Goal: Task Accomplishment & Management: Manage account settings

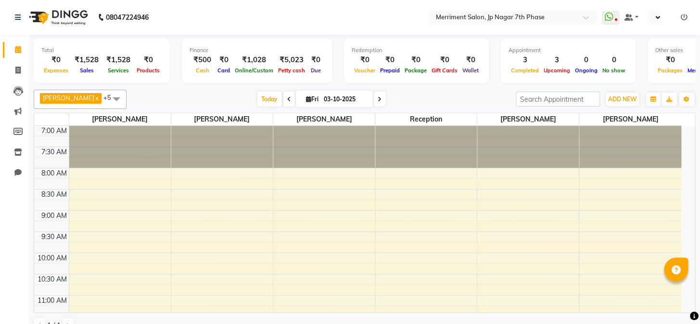
select select "en"
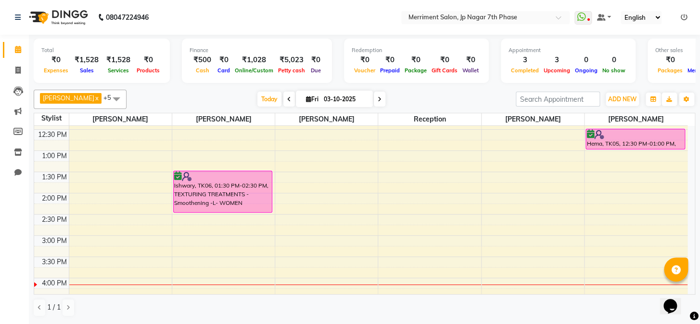
scroll to position [262, 0]
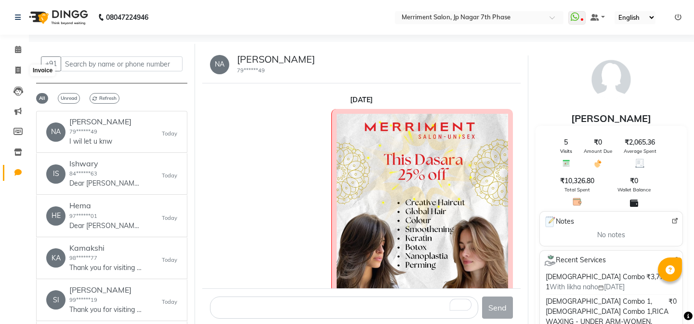
select select "100"
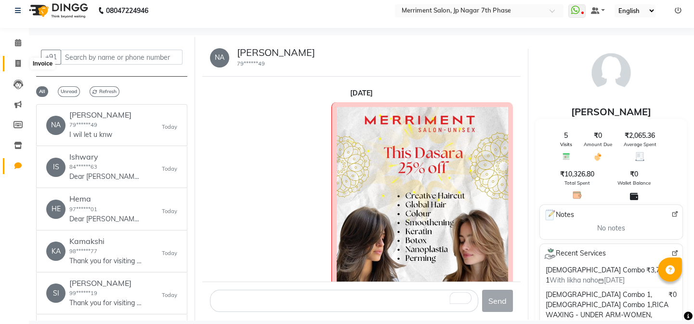
click at [17, 60] on icon at bounding box center [17, 63] width 5 height 7
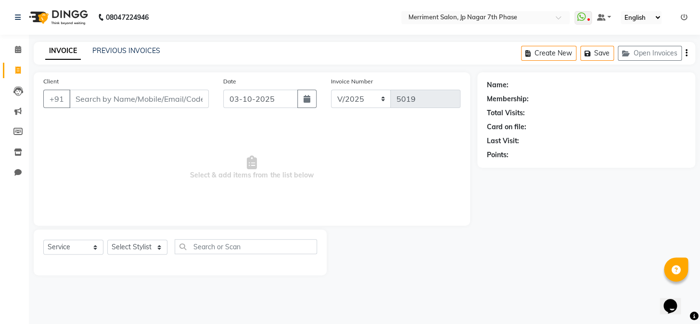
click at [122, 98] on input "Client" at bounding box center [139, 99] width 140 height 18
select select "package"
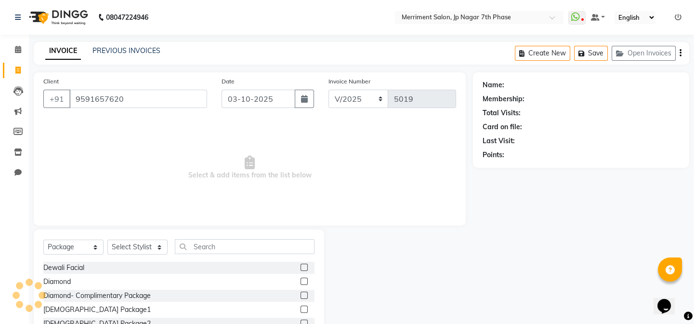
type input "9591657620"
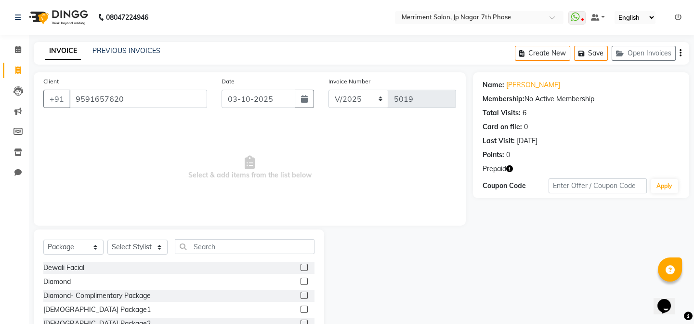
click at [508, 168] on icon "button" at bounding box center [509, 168] width 7 height 7
click at [121, 48] on link "PREVIOUS INVOICES" at bounding box center [126, 50] width 68 height 9
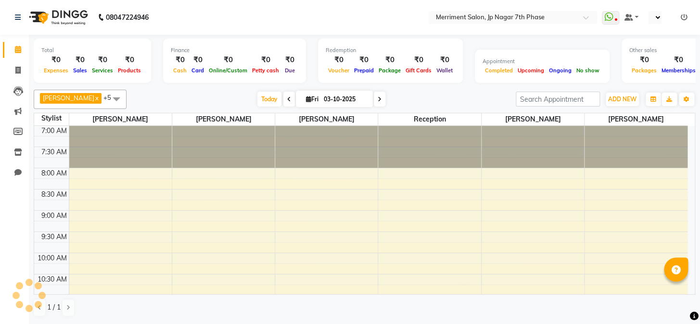
select select "en"
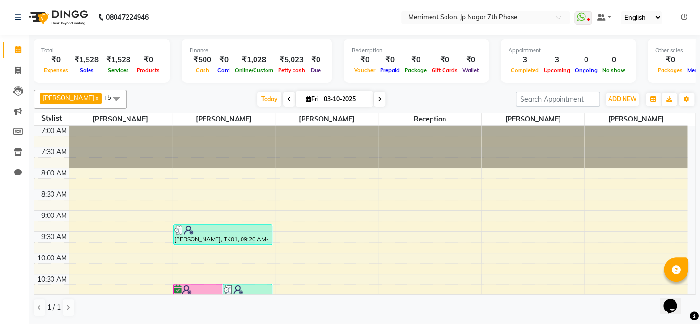
click at [306, 98] on icon at bounding box center [308, 99] width 5 height 6
select select "10"
select select "2025"
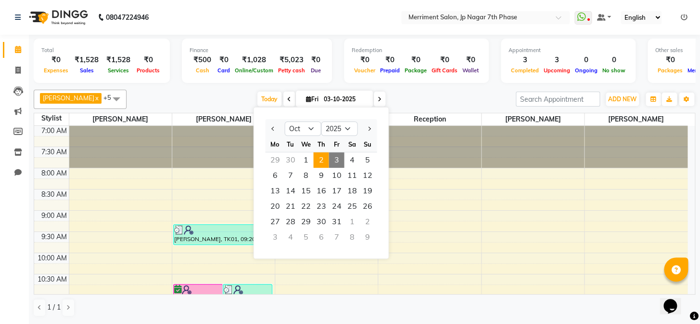
click at [322, 162] on span "2" at bounding box center [320, 159] width 15 height 15
type input "02-10-2025"
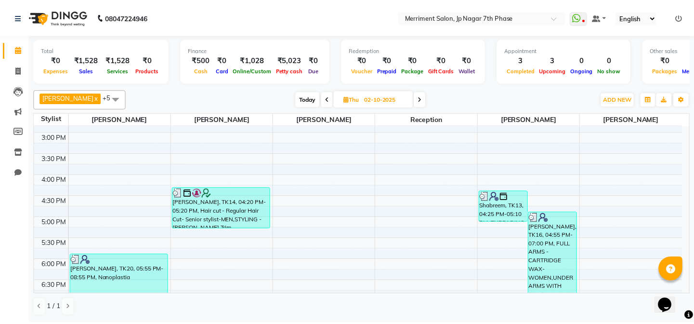
scroll to position [289, 0]
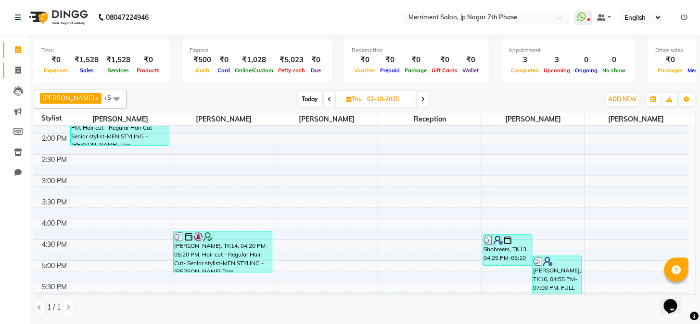
click at [15, 65] on span at bounding box center [18, 70] width 17 height 11
select select "service"
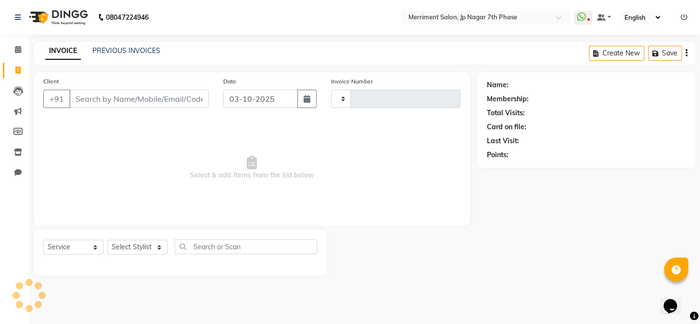
type input "5019"
select select "4110"
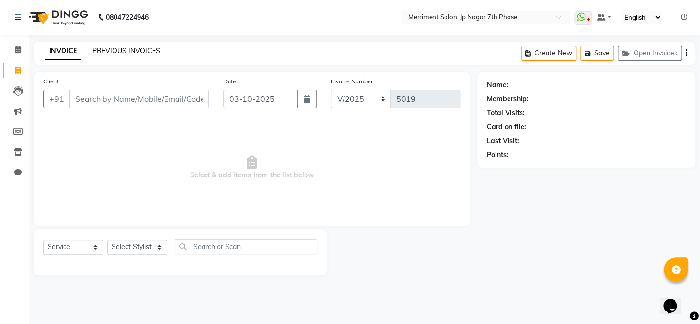
select select "package"
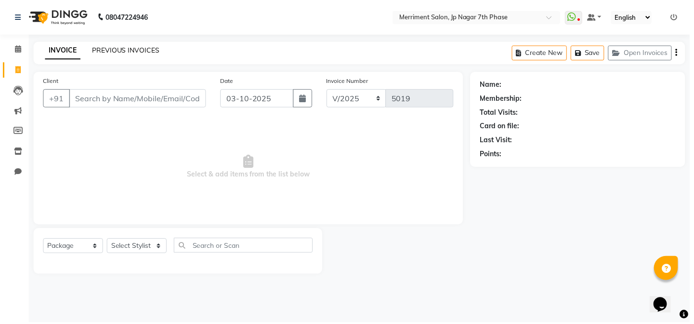
click at [127, 48] on link "PREVIOUS INVOICES" at bounding box center [126, 50] width 68 height 9
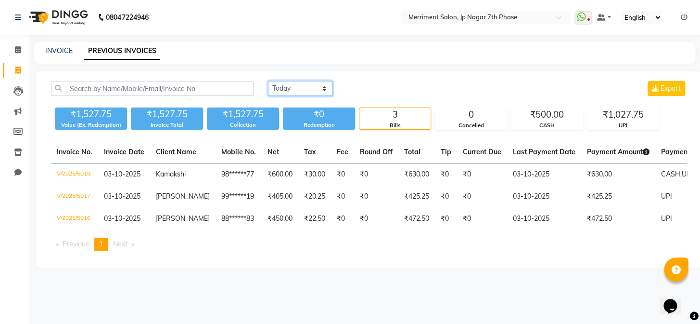
click at [298, 82] on select "Today Yesterday Custom Range" at bounding box center [300, 88] width 65 height 15
select select "range"
click at [268, 81] on select "Today Yesterday Custom Range" at bounding box center [300, 88] width 65 height 15
click at [391, 89] on input "03-10-2025" at bounding box center [378, 88] width 67 height 13
select select "10"
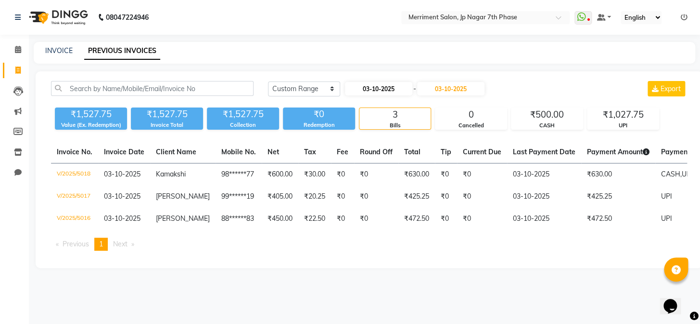
select select "2025"
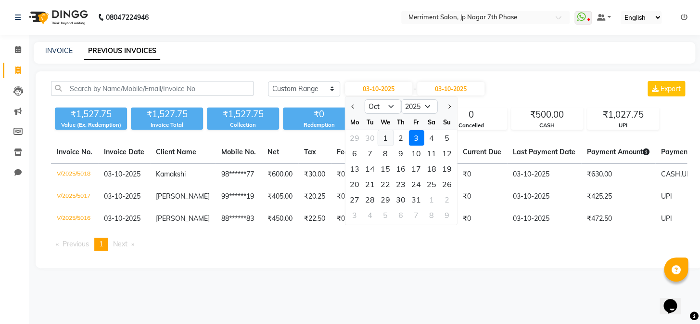
click at [388, 136] on div "1" at bounding box center [385, 137] width 15 height 15
type input "01-10-2025"
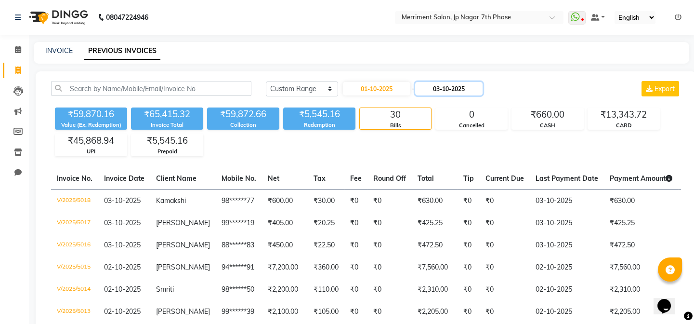
click at [431, 87] on input "03-10-2025" at bounding box center [448, 88] width 67 height 13
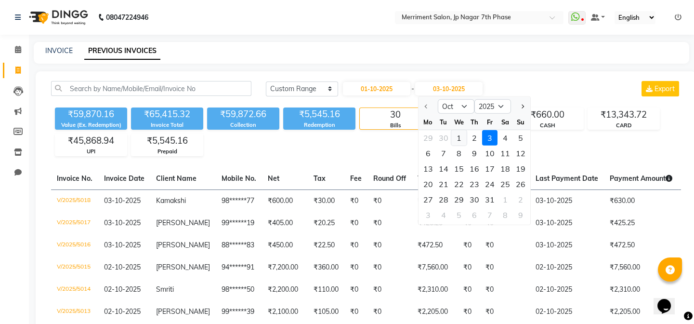
click at [457, 137] on div "1" at bounding box center [458, 137] width 15 height 15
type input "01-10-2025"
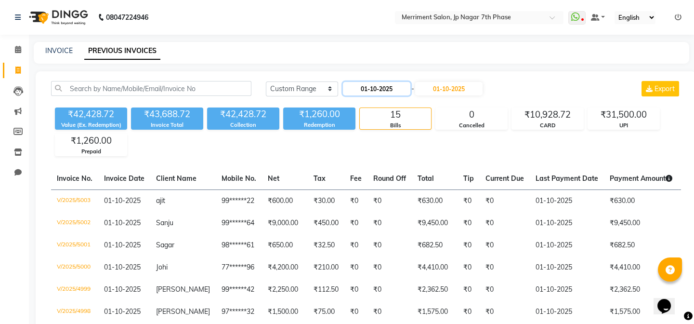
click at [385, 84] on input "01-10-2025" at bounding box center [376, 88] width 67 height 13
select select "10"
select select "2025"
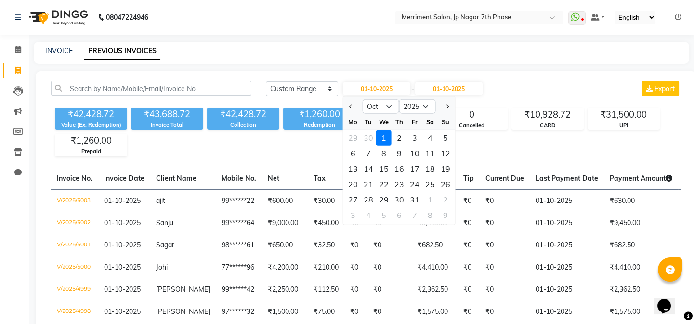
click at [378, 99] on ngb-datepicker-navigation "Jan Feb Mar Apr May Jun Jul Aug Sep Oct Nov Dec 2015 2016 2017 2018 2019 2020 2…" at bounding box center [399, 106] width 112 height 15
click at [379, 106] on select "Jan Feb Mar Apr May Jun Jul Aug Sep Oct Nov Dec" at bounding box center [380, 106] width 37 height 14
select select "9"
click at [362, 99] on select "Jan Feb Mar Apr May Jun Jul Aug Sep Oct Nov Dec" at bounding box center [380, 106] width 37 height 14
click at [371, 191] on div "23" at bounding box center [368, 183] width 15 height 15
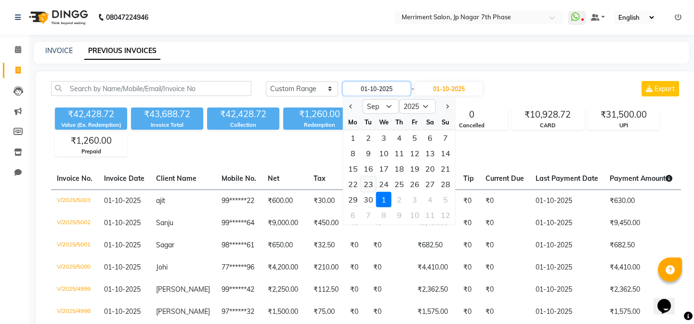
type input "23-09-2025"
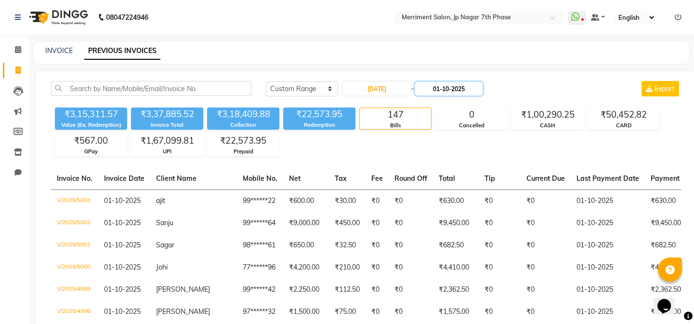
click at [447, 91] on input "01-10-2025" at bounding box center [448, 88] width 67 height 13
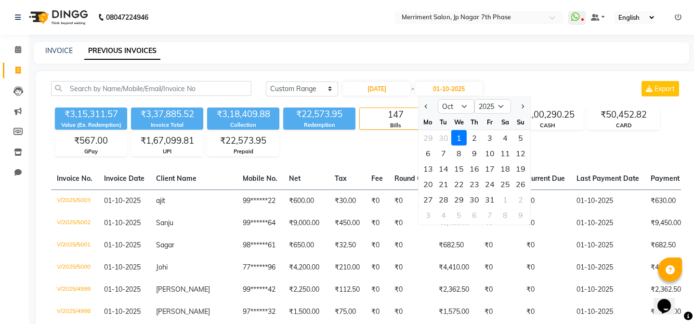
click at [446, 97] on div "Sep Oct Nov Dec 2025 2026 2027 2028 2029 2030 2031 2032 2033 2034 2035" at bounding box center [474, 105] width 112 height 17
click at [451, 110] on select "Sep Oct Nov Dec" at bounding box center [456, 106] width 37 height 14
select select "9"
click at [438, 99] on select "Sep Oct Nov Dec" at bounding box center [456, 106] width 37 height 14
click at [447, 181] on div "23" at bounding box center [443, 183] width 15 height 15
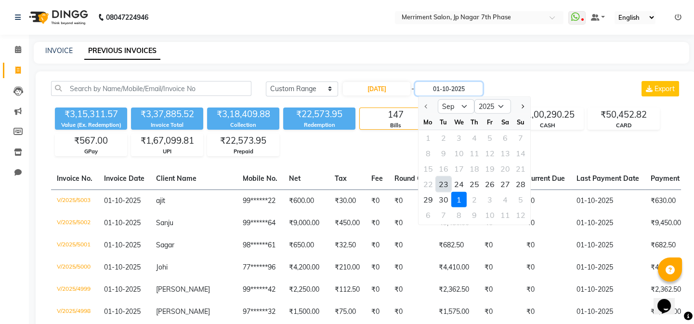
type input "23-09-2025"
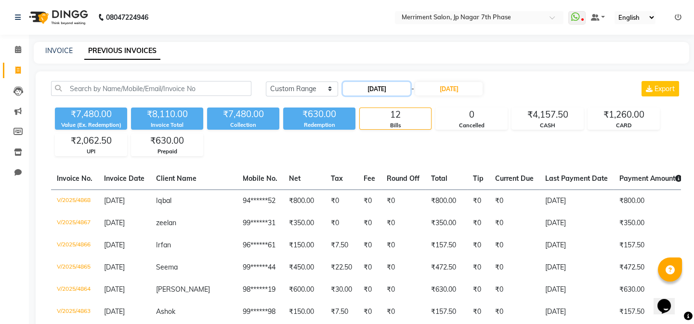
click at [393, 91] on input "23-09-2025" at bounding box center [376, 88] width 67 height 13
select select "9"
select select "2025"
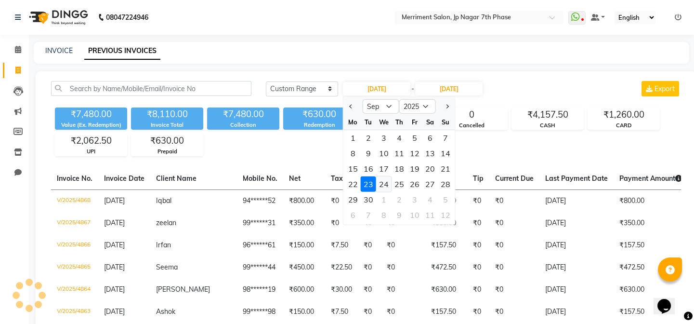
click at [385, 188] on div "24" at bounding box center [383, 183] width 15 height 15
type input "24-09-2025"
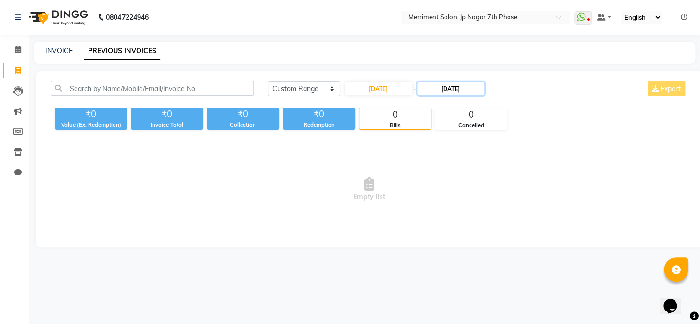
click at [436, 87] on input "23-09-2025" at bounding box center [450, 88] width 67 height 13
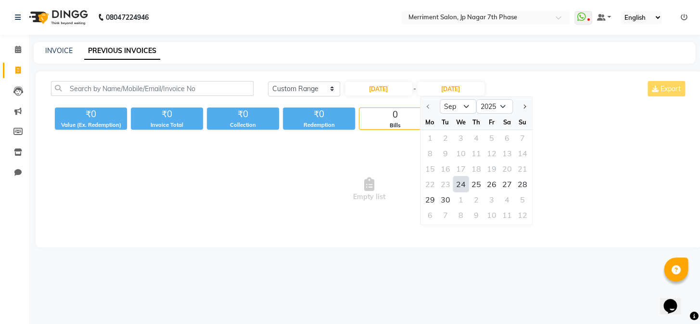
click at [463, 177] on div "24" at bounding box center [460, 183] width 15 height 15
type input "24-09-2025"
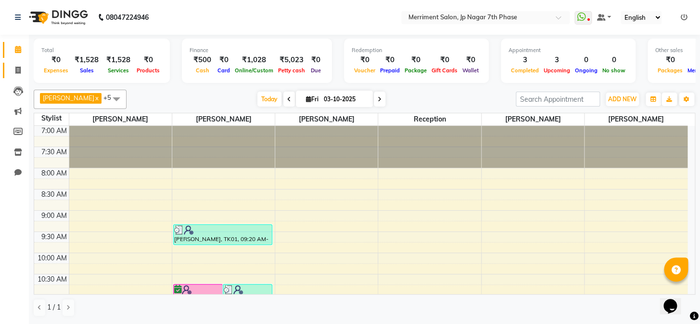
click at [17, 75] on span at bounding box center [18, 70] width 17 height 11
select select "service"
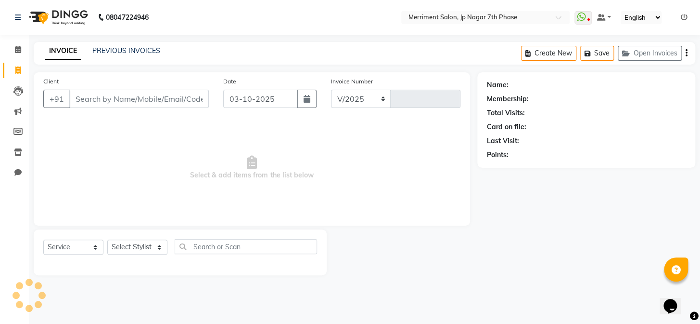
select select "4110"
type input "5019"
select select "package"
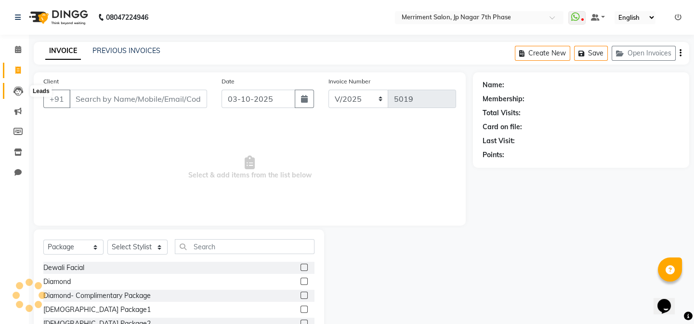
click at [20, 92] on icon at bounding box center [18, 91] width 10 height 10
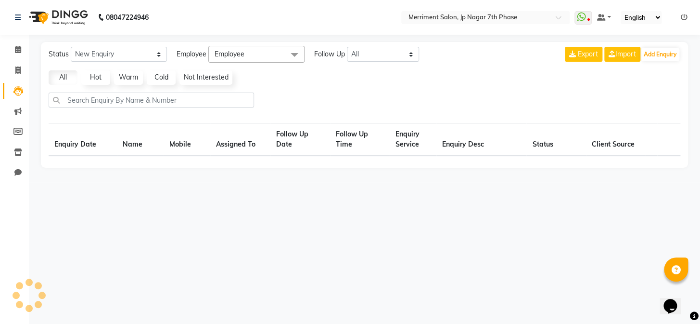
select select "10"
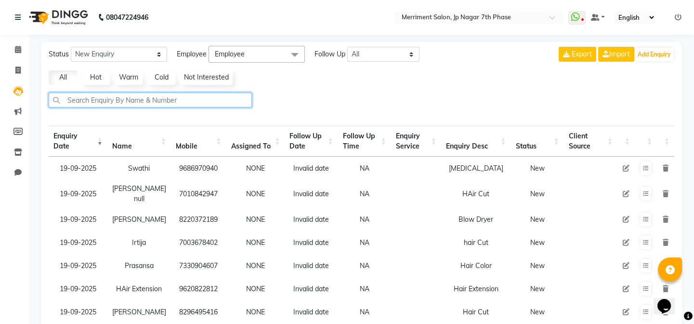
click at [128, 98] on input "text" at bounding box center [150, 99] width 203 height 15
click at [148, 102] on input "text" at bounding box center [150, 99] width 203 height 15
paste input "8050804823"
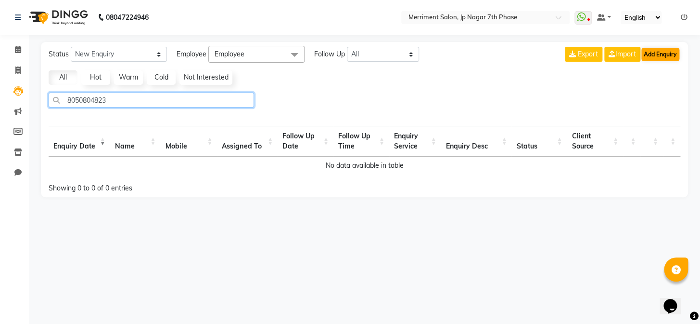
type input "8050804823"
click at [670, 57] on button "Add Enquiry" at bounding box center [661, 54] width 38 height 13
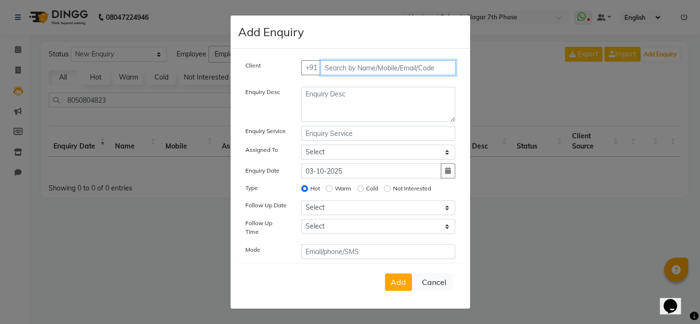
click at [354, 65] on input "text" at bounding box center [388, 67] width 135 height 15
paste input "8050804823"
type input "8050804823"
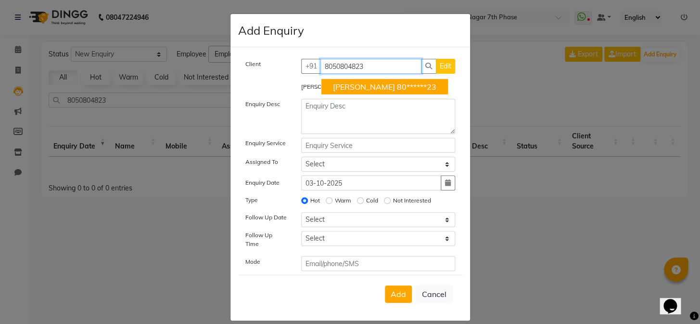
drag, startPoint x: 367, startPoint y: 69, endPoint x: 105, endPoint y: 96, distance: 263.3
click at [104, 92] on ngb-modal-window "Add Enquiry Client +91 8050804823 Revathi 80******23 Edit Revathi Enquiry Desc …" at bounding box center [350, 162] width 700 height 324
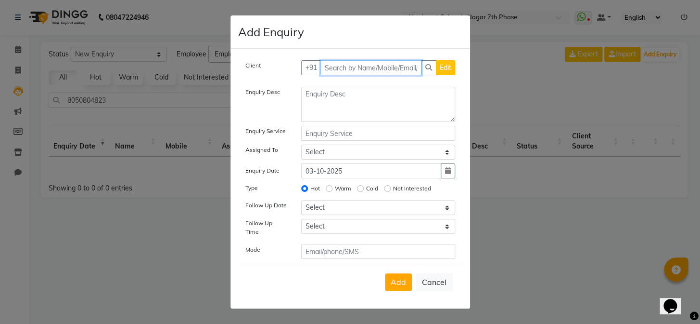
paste input "9901066660"
type input "9901066660"
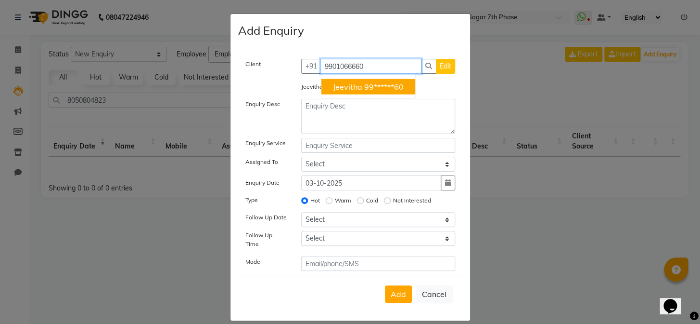
drag, startPoint x: 361, startPoint y: 67, endPoint x: 198, endPoint y: 69, distance: 163.2
click at [198, 69] on ngb-modal-window "Add Enquiry Client +91 9901066660 Jeevitha 99******60 Edit Jeevitha Enquiry Des…" at bounding box center [350, 162] width 700 height 324
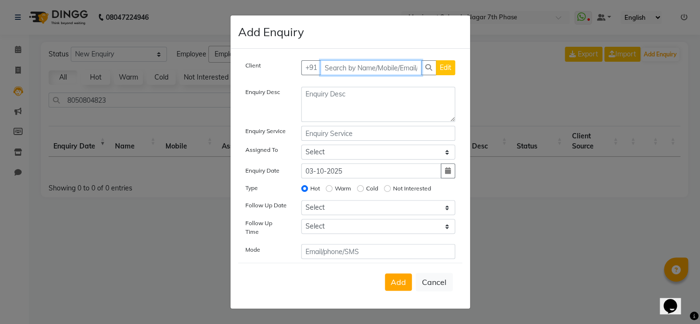
click at [339, 65] on input "text" at bounding box center [371, 67] width 101 height 15
paste input "8088177902"
type input "8088177902"
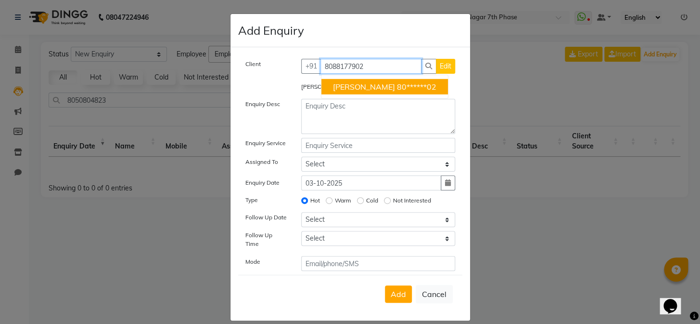
drag, startPoint x: 383, startPoint y: 67, endPoint x: 0, endPoint y: 41, distance: 384.1
click at [0, 41] on ngb-modal-window "Add Enquiry Client +91 8088177902 Rakshu 80******02 Edit Rakshu Enquiry Desc En…" at bounding box center [350, 162] width 700 height 324
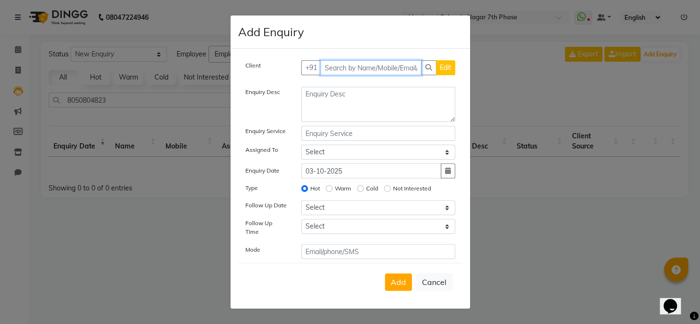
click at [350, 68] on input "text" at bounding box center [371, 67] width 101 height 15
paste input "9980538425"
type input "9980538425"
click at [441, 68] on span "Add Client" at bounding box center [435, 67] width 32 height 9
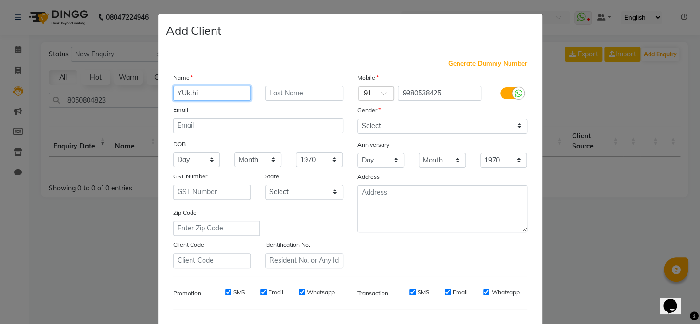
type input "YUkthi"
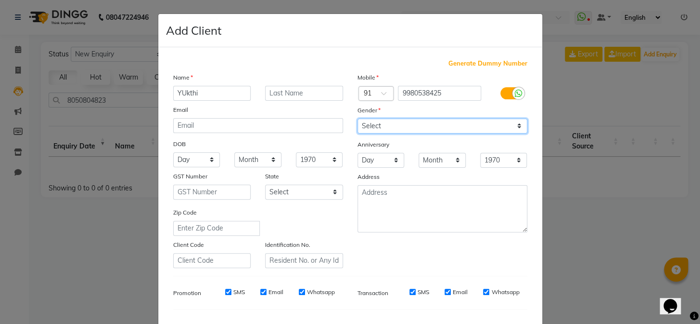
drag, startPoint x: 402, startPoint y: 125, endPoint x: 401, endPoint y: 130, distance: 5.5
click at [402, 125] on select "Select [DEMOGRAPHIC_DATA] [DEMOGRAPHIC_DATA] Other Prefer Not To Say" at bounding box center [443, 125] width 170 height 15
select select "[DEMOGRAPHIC_DATA]"
click at [358, 118] on select "Select [DEMOGRAPHIC_DATA] [DEMOGRAPHIC_DATA] Other Prefer Not To Say" at bounding box center [443, 125] width 170 height 15
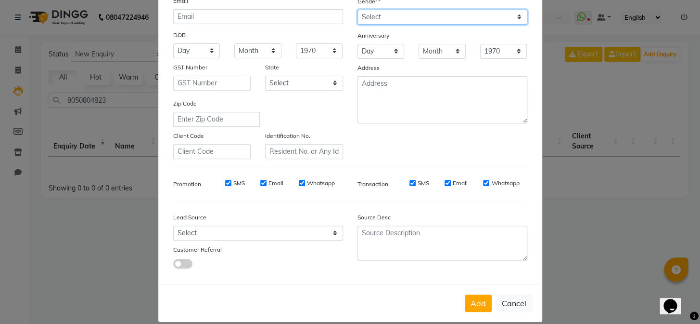
scroll to position [124, 0]
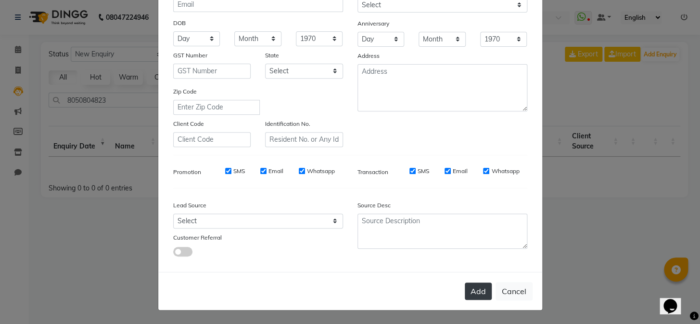
click at [478, 285] on button "Add" at bounding box center [478, 290] width 27 height 17
type input "99******25"
select select
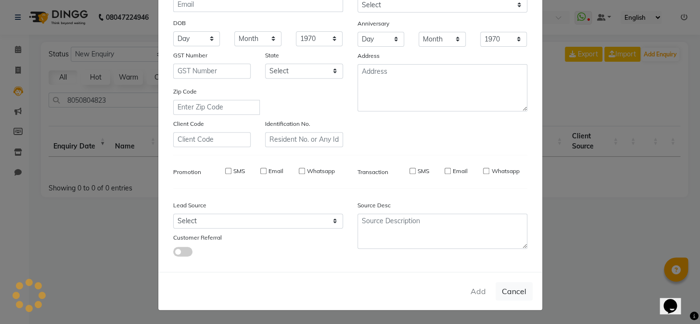
select select
checkbox input "false"
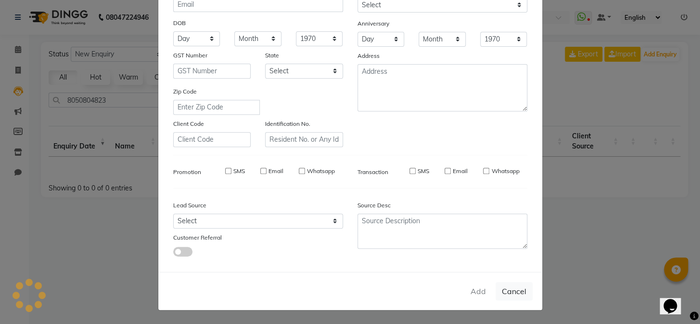
checkbox input "false"
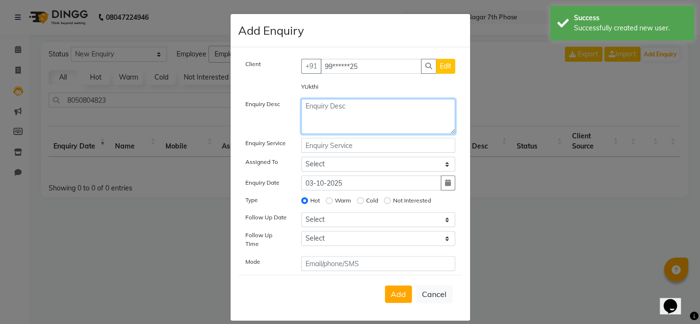
click at [374, 115] on textarea at bounding box center [378, 116] width 154 height 35
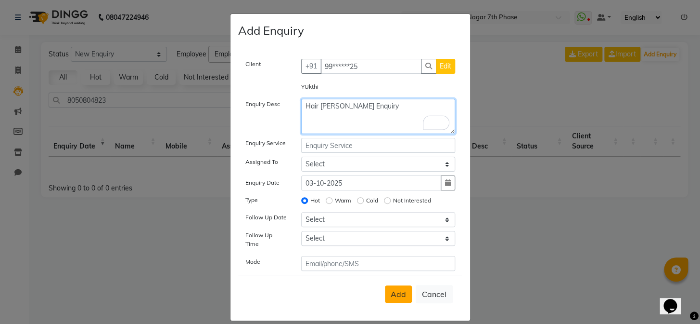
type textarea "Hair [PERSON_NAME] Enquiry"
click at [399, 290] on span "Add" at bounding box center [398, 294] width 15 height 10
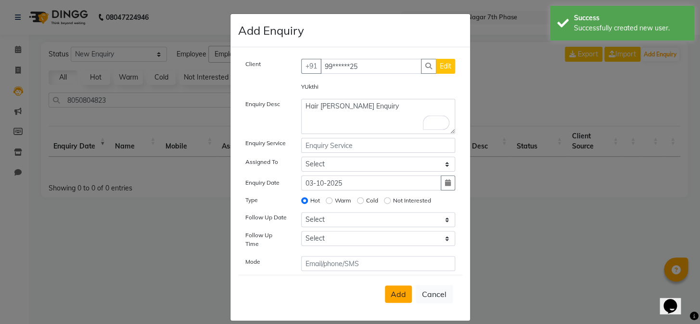
select select
radio input "false"
select select
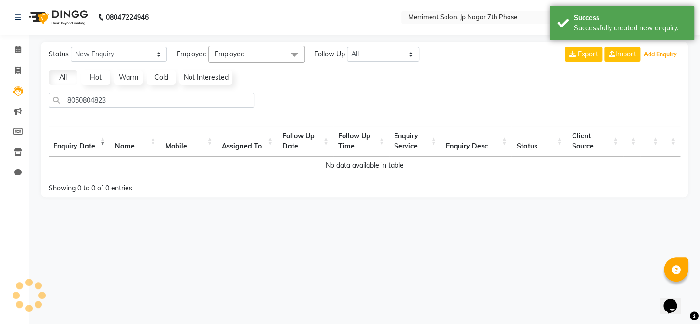
select select "10"
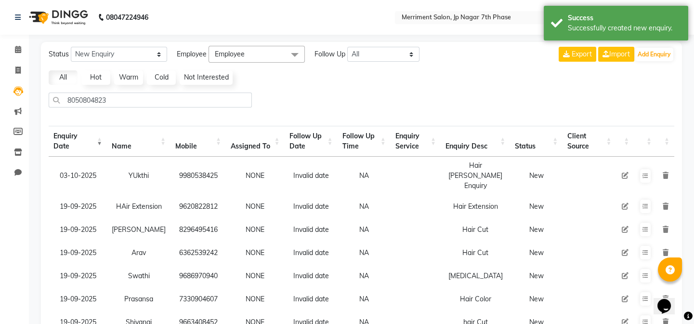
click at [659, 46] on div "Export Import Add Enquiry" at bounding box center [616, 54] width 116 height 17
click at [657, 52] on button "Add Enquiry" at bounding box center [654, 54] width 38 height 13
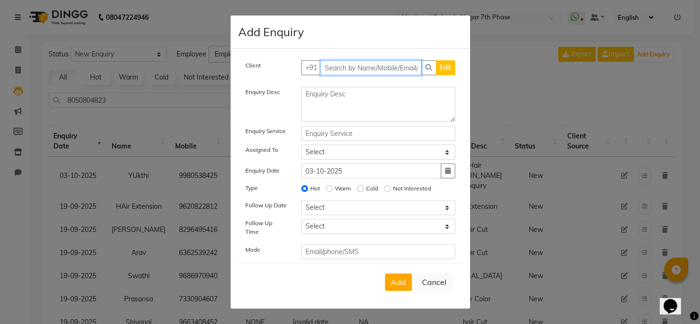
click at [329, 71] on input "text" at bounding box center [371, 67] width 101 height 15
paste input "8095775461"
type input "8095775461"
click at [427, 72] on span "Add Client" at bounding box center [435, 67] width 32 height 9
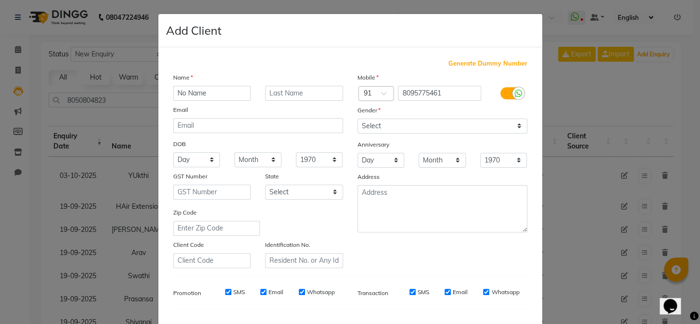
type input "No Name"
drag, startPoint x: 377, startPoint y: 126, endPoint x: 373, endPoint y: 133, distance: 8.2
click at [377, 126] on select "Select [DEMOGRAPHIC_DATA] [DEMOGRAPHIC_DATA] Other Prefer Not To Say" at bounding box center [443, 125] width 170 height 15
select select "[DEMOGRAPHIC_DATA]"
click at [358, 118] on select "Select [DEMOGRAPHIC_DATA] [DEMOGRAPHIC_DATA] Other Prefer Not To Say" at bounding box center [443, 125] width 170 height 15
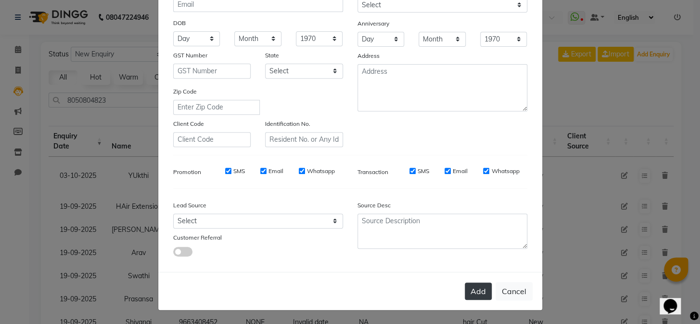
click at [466, 287] on button "Add" at bounding box center [478, 290] width 27 height 17
type input "80******61"
select select
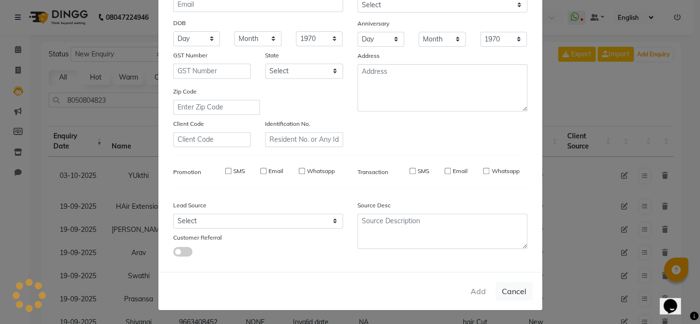
select select
checkbox input "false"
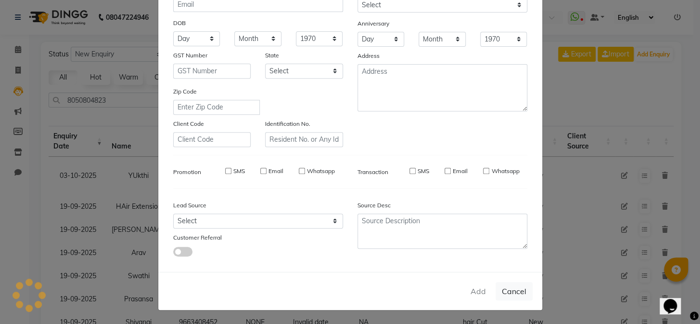
checkbox input "false"
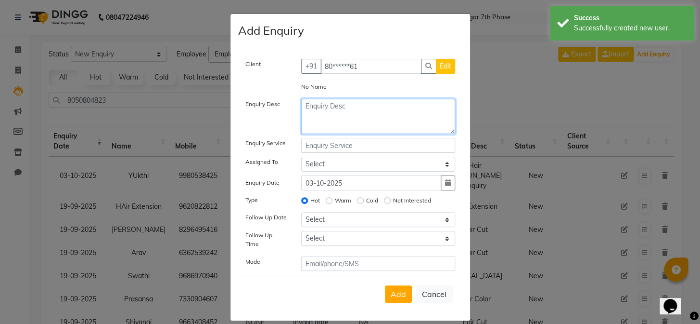
click at [343, 113] on textarea at bounding box center [378, 116] width 154 height 35
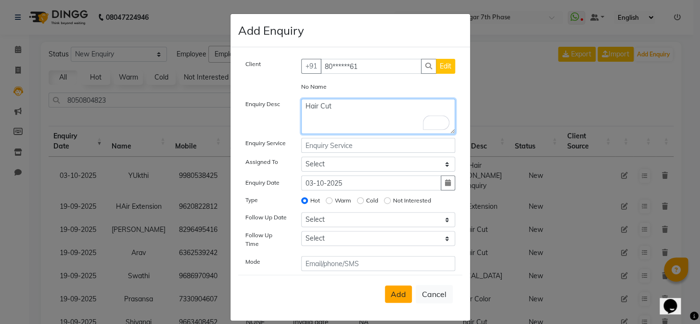
type textarea "Hair Cut"
click at [388, 285] on button "Add" at bounding box center [398, 293] width 27 height 17
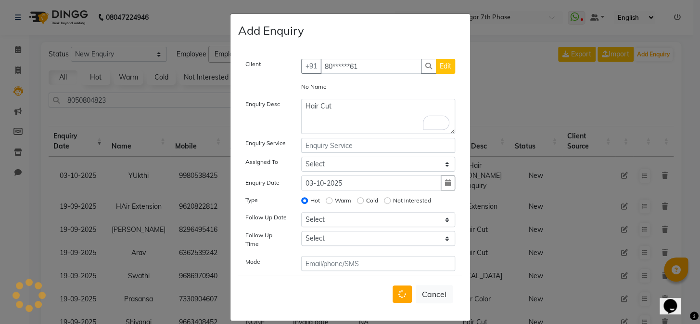
select select
radio input "false"
select select
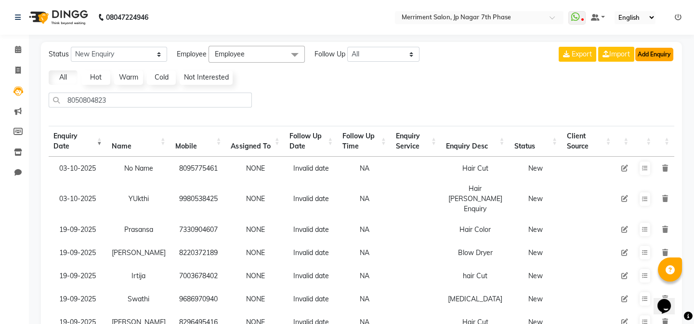
click at [669, 52] on button "Add Enquiry" at bounding box center [654, 54] width 38 height 13
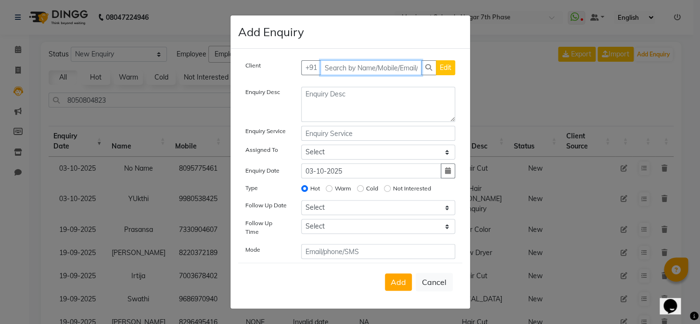
click at [352, 71] on input "text" at bounding box center [371, 67] width 101 height 15
paste input "8551864556"
type input "8551864556"
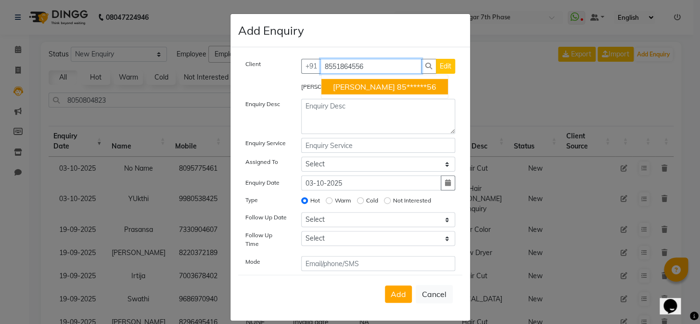
drag, startPoint x: 373, startPoint y: 67, endPoint x: 281, endPoint y: 73, distance: 92.1
click at [281, 73] on div "Client +91 8551864556 Irene 85******56 Edit" at bounding box center [350, 70] width 224 height 23
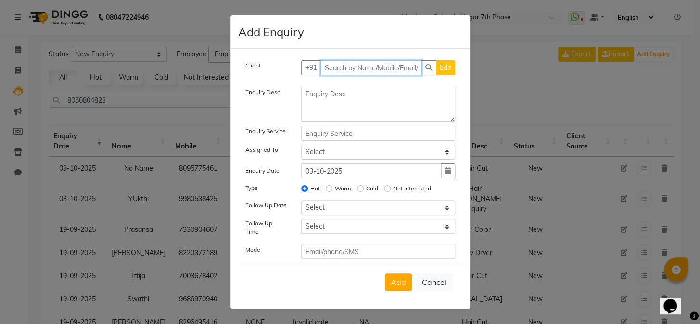
click at [336, 75] on input "text" at bounding box center [371, 67] width 101 height 15
paste input "9482026150"
type input "9482026150"
click at [444, 69] on span "Add Client" at bounding box center [435, 67] width 32 height 9
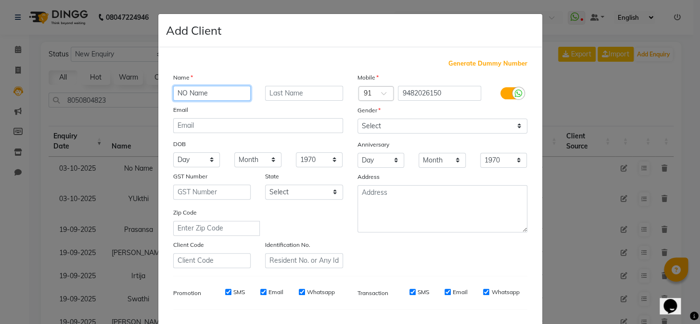
type input "NO Name"
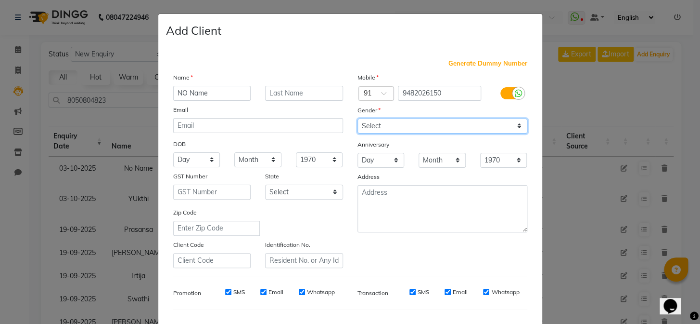
click at [470, 122] on select "Select [DEMOGRAPHIC_DATA] [DEMOGRAPHIC_DATA] Other Prefer Not To Say" at bounding box center [443, 125] width 170 height 15
select select "[DEMOGRAPHIC_DATA]"
click at [358, 118] on select "Select [DEMOGRAPHIC_DATA] [DEMOGRAPHIC_DATA] Other Prefer Not To Say" at bounding box center [443, 125] width 170 height 15
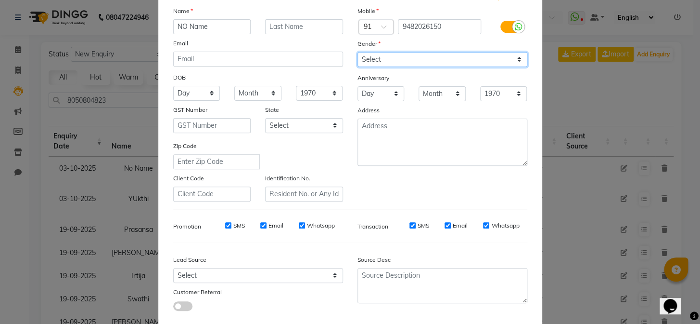
scroll to position [87, 0]
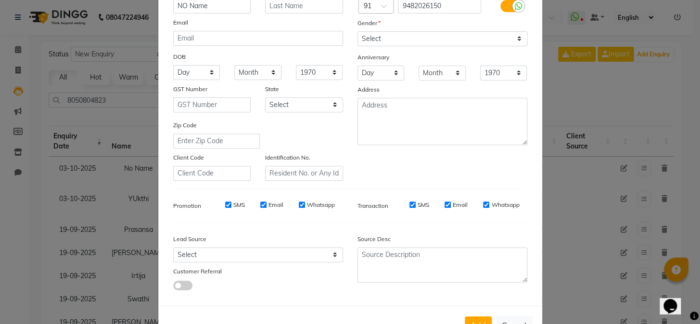
click at [426, 18] on div "Gender" at bounding box center [442, 24] width 184 height 13
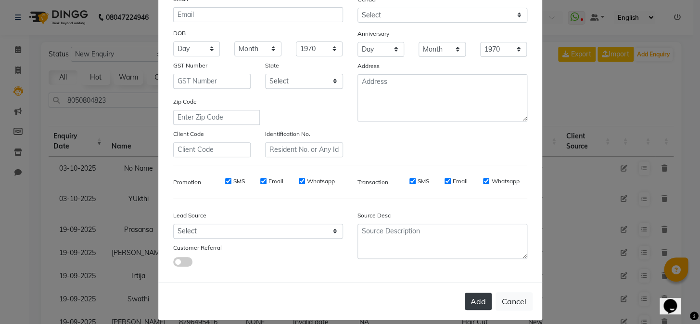
scroll to position [124, 0]
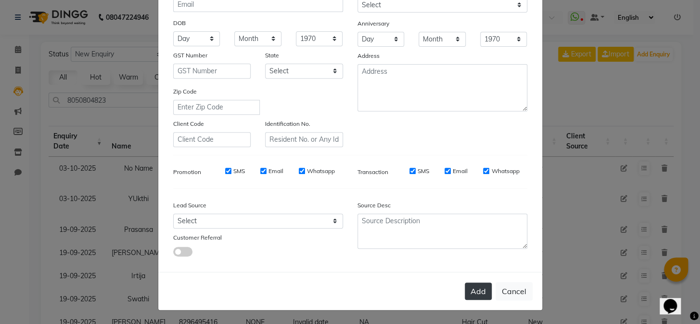
click at [479, 293] on button "Add" at bounding box center [478, 290] width 27 height 17
type input "94******50"
select select
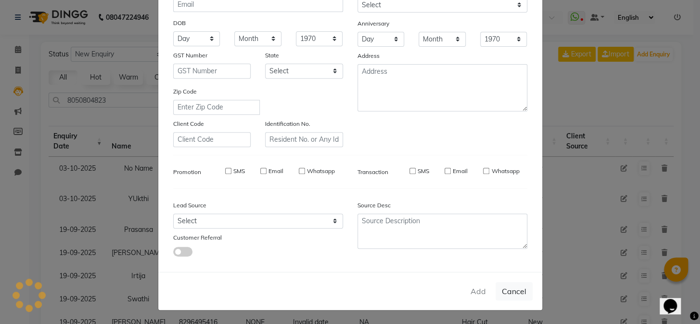
select select
checkbox input "false"
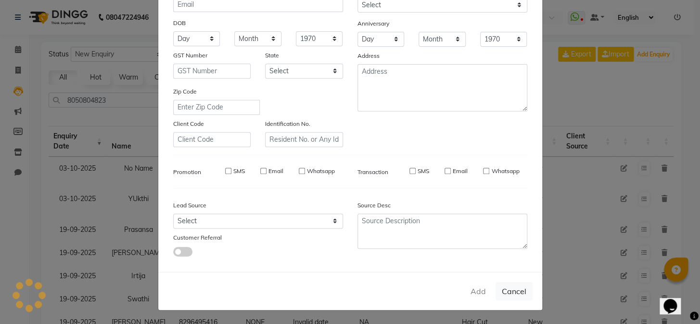
checkbox input "false"
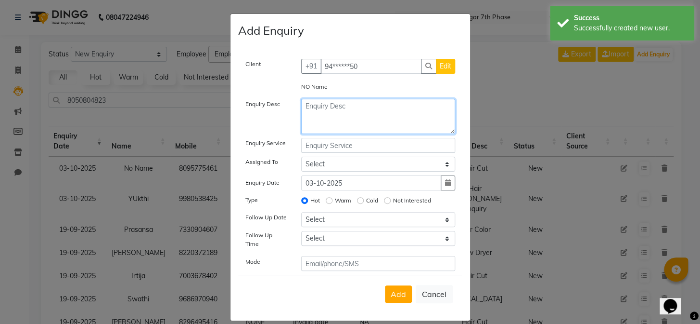
click at [339, 120] on textarea at bounding box center [378, 116] width 154 height 35
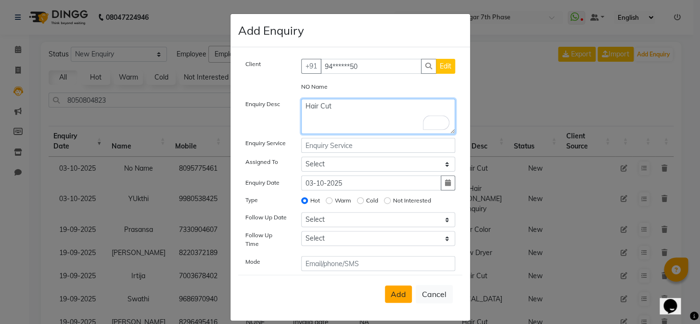
type textarea "Hair Cut"
click at [394, 289] on span "Add" at bounding box center [398, 294] width 15 height 10
select select
radio input "false"
select select
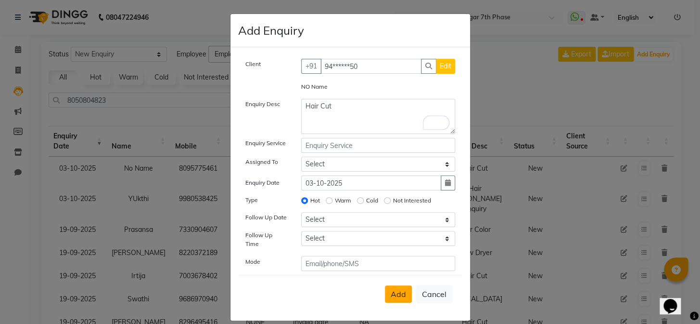
select select
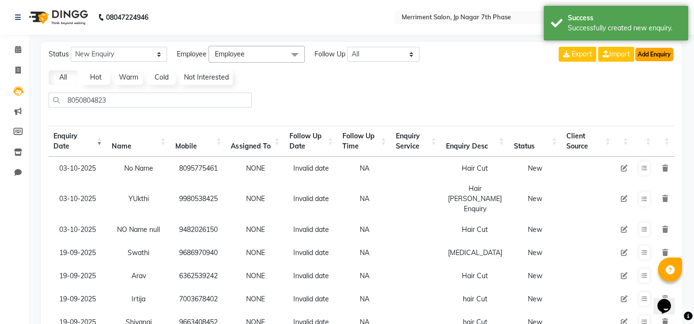
click at [654, 50] on button "Add Enquiry" at bounding box center [654, 54] width 38 height 13
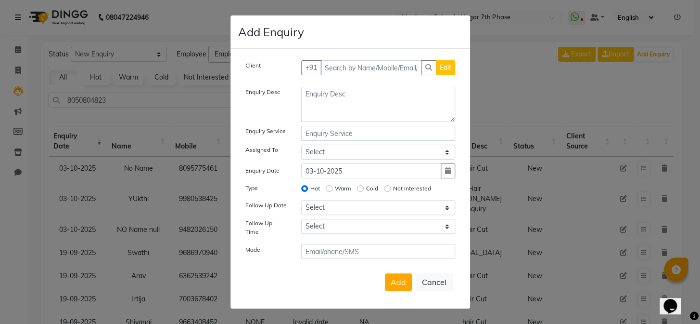
click at [368, 61] on div "Client +91 Edit Enquiry Desc Enquiry Service Assigned To Select Chiru Monish Sh…" at bounding box center [351, 178] width 240 height 259
click at [370, 69] on input "text" at bounding box center [371, 67] width 101 height 15
paste input "9679596060"
type input "9679596060"
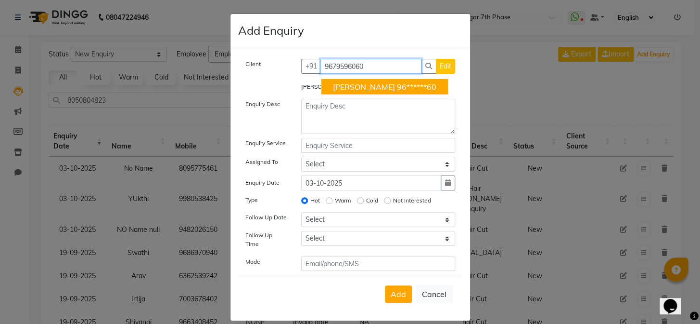
drag, startPoint x: 375, startPoint y: 61, endPoint x: 80, endPoint y: 70, distance: 294.8
click at [80, 70] on ngb-modal-window "Add Enquiry Client +91 9679596060 Shraddha 96******60 Edit Shraddha Enquiry Des…" at bounding box center [350, 162] width 700 height 324
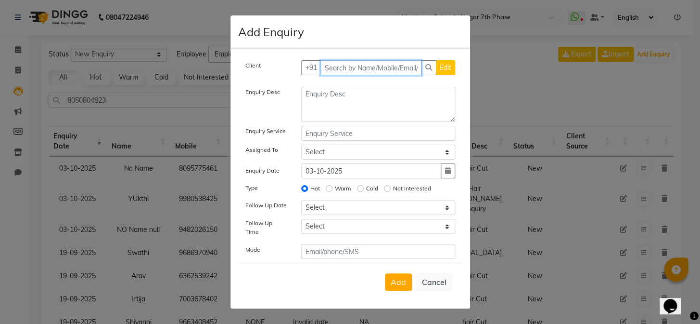
click at [333, 74] on input "text" at bounding box center [371, 67] width 101 height 15
paste input "8119934248"
type input "8119934248"
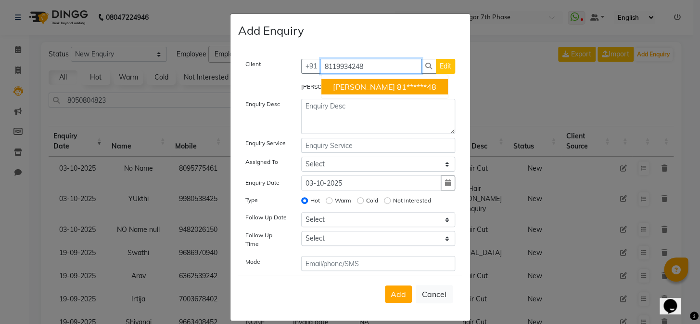
drag, startPoint x: 371, startPoint y: 67, endPoint x: 173, endPoint y: 146, distance: 212.6
click at [270, 79] on div "Client +91 8119934248 ANAYA 81******48 Edit" at bounding box center [350, 70] width 224 height 23
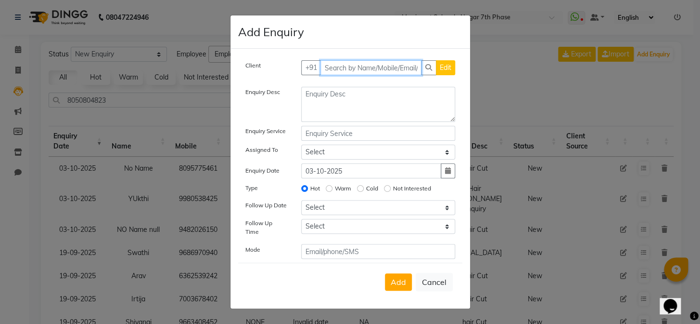
click at [368, 75] on input "text" at bounding box center [371, 67] width 101 height 15
paste input "8119934248"
type input "8119934248"
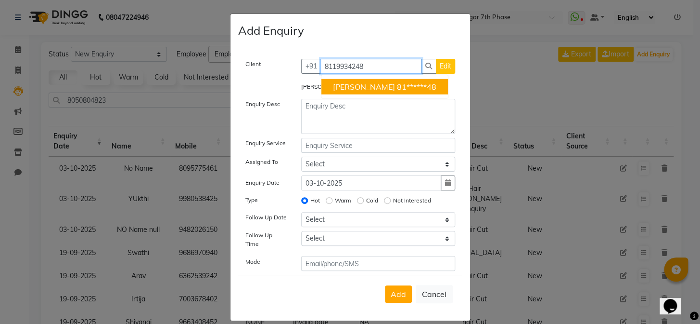
drag, startPoint x: 370, startPoint y: 66, endPoint x: 52, endPoint y: 76, distance: 317.9
click at [52, 76] on ngb-modal-window "Add Enquiry Client +91 8119934248 ANAYA 81******48 Edit ANAYA Enquiry Desc Enqu…" at bounding box center [350, 162] width 700 height 324
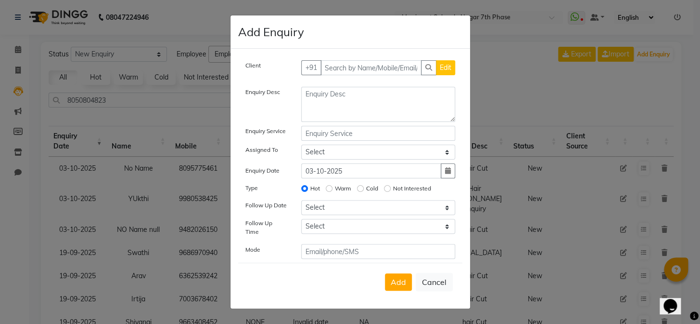
click at [356, 63] on div "Client +91 Edit Enquiry Desc Enquiry Service Assigned To Select Chiru Monish Sh…" at bounding box center [351, 178] width 240 height 259
click at [356, 68] on input "text" at bounding box center [371, 67] width 101 height 15
paste input "9036905054"
type input "9036905054"
click at [454, 61] on div "Client +91 9036905054 Add Client Enquiry Desc Enquiry Service Assigned To Selec…" at bounding box center [351, 178] width 240 height 259
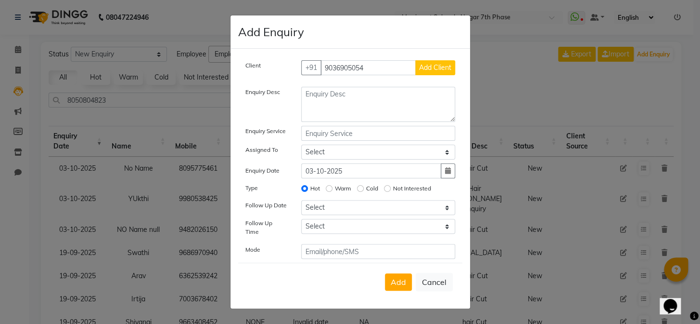
click at [433, 70] on span "Add Client" at bounding box center [435, 67] width 32 height 9
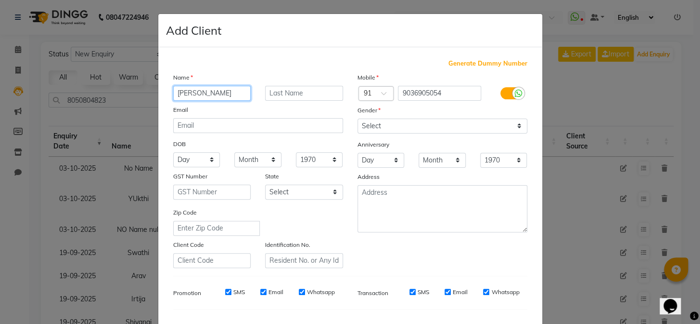
type input "[PERSON_NAME]"
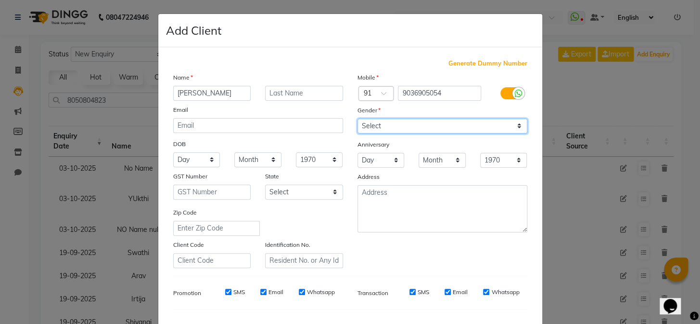
click at [370, 126] on select "Select [DEMOGRAPHIC_DATA] [DEMOGRAPHIC_DATA] Other Prefer Not To Say" at bounding box center [443, 125] width 170 height 15
select select "[DEMOGRAPHIC_DATA]"
click at [358, 118] on select "Select [DEMOGRAPHIC_DATA] [DEMOGRAPHIC_DATA] Other Prefer Not To Say" at bounding box center [443, 125] width 170 height 15
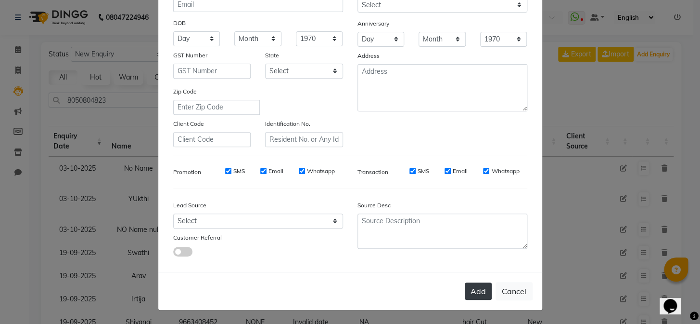
click at [465, 289] on button "Add" at bounding box center [478, 290] width 27 height 17
type input "90******54"
select select
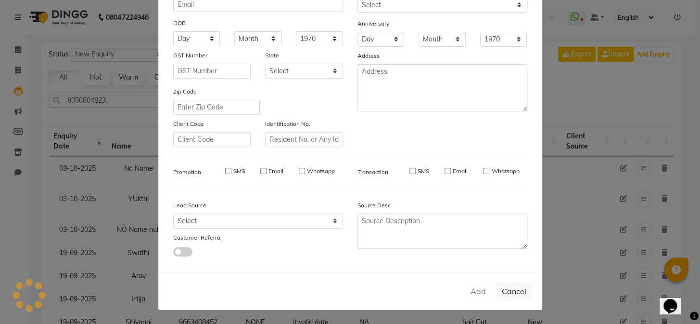
select select
checkbox input "false"
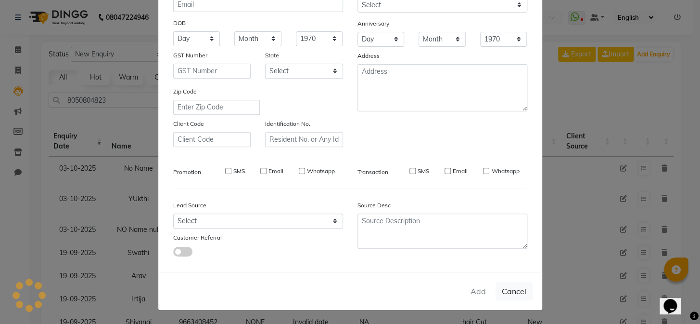
checkbox input "false"
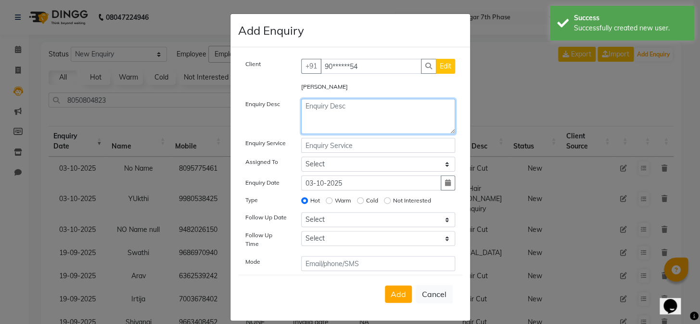
click at [341, 108] on textarea at bounding box center [378, 116] width 154 height 35
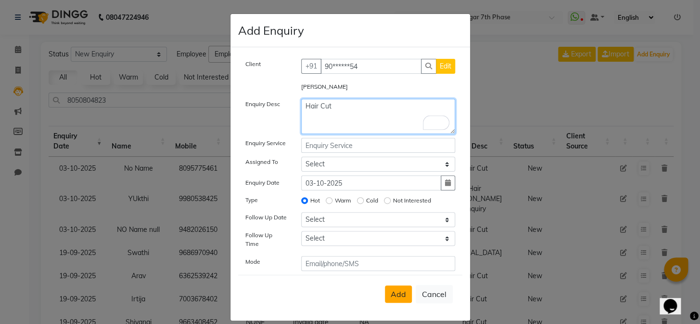
type textarea "Hair Cut"
click at [394, 291] on span "Add" at bounding box center [398, 294] width 15 height 10
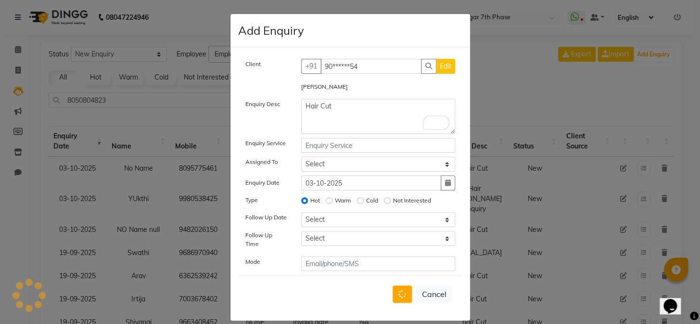
select select
radio input "false"
select select
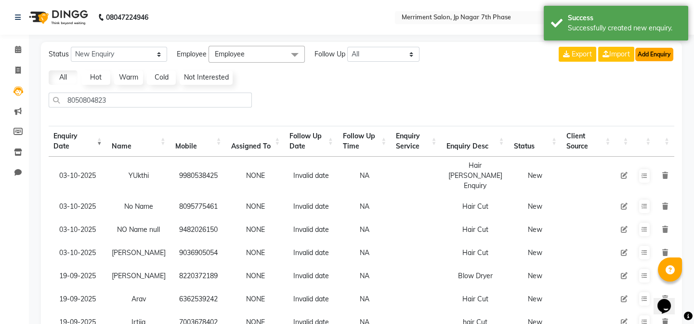
click at [643, 52] on button "Add Enquiry" at bounding box center [654, 54] width 38 height 13
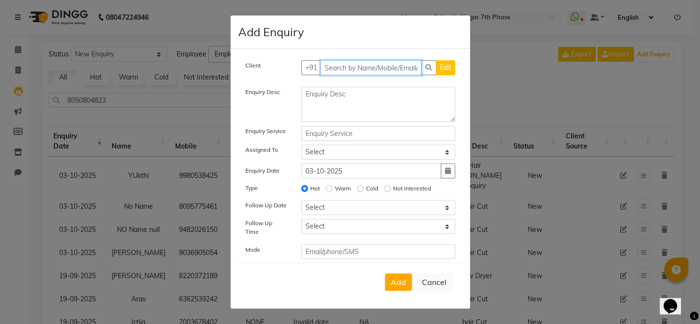
click at [342, 67] on input "text" at bounding box center [371, 67] width 101 height 15
paste input "9036905054"
type input "9036905054"
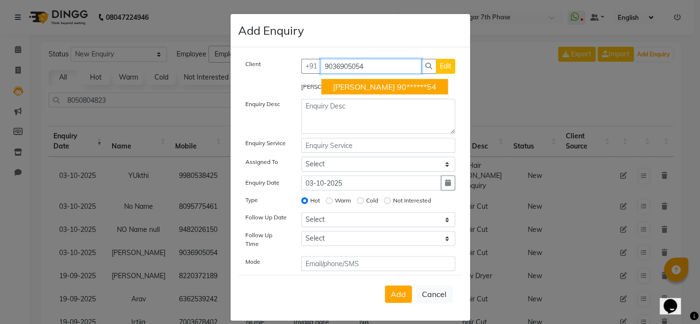
drag, startPoint x: 374, startPoint y: 67, endPoint x: 296, endPoint y: 71, distance: 78.1
click at [296, 71] on div "+91 9036905054 Aishwarya 90******54 Edit" at bounding box center [378, 66] width 168 height 15
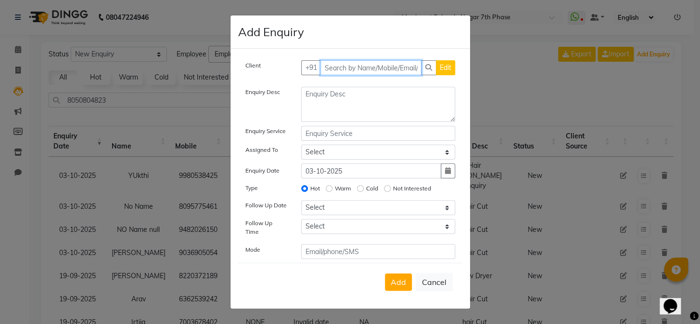
click at [375, 68] on input "text" at bounding box center [371, 67] width 101 height 15
paste input "7019647668"
type input "7019647668"
click at [434, 71] on span "Add Client" at bounding box center [435, 67] width 32 height 9
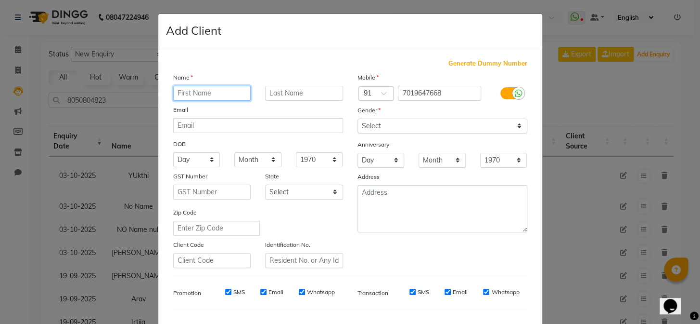
click at [222, 90] on input "text" at bounding box center [212, 93] width 78 height 15
type input "Tom Jerry"
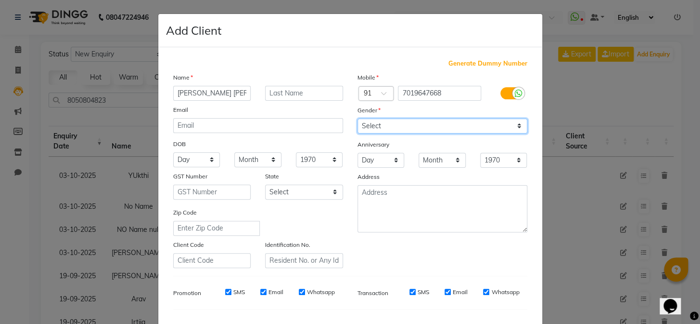
click at [365, 130] on select "Select [DEMOGRAPHIC_DATA] [DEMOGRAPHIC_DATA] Other Prefer Not To Say" at bounding box center [443, 125] width 170 height 15
select select "[DEMOGRAPHIC_DATA]"
click at [358, 118] on select "Select [DEMOGRAPHIC_DATA] [DEMOGRAPHIC_DATA] Other Prefer Not To Say" at bounding box center [443, 125] width 170 height 15
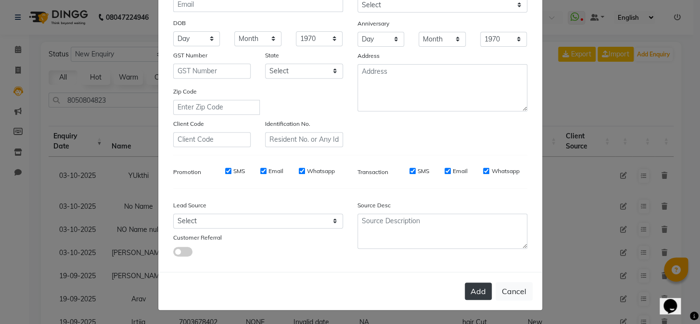
click at [489, 292] on div "Add Cancel" at bounding box center [350, 291] width 384 height 38
click at [471, 286] on button "Add" at bounding box center [478, 290] width 27 height 17
type input "70******68"
select select
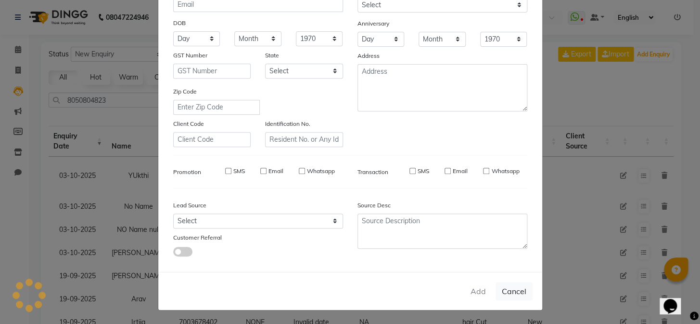
select select
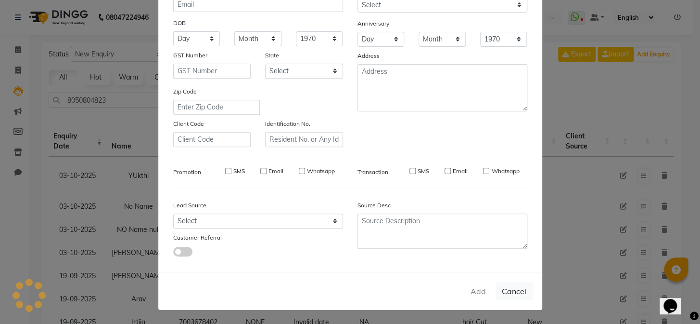
checkbox input "false"
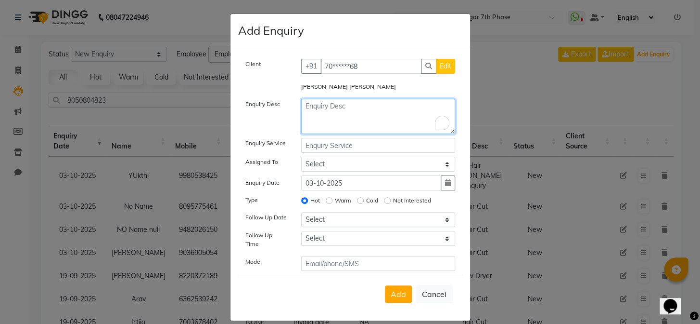
click at [340, 109] on textarea "To enrich screen reader interactions, please activate Accessibility in Grammarl…" at bounding box center [378, 116] width 154 height 35
type textarea "Hair Cut"
click at [400, 290] on span "Add" at bounding box center [398, 294] width 15 height 10
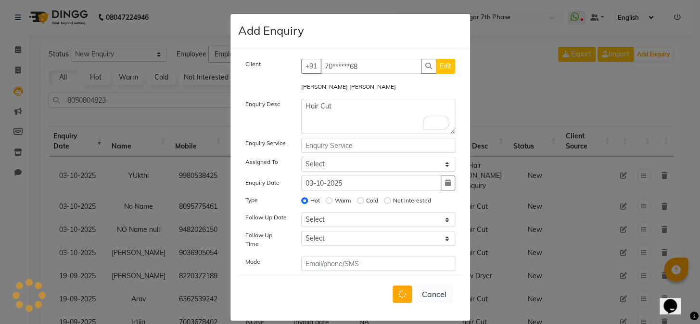
select select
radio input "false"
select select
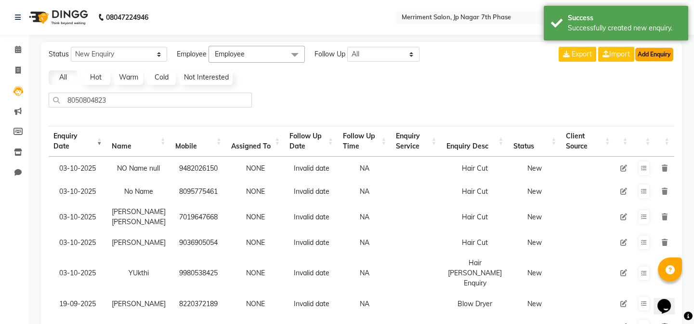
click at [664, 51] on button "Add Enquiry" at bounding box center [654, 54] width 38 height 13
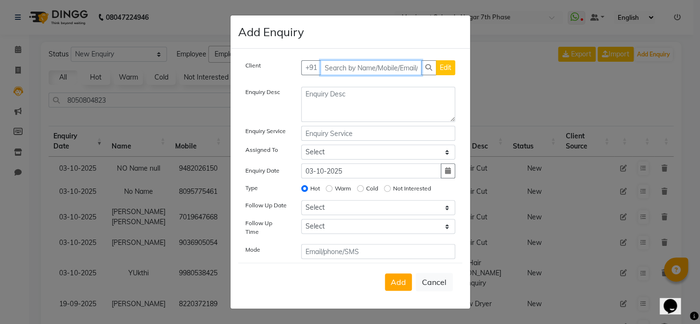
click at [362, 65] on input "text" at bounding box center [371, 67] width 101 height 15
paste input "9902727276"
type input "9902727276"
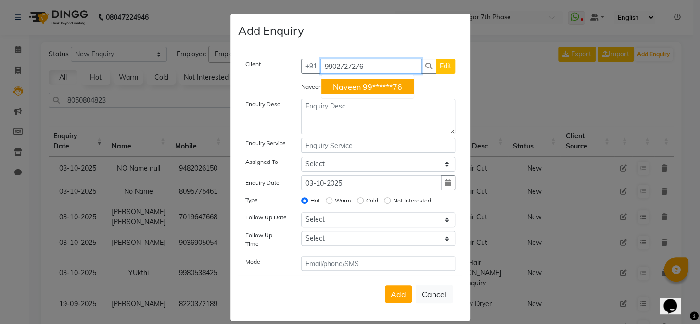
drag, startPoint x: 365, startPoint y: 64, endPoint x: 93, endPoint y: 68, distance: 272.0
click at [93, 68] on ngb-modal-window "Add Enquiry Client +91 9902727276 Naveen 99******76 Edit Naveen Enquiry Desc En…" at bounding box center [350, 162] width 700 height 324
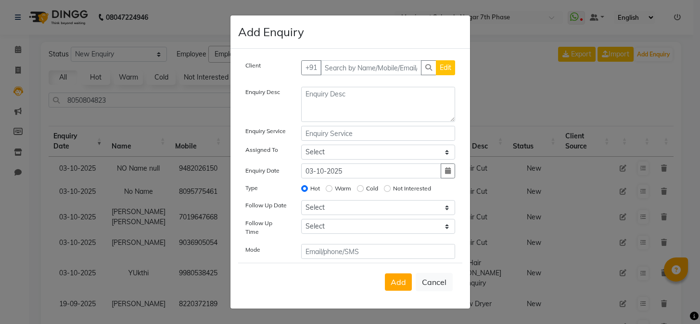
select select "10"
click at [333, 73] on input "text" at bounding box center [371, 67] width 101 height 15
paste input "9739841298"
type input "9739841298"
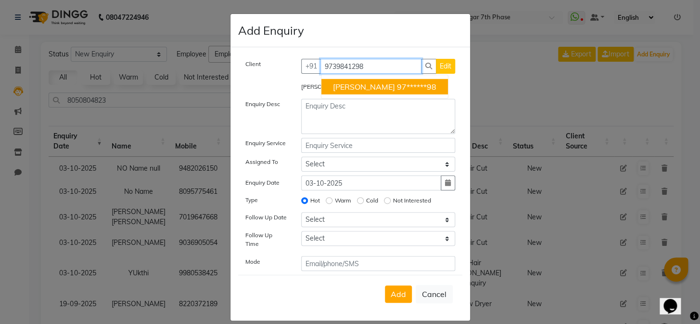
drag, startPoint x: 383, startPoint y: 69, endPoint x: 207, endPoint y: 71, distance: 175.2
click at [207, 71] on ngb-modal-window "Add Enquiry Client +91 9739841298 Sunitha 97******98 Edit Sunitha Enquiry Desc …" at bounding box center [350, 162] width 700 height 324
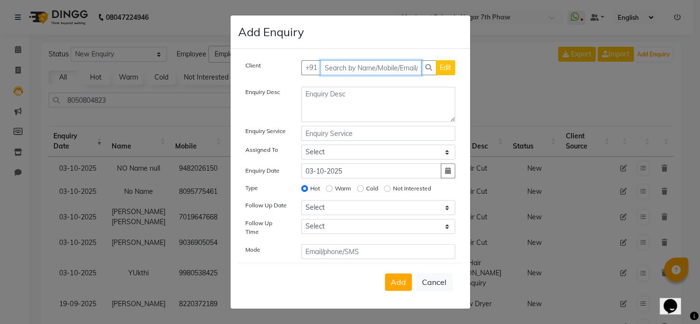
click at [372, 71] on input "text" at bounding box center [371, 67] width 101 height 15
paste input "9742588481"
type input "9742588481"
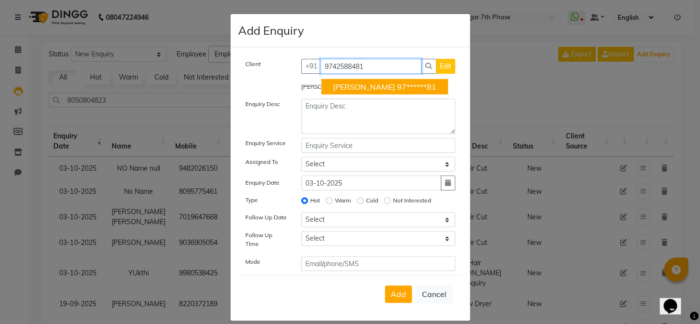
drag, startPoint x: 388, startPoint y: 64, endPoint x: 207, endPoint y: 55, distance: 181.2
click at [207, 55] on ngb-modal-window "Add Enquiry Client +91 9742588481 Navyashree 97******81 Edit Navyashree Enquiry…" at bounding box center [350, 162] width 700 height 324
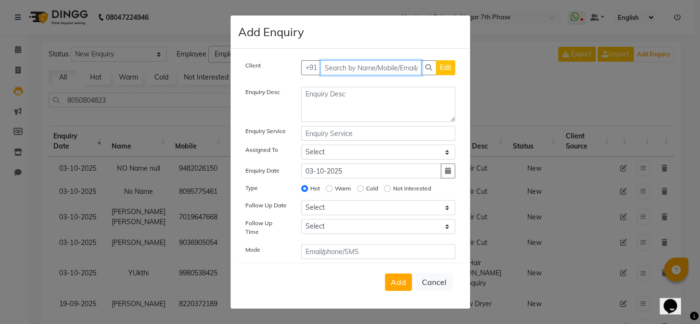
click at [354, 65] on input "text" at bounding box center [371, 67] width 101 height 15
paste input "8919584125"
type input "8919584125"
click at [449, 69] on span "Add Client" at bounding box center [435, 67] width 32 height 9
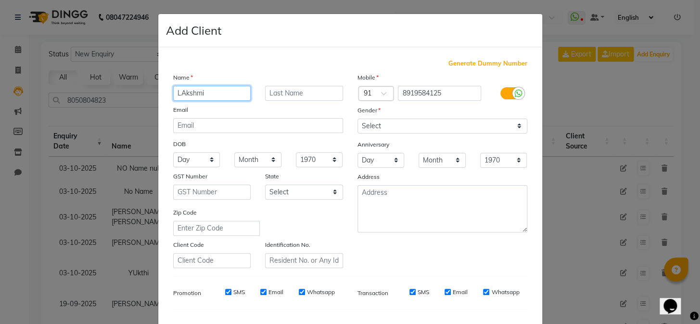
click at [180, 90] on input "LAkshmi" at bounding box center [212, 93] width 78 height 15
click at [181, 90] on input "LAkshmi" at bounding box center [212, 93] width 78 height 15
type input "Lakshmi"
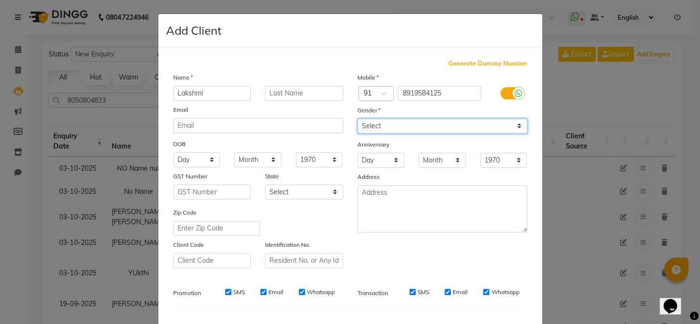
click at [359, 129] on select "Select [DEMOGRAPHIC_DATA] [DEMOGRAPHIC_DATA] Other Prefer Not To Say" at bounding box center [443, 125] width 170 height 15
select select "[DEMOGRAPHIC_DATA]"
click at [358, 118] on select "Select [DEMOGRAPHIC_DATA] [DEMOGRAPHIC_DATA] Other Prefer Not To Say" at bounding box center [443, 125] width 170 height 15
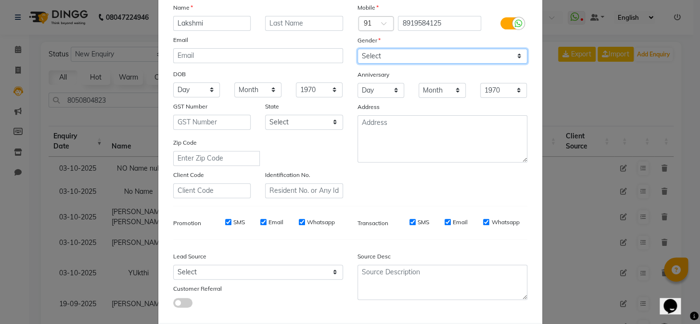
scroll to position [124, 0]
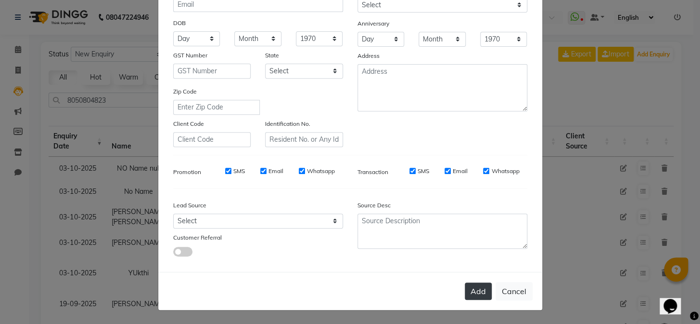
click at [478, 287] on button "Add" at bounding box center [478, 290] width 27 height 17
type input "89******25"
select select
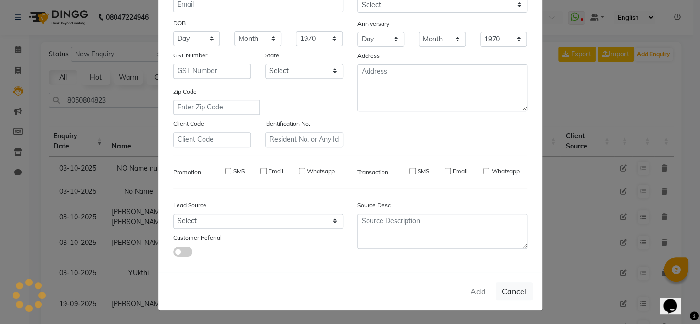
select select
checkbox input "false"
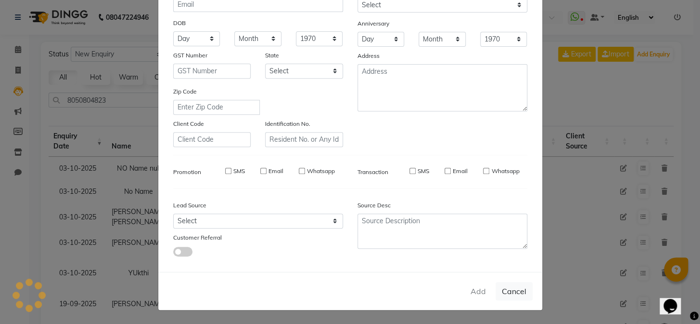
checkbox input "false"
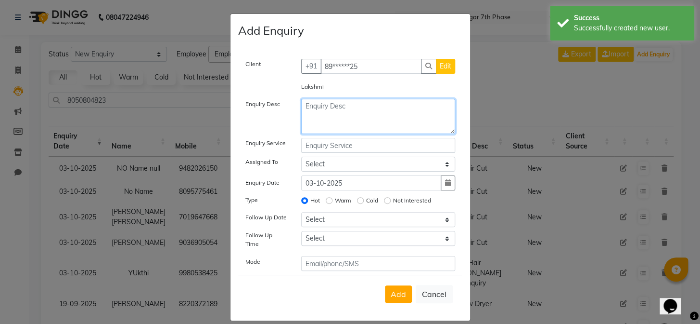
click at [384, 108] on textarea at bounding box center [378, 116] width 154 height 35
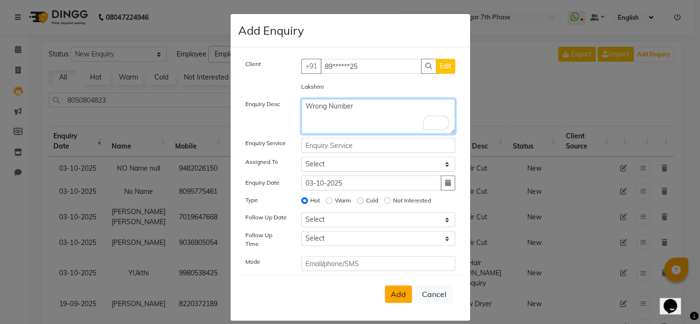
type textarea "Wrong Number"
click at [405, 285] on button "Add" at bounding box center [398, 293] width 27 height 17
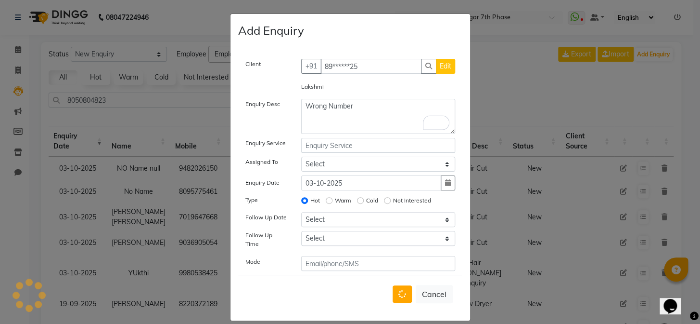
select select
radio input "false"
select select
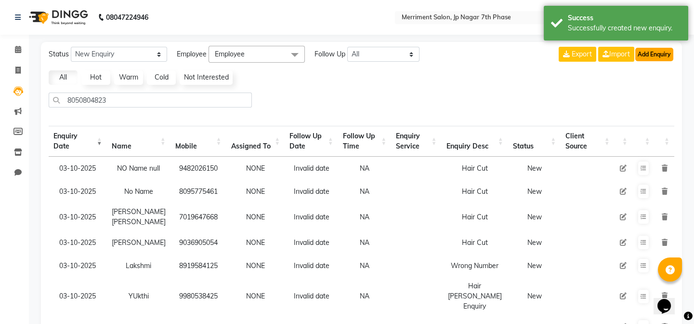
click at [661, 57] on button "Add Enquiry" at bounding box center [654, 54] width 38 height 13
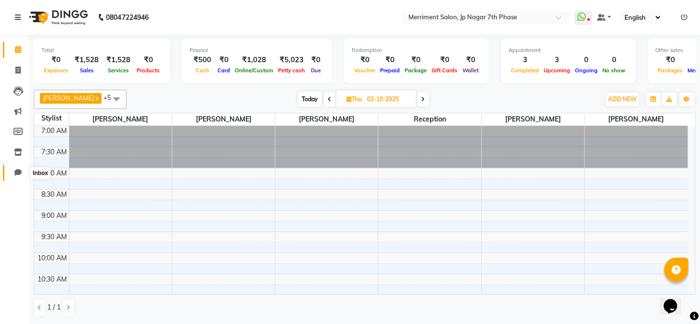
click at [17, 170] on icon at bounding box center [17, 171] width 7 height 7
select select "100"
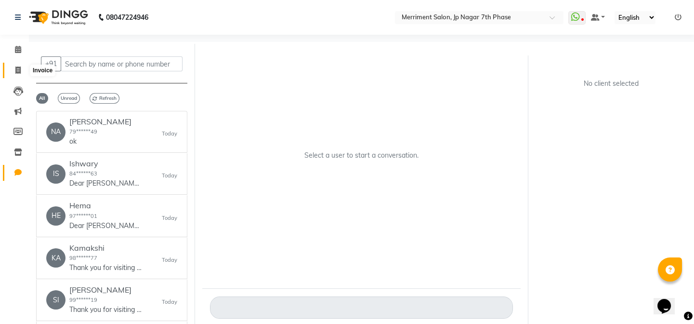
click at [19, 65] on span at bounding box center [18, 70] width 17 height 11
select select "service"
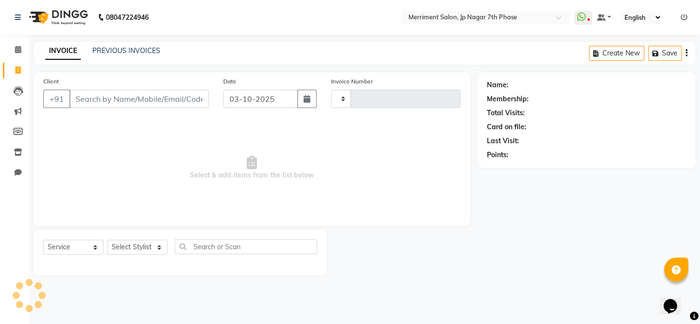
type input "5019"
select select "4110"
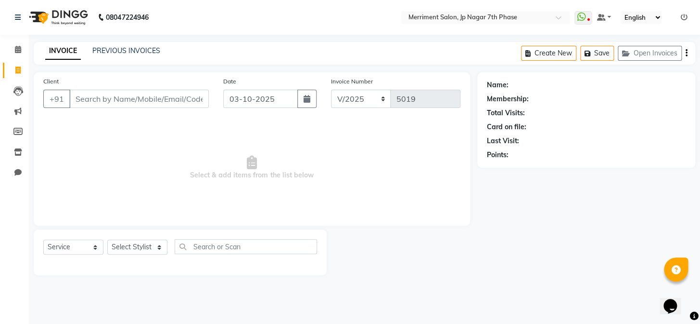
select select "package"
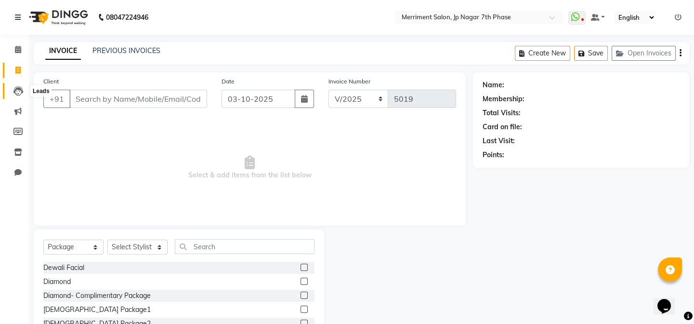
click at [21, 92] on icon at bounding box center [18, 91] width 10 height 10
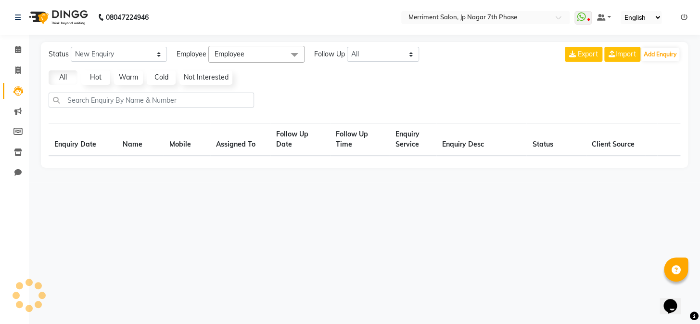
select select "10"
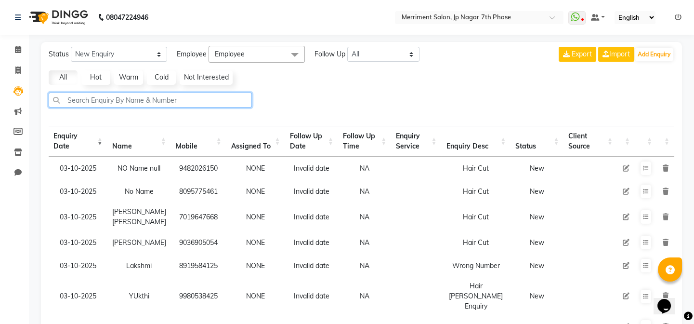
click at [112, 99] on input "text" at bounding box center [150, 99] width 203 height 15
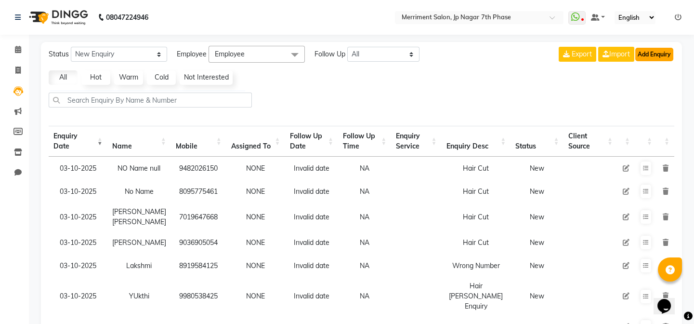
click at [656, 49] on button "Add Enquiry" at bounding box center [654, 54] width 38 height 13
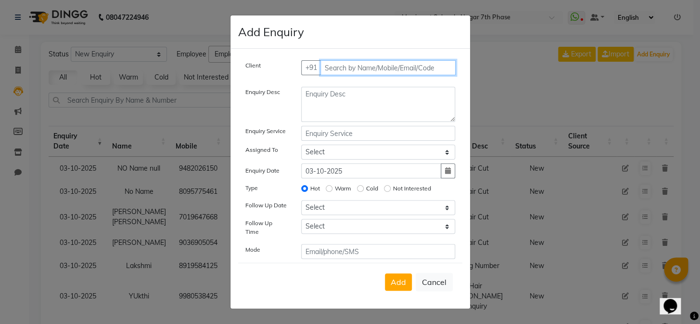
click at [358, 65] on input "text" at bounding box center [388, 67] width 135 height 15
paste input "9739841298"
type input "9739841298"
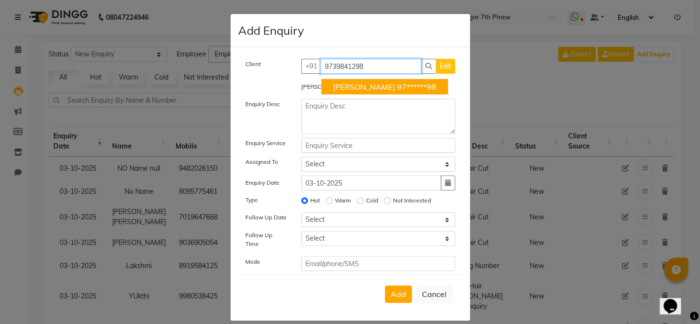
drag, startPoint x: 370, startPoint y: 68, endPoint x: 242, endPoint y: 64, distance: 127.6
click at [242, 64] on div "Client [PHONE_NUMBER] [PERSON_NAME] 97******98 Edit" at bounding box center [350, 70] width 224 height 23
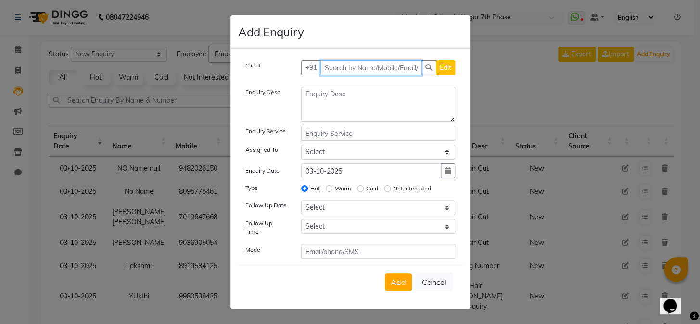
click at [381, 70] on input "text" at bounding box center [371, 67] width 101 height 15
paste input "9742588481"
type input "9742588481"
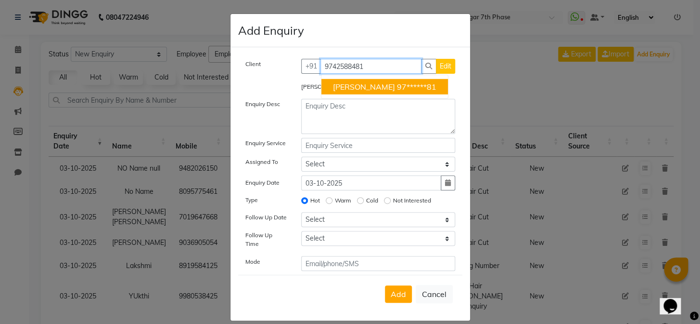
drag, startPoint x: 371, startPoint y: 67, endPoint x: 259, endPoint y: 55, distance: 111.8
click at [259, 55] on div "Client +91 9742588481 Navyashree 97******81 Edit Navyashree Enquiry Desc Enquir…" at bounding box center [351, 183] width 240 height 273
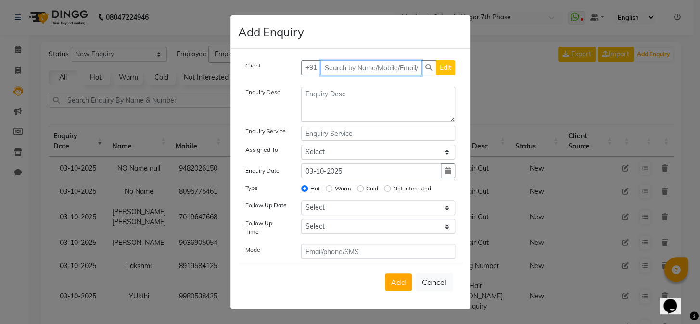
click at [361, 72] on input "text" at bounding box center [371, 67] width 101 height 15
paste input "8919584125"
type input "8919584125"
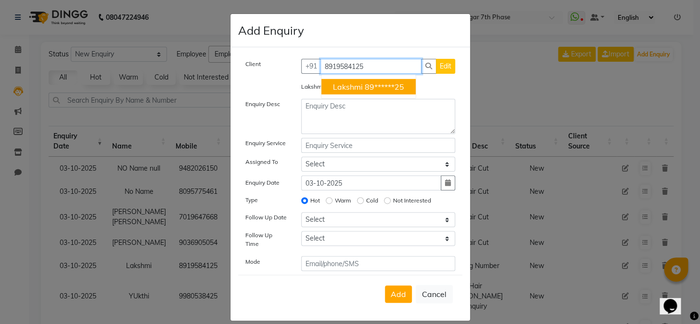
drag, startPoint x: 372, startPoint y: 71, endPoint x: 187, endPoint y: 79, distance: 185.5
click at [187, 79] on ngb-modal-window "Add Enquiry Client +91 8919584125 Lakshmi 89******25 Edit Lakshmi Enquiry Desc …" at bounding box center [350, 162] width 700 height 324
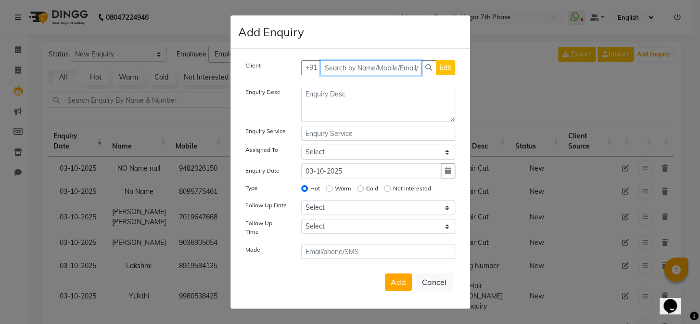
click at [365, 64] on input "text" at bounding box center [371, 67] width 101 height 15
paste input "9740748476"
type input "9740748476"
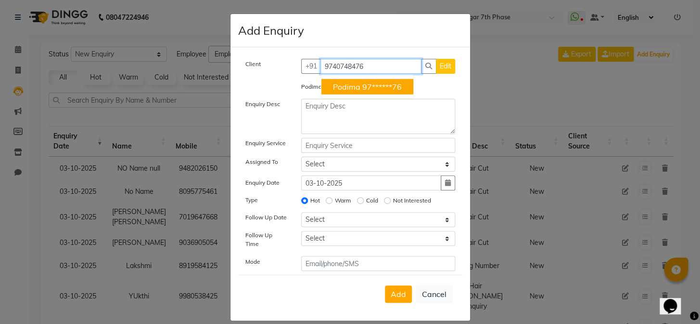
drag, startPoint x: 369, startPoint y: 66, endPoint x: 123, endPoint y: 64, distance: 245.5
click at [123, 64] on ngb-modal-window "Add Enquiry Client +91 9740748476 Podima 97******76 Edit Podima Enquiry Desc En…" at bounding box center [350, 162] width 700 height 324
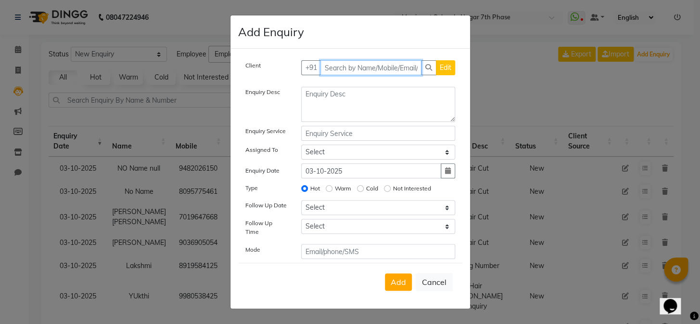
click at [333, 74] on input "text" at bounding box center [371, 67] width 101 height 15
paste input "9567626398"
type input "9567626398"
click at [432, 63] on button "Add Client" at bounding box center [435, 67] width 40 height 15
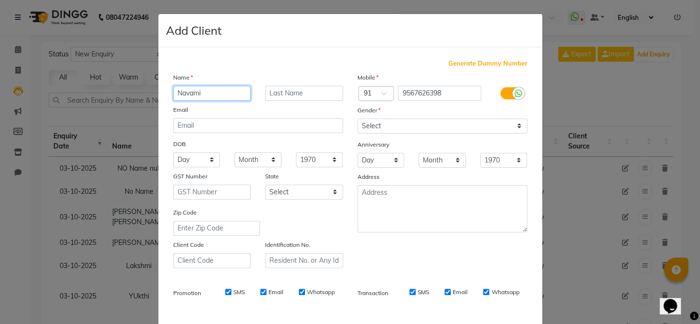
type input "Navami"
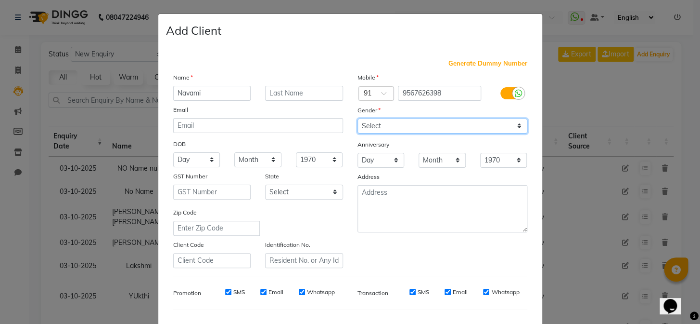
drag, startPoint x: 441, startPoint y: 123, endPoint x: 438, endPoint y: 129, distance: 7.5
click at [441, 123] on select "Select [DEMOGRAPHIC_DATA] [DEMOGRAPHIC_DATA] Other Prefer Not To Say" at bounding box center [443, 125] width 170 height 15
select select "female"
click at [358, 118] on select "Select Male Female Other Prefer Not To Say" at bounding box center [443, 125] width 170 height 15
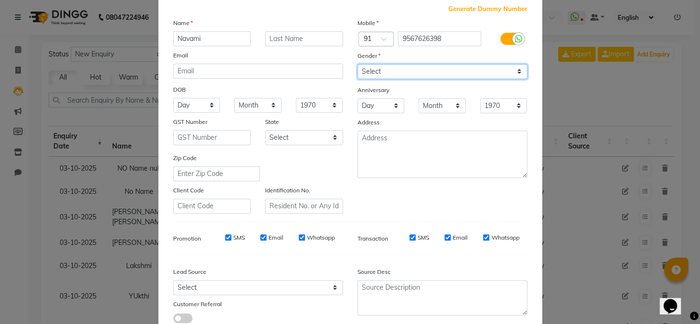
scroll to position [124, 0]
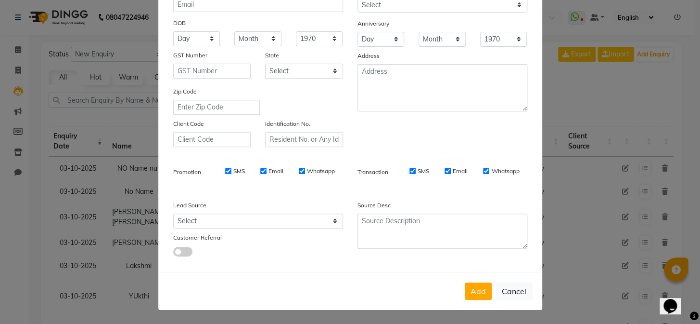
click at [477, 299] on div "Add Cancel" at bounding box center [350, 291] width 384 height 38
click at [476, 296] on button "Add" at bounding box center [478, 290] width 27 height 17
type input "95******98"
select select
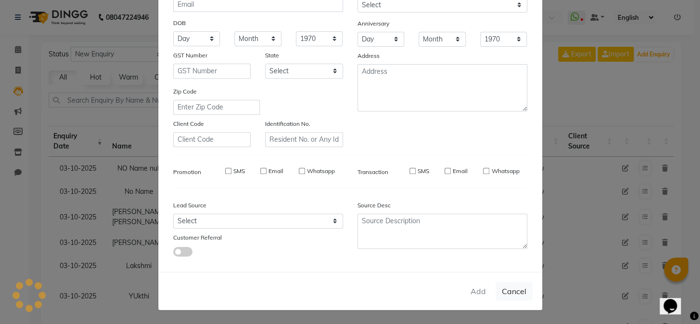
select select
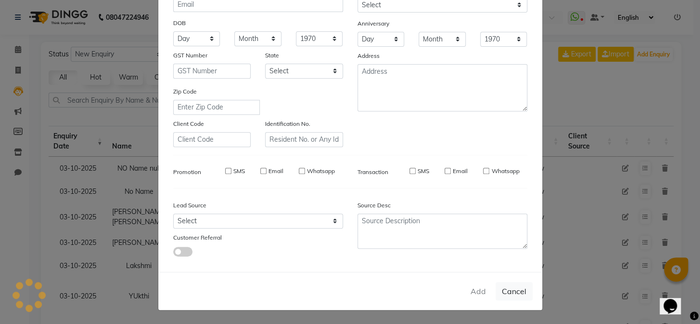
checkbox input "false"
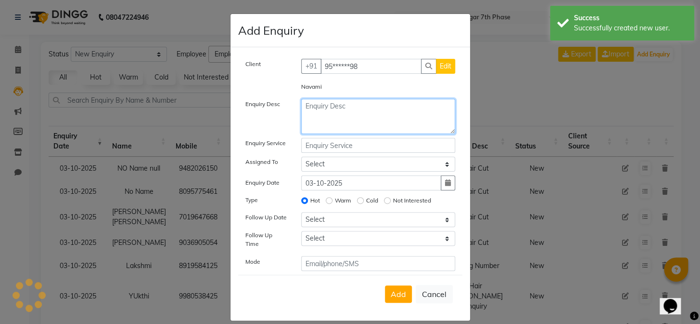
click at [333, 106] on textarea at bounding box center [378, 116] width 154 height 35
type textarea "Keratin"
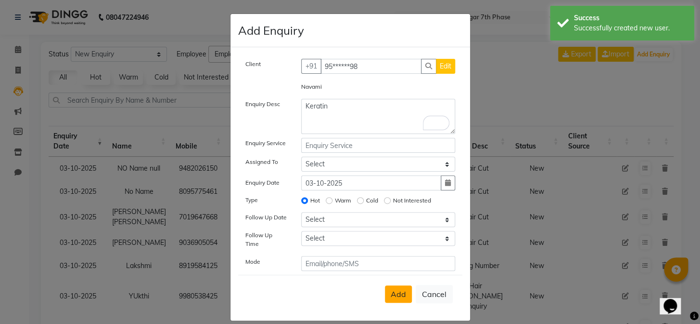
click at [396, 294] on button "Add" at bounding box center [398, 293] width 27 height 17
select select
radio input "false"
select select
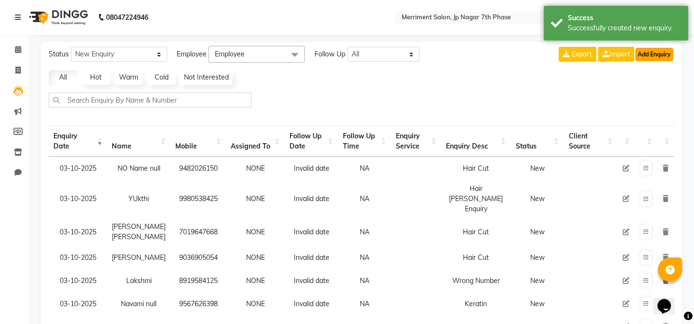
click at [661, 52] on button "Add Enquiry" at bounding box center [654, 54] width 38 height 13
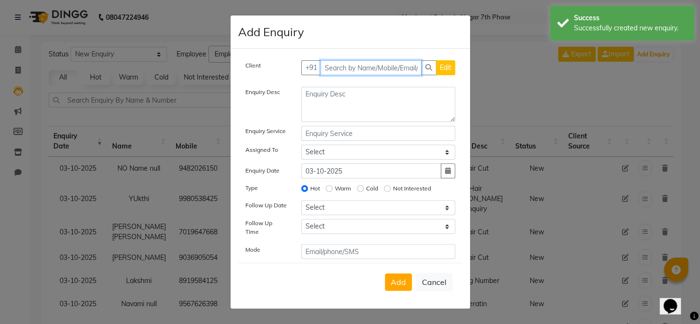
click at [356, 68] on input "text" at bounding box center [371, 67] width 101 height 15
paste input "9731503500"
type input "9731503500"
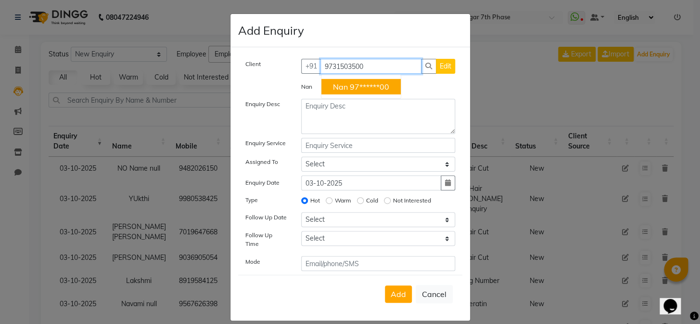
drag, startPoint x: 362, startPoint y: 67, endPoint x: 206, endPoint y: 72, distance: 155.6
click at [206, 72] on ngb-modal-window "Add Enquiry Client +91 9731503500 Nan 97******00 Edit Nan Enquiry Desc Enquiry …" at bounding box center [350, 162] width 700 height 324
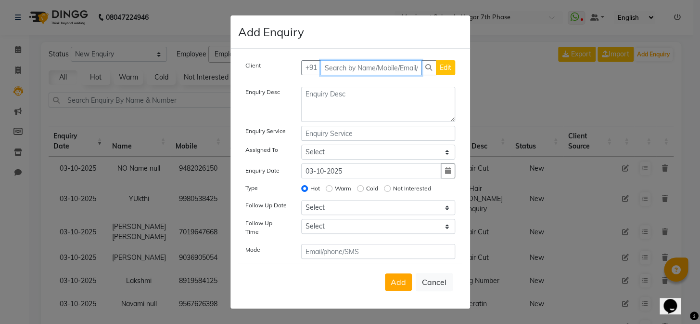
click at [386, 70] on input "text" at bounding box center [371, 67] width 101 height 15
paste input "7999769746"
type input "7999769746"
click at [427, 75] on button "Add Client" at bounding box center [435, 67] width 40 height 15
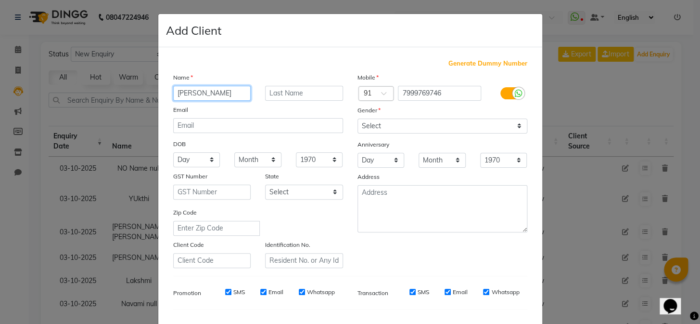
type input "Ankita"
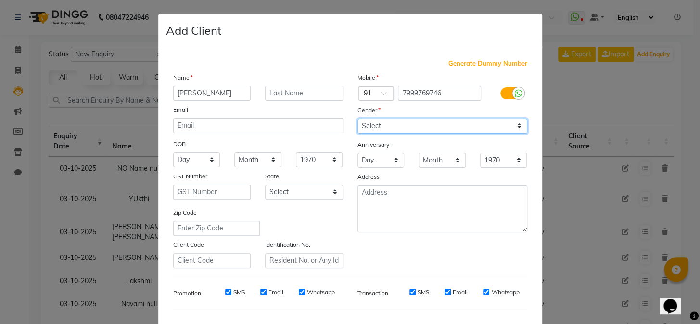
click at [373, 124] on select "Select [DEMOGRAPHIC_DATA] [DEMOGRAPHIC_DATA] Other Prefer Not To Say" at bounding box center [443, 125] width 170 height 15
select select "[DEMOGRAPHIC_DATA]"
click at [358, 118] on select "Select [DEMOGRAPHIC_DATA] [DEMOGRAPHIC_DATA] Other Prefer Not To Say" at bounding box center [443, 125] width 170 height 15
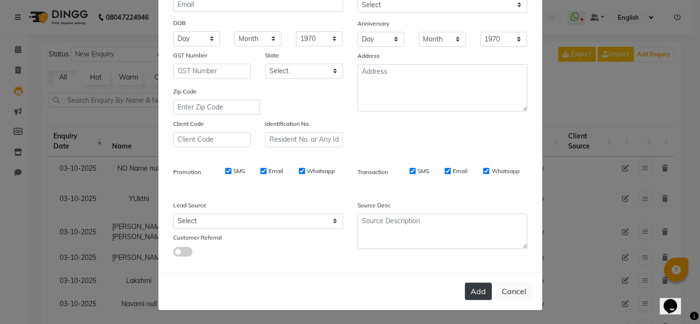
click at [470, 289] on button "Add" at bounding box center [478, 290] width 27 height 17
type input "79******46"
select select
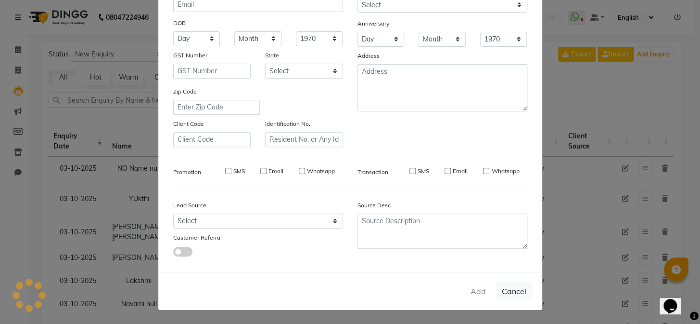
select select
checkbox input "false"
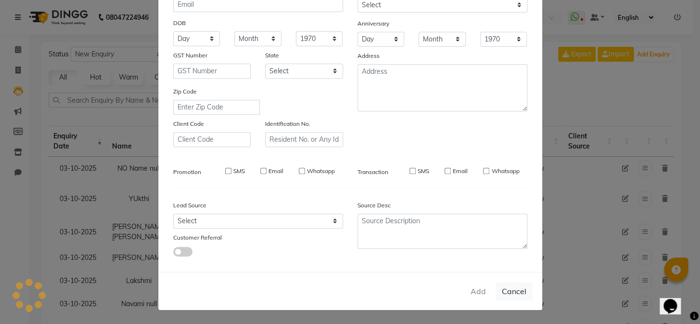
checkbox input "false"
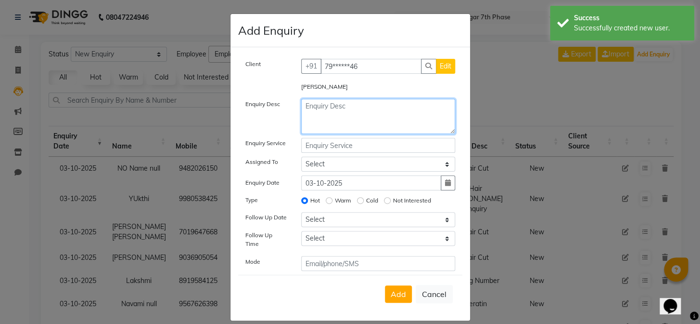
click at [364, 118] on textarea at bounding box center [378, 116] width 154 height 35
type textarea "Hair Cut"
click at [379, 284] on div "Add Cancel" at bounding box center [350, 293] width 224 height 38
click at [398, 291] on span "Add" at bounding box center [398, 294] width 15 height 10
select select
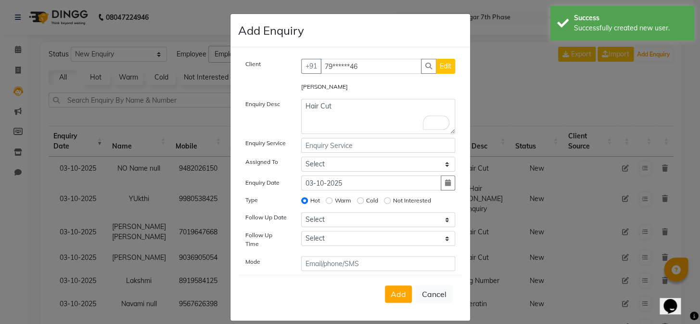
radio input "false"
select select
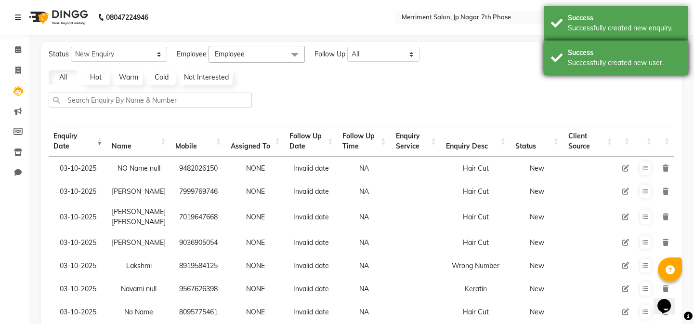
click at [628, 58] on div "Successfully created new user." at bounding box center [624, 63] width 113 height 10
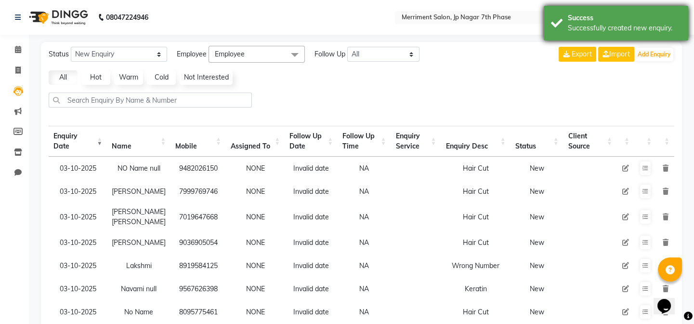
click at [630, 26] on div "Successfully created new enquiry." at bounding box center [624, 28] width 113 height 10
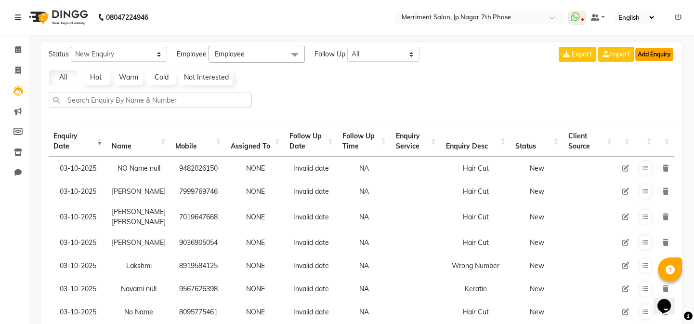
click at [661, 56] on button "Add Enquiry" at bounding box center [654, 54] width 38 height 13
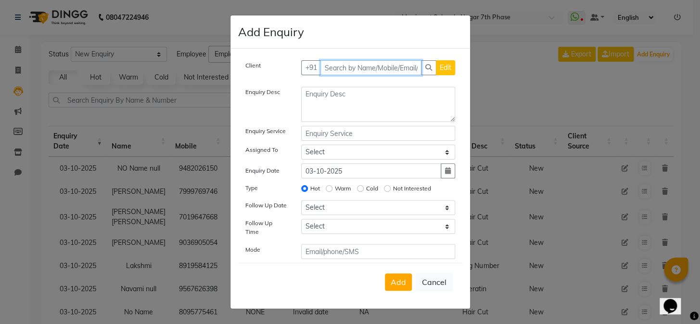
click at [360, 67] on input "text" at bounding box center [371, 67] width 101 height 15
paste input "7619194718"
type input "7619194718"
click at [449, 67] on span "Add Client" at bounding box center [435, 67] width 32 height 9
click at [430, 67] on span "Add Client" at bounding box center [435, 67] width 32 height 9
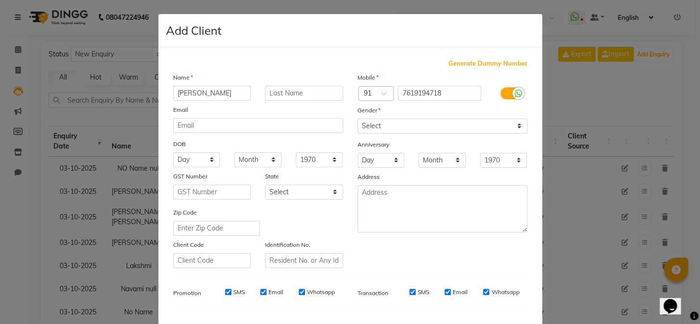
type input "Rakshita"
click at [371, 122] on select "Select [DEMOGRAPHIC_DATA] [DEMOGRAPHIC_DATA] Other Prefer Not To Say" at bounding box center [443, 125] width 170 height 15
select select "[DEMOGRAPHIC_DATA]"
click at [358, 118] on select "Select [DEMOGRAPHIC_DATA] [DEMOGRAPHIC_DATA] Other Prefer Not To Say" at bounding box center [443, 125] width 170 height 15
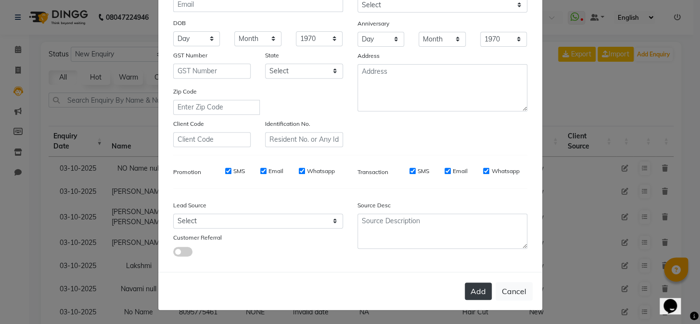
click at [475, 286] on button "Add" at bounding box center [478, 290] width 27 height 17
type input "76******18"
select select
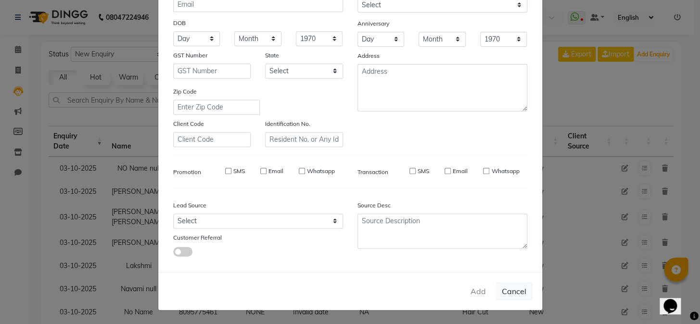
select select
checkbox input "false"
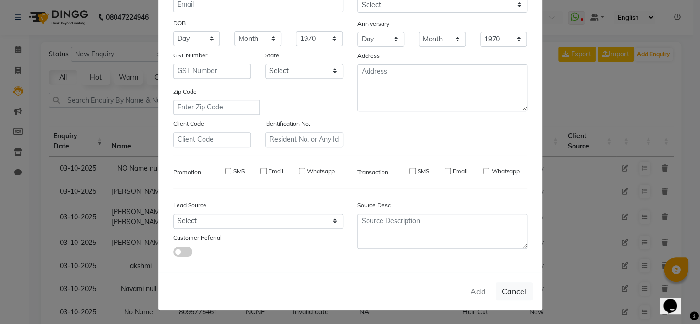
checkbox input "false"
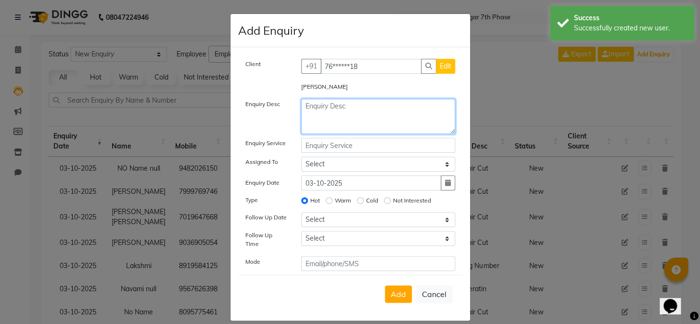
click at [353, 119] on textarea at bounding box center [378, 116] width 154 height 35
type textarea "Clean Up"
click at [402, 289] on span "Add" at bounding box center [398, 294] width 15 height 10
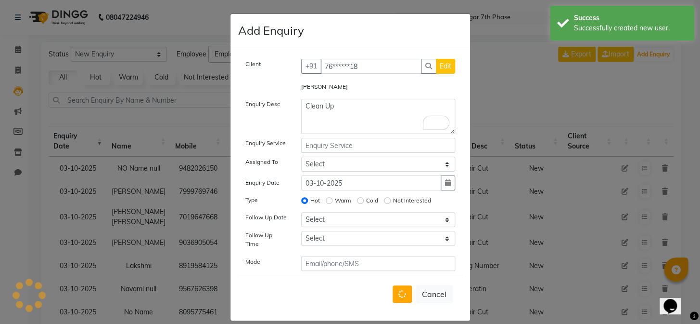
select select
radio input "false"
select select
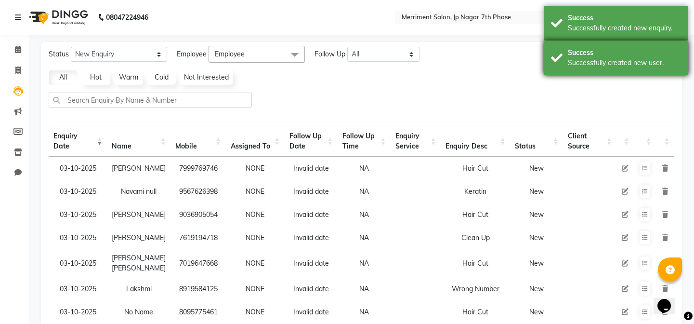
click at [580, 62] on div "Successfully created new user." at bounding box center [624, 63] width 113 height 10
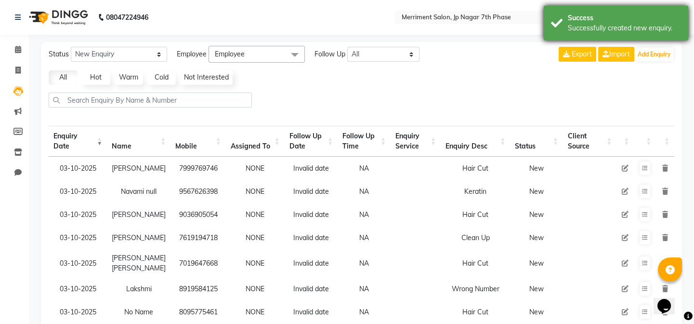
click at [634, 17] on div "Success" at bounding box center [624, 18] width 113 height 10
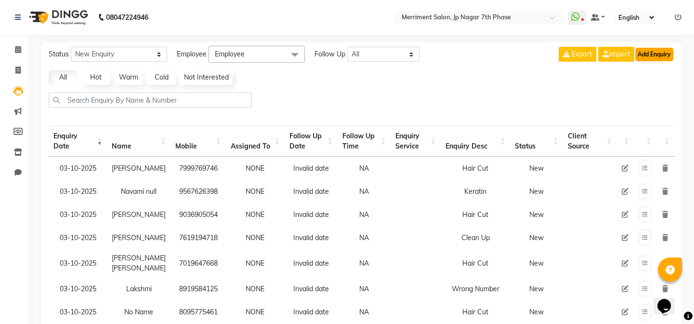
click at [657, 52] on button "Add Enquiry" at bounding box center [654, 54] width 38 height 13
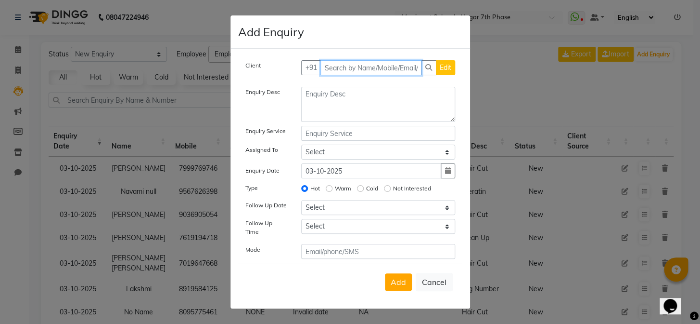
click at [383, 70] on input "text" at bounding box center [371, 67] width 101 height 15
paste input "7045422560"
type input "7045422560"
click at [426, 75] on button "Add Client" at bounding box center [435, 67] width 40 height 15
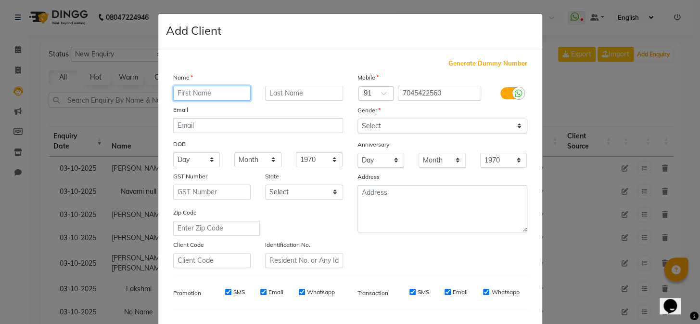
click at [229, 93] on input "text" at bounding box center [212, 93] width 78 height 15
click at [227, 89] on input "text" at bounding box center [212, 93] width 78 height 15
type input "Sushmita"
click at [390, 117] on div "Gender" at bounding box center [442, 111] width 184 height 13
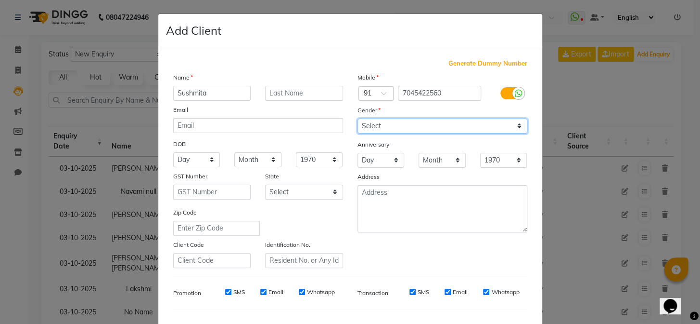
click at [378, 121] on select "Select [DEMOGRAPHIC_DATA] [DEMOGRAPHIC_DATA] Other Prefer Not To Say" at bounding box center [443, 125] width 170 height 15
select select "[DEMOGRAPHIC_DATA]"
click at [358, 118] on select "Select [DEMOGRAPHIC_DATA] [DEMOGRAPHIC_DATA] Other Prefer Not To Say" at bounding box center [443, 125] width 170 height 15
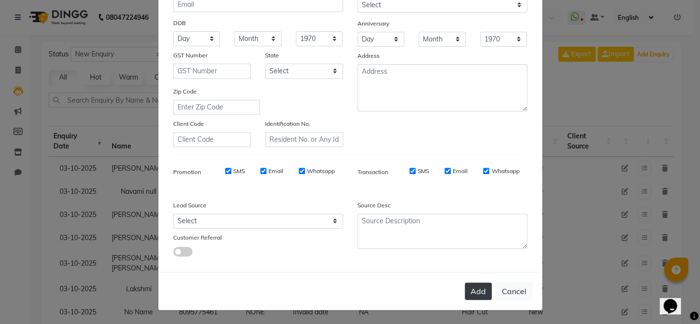
click at [476, 291] on button "Add" at bounding box center [478, 290] width 27 height 17
type input "70******60"
select select
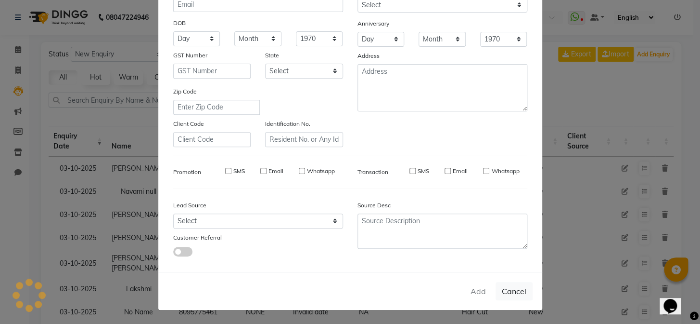
select select
checkbox input "false"
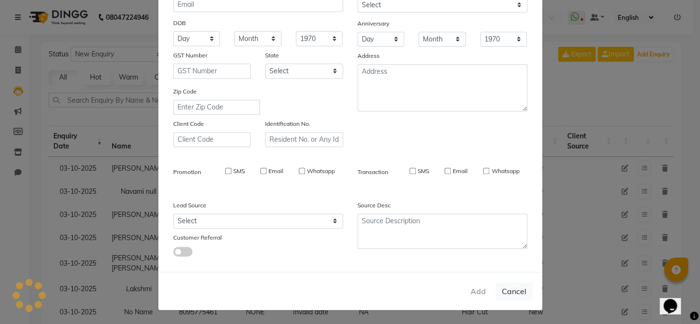
checkbox input "false"
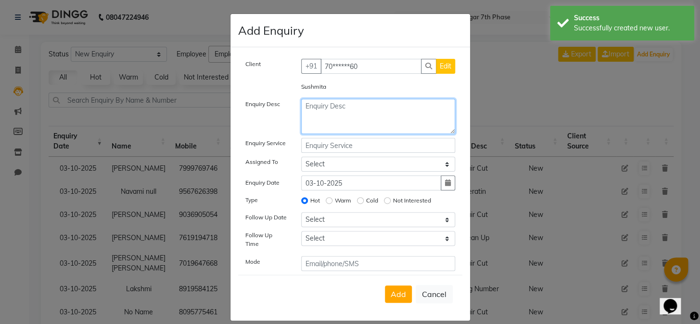
click at [338, 126] on textarea at bounding box center [378, 116] width 154 height 35
type textarea "G"
type textarea "Highlights"
click at [397, 289] on span "Add" at bounding box center [398, 294] width 15 height 10
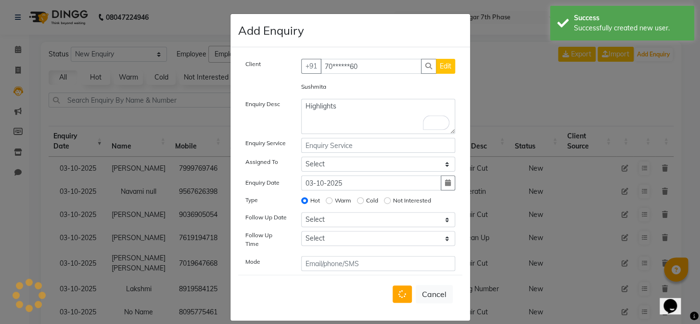
select select
radio input "false"
select select
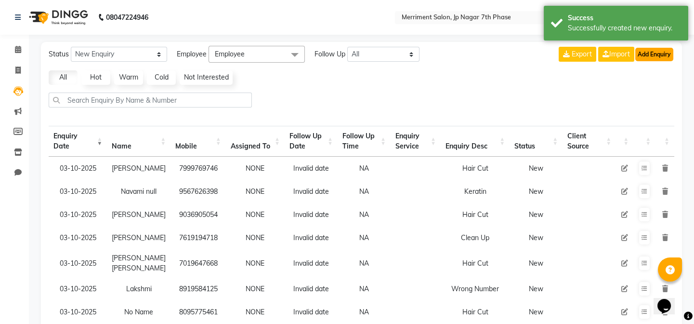
click at [663, 51] on button "Add Enquiry" at bounding box center [654, 54] width 38 height 13
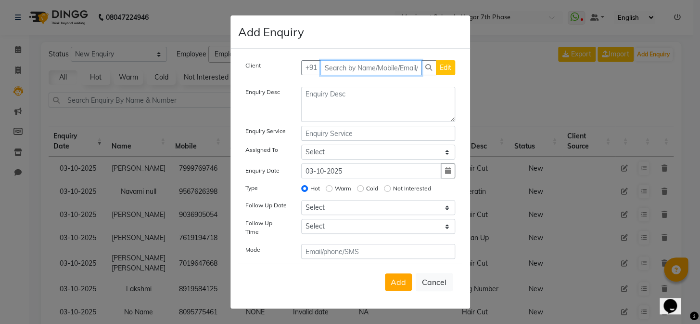
click at [350, 67] on input "text" at bounding box center [371, 67] width 101 height 15
paste input "9113286799"
type input "9113286799"
click at [443, 64] on button "Add Client" at bounding box center [435, 67] width 40 height 15
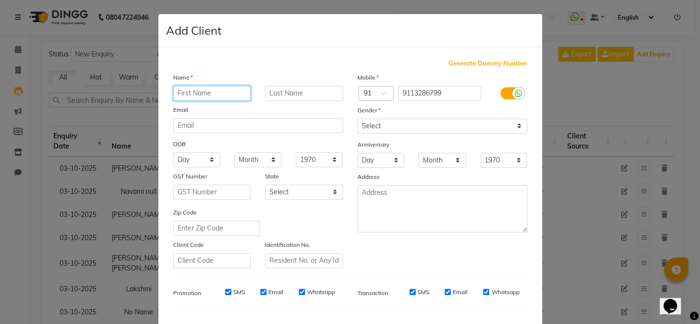
click at [220, 96] on input "text" at bounding box center [212, 93] width 78 height 15
type input "Preetham"
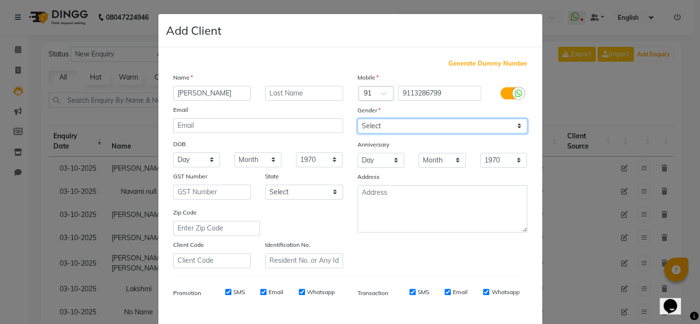
drag, startPoint x: 385, startPoint y: 122, endPoint x: 381, endPoint y: 131, distance: 10.2
click at [385, 122] on select "Select [DEMOGRAPHIC_DATA] [DEMOGRAPHIC_DATA] Other Prefer Not To Say" at bounding box center [443, 125] width 170 height 15
select select "[DEMOGRAPHIC_DATA]"
click at [358, 118] on select "Select [DEMOGRAPHIC_DATA] [DEMOGRAPHIC_DATA] Other Prefer Not To Say" at bounding box center [443, 125] width 170 height 15
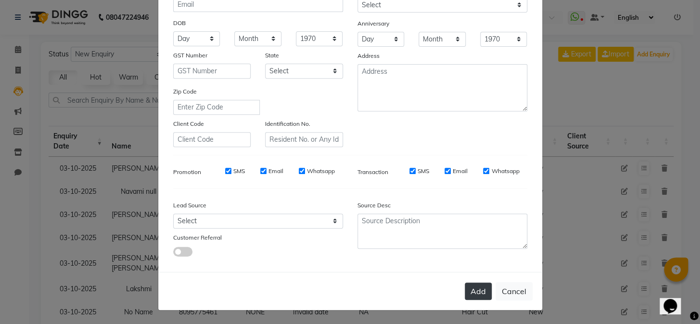
click at [472, 291] on button "Add" at bounding box center [478, 290] width 27 height 17
type input "91******99"
select select
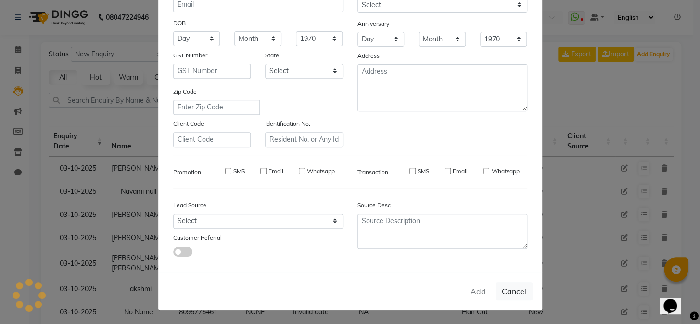
select select
checkbox input "false"
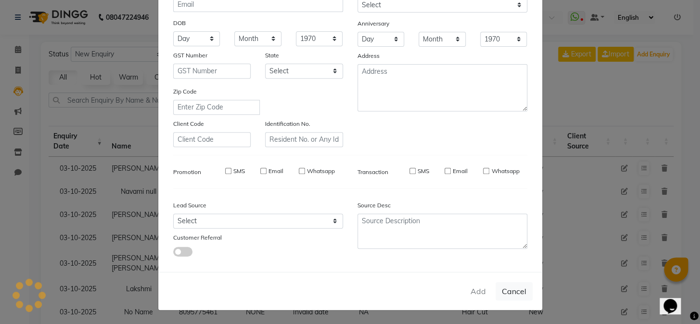
checkbox input "false"
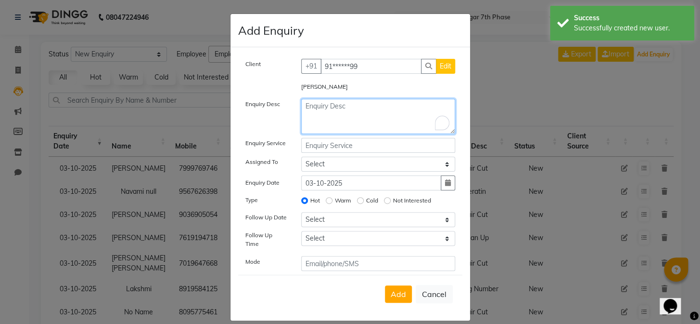
click at [338, 132] on textarea "To enrich screen reader interactions, please activate Accessibility in Grammarl…" at bounding box center [378, 116] width 154 height 35
type textarea "Hair Cut"
click at [395, 298] on div "Add Cancel" at bounding box center [350, 293] width 224 height 38
click at [400, 285] on button "Add" at bounding box center [398, 293] width 27 height 17
select select
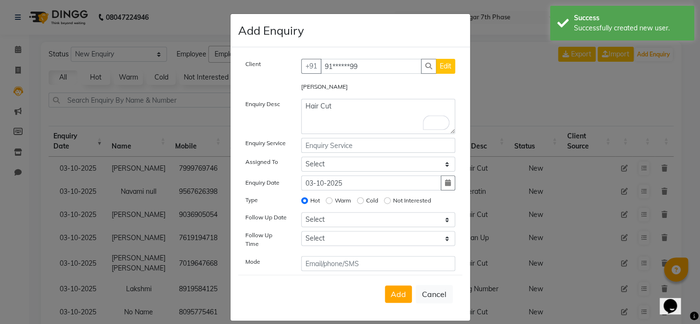
radio input "false"
select select
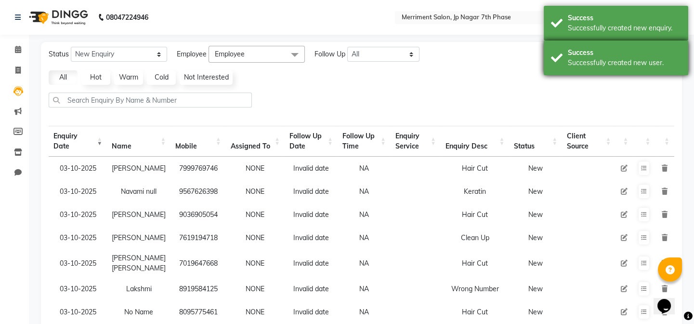
click at [650, 52] on div "Success" at bounding box center [624, 53] width 113 height 10
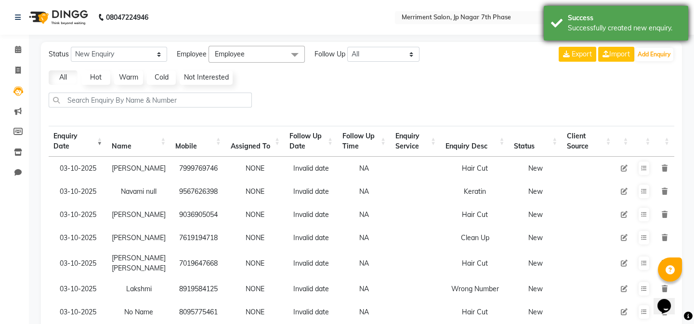
click at [649, 27] on div "Successfully created new enquiry." at bounding box center [624, 28] width 113 height 10
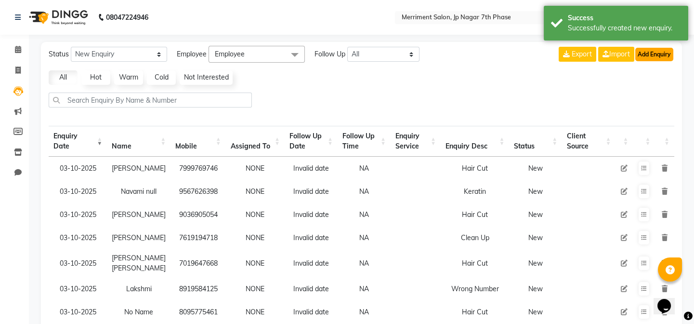
click at [656, 59] on button "Add Enquiry" at bounding box center [654, 54] width 38 height 13
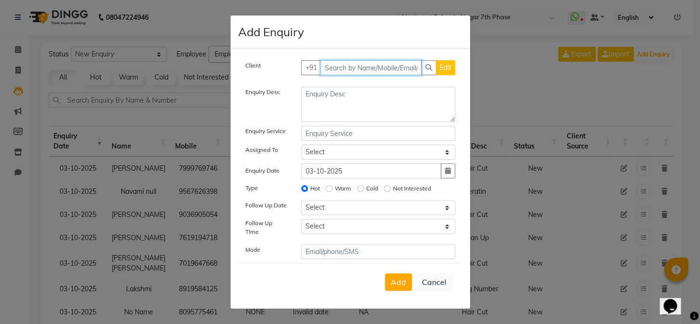
click at [357, 68] on input "text" at bounding box center [371, 67] width 101 height 15
paste input "8256919710"
type input "8256919710"
click at [415, 72] on button "Add Client" at bounding box center [435, 67] width 40 height 15
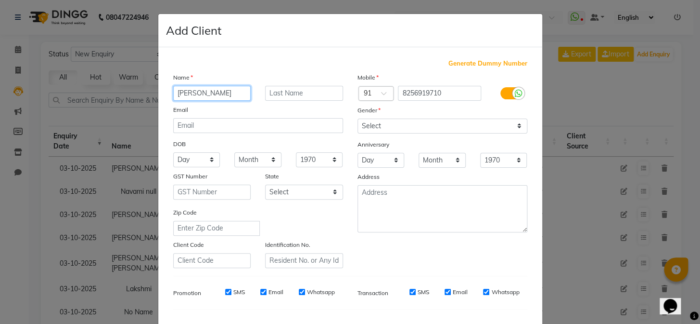
type input "Niha Das"
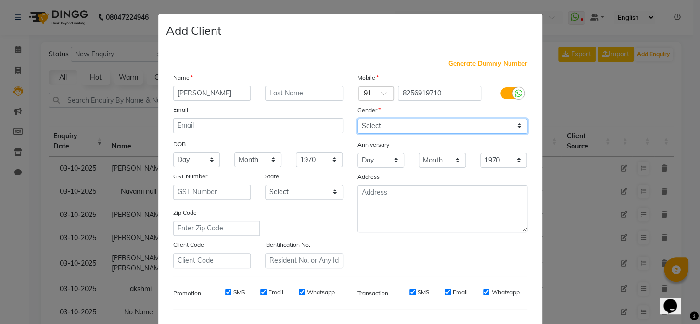
drag, startPoint x: 429, startPoint y: 124, endPoint x: 425, endPoint y: 130, distance: 7.6
click at [429, 124] on select "Select [DEMOGRAPHIC_DATA] [DEMOGRAPHIC_DATA] Other Prefer Not To Say" at bounding box center [443, 125] width 170 height 15
select select "[DEMOGRAPHIC_DATA]"
click at [358, 118] on select "Select [DEMOGRAPHIC_DATA] [DEMOGRAPHIC_DATA] Other Prefer Not To Say" at bounding box center [443, 125] width 170 height 15
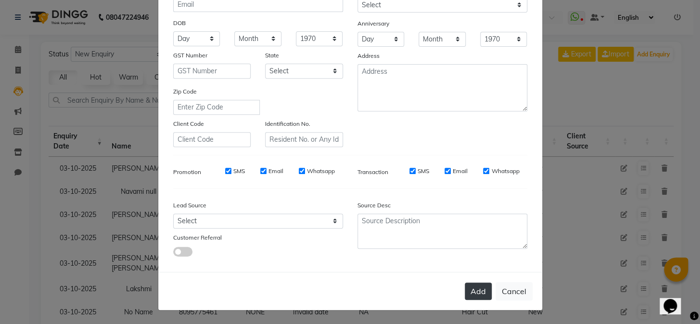
click at [479, 289] on button "Add" at bounding box center [478, 290] width 27 height 17
type input "82******10"
select select
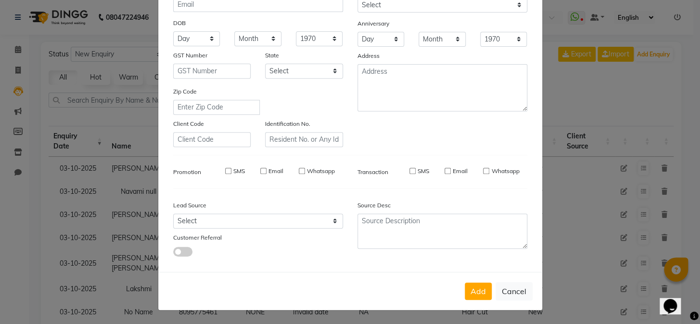
select select
checkbox input "false"
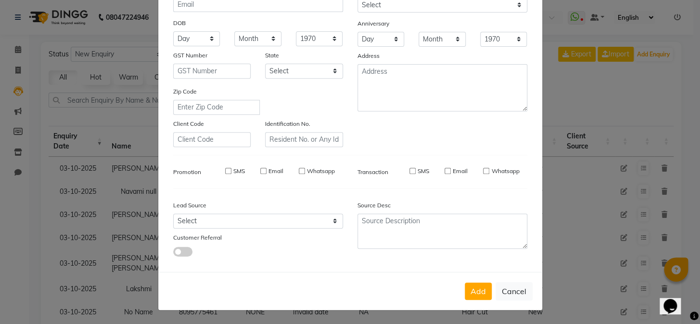
checkbox input "false"
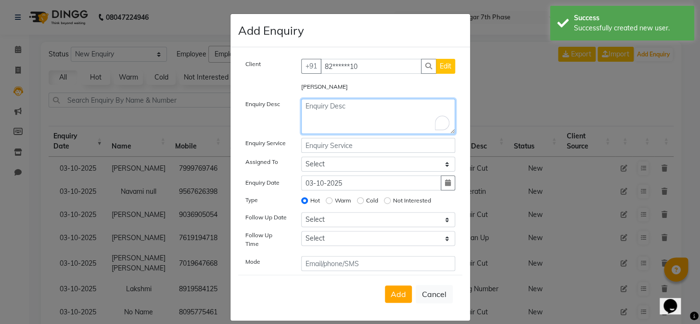
click at [329, 110] on textarea "To enrich screen reader interactions, please activate Accessibility in Grammarl…" at bounding box center [378, 116] width 154 height 35
type textarea "Hair Cut"
click at [391, 293] on span "Add" at bounding box center [398, 294] width 15 height 10
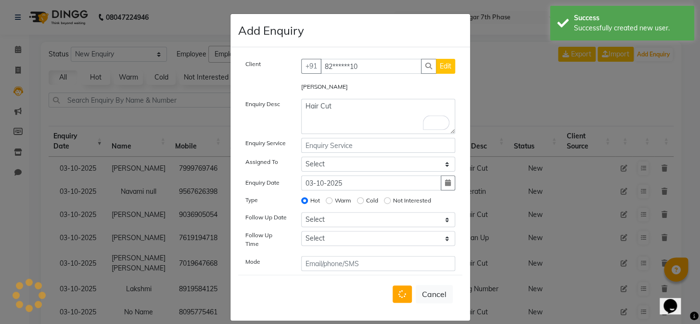
select select
radio input "false"
select select
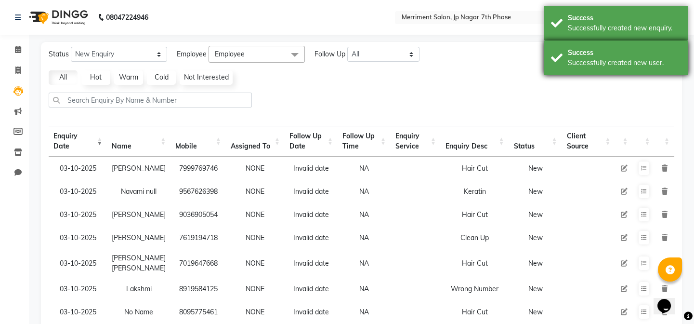
click at [640, 70] on div "Success Successfully created new user." at bounding box center [616, 57] width 144 height 35
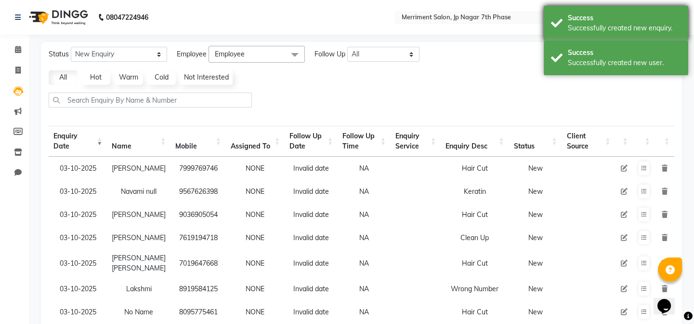
click at [648, 16] on div "Success" at bounding box center [624, 18] width 113 height 10
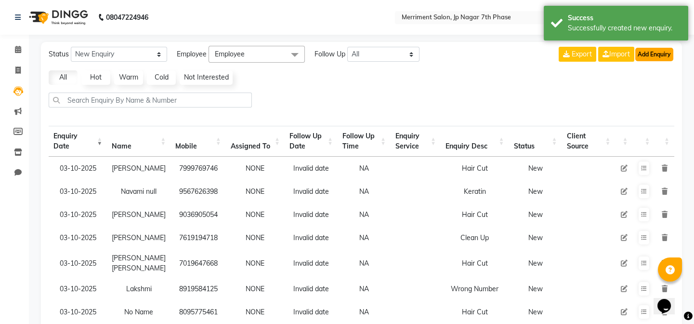
click at [660, 50] on button "Add Enquiry" at bounding box center [654, 54] width 38 height 13
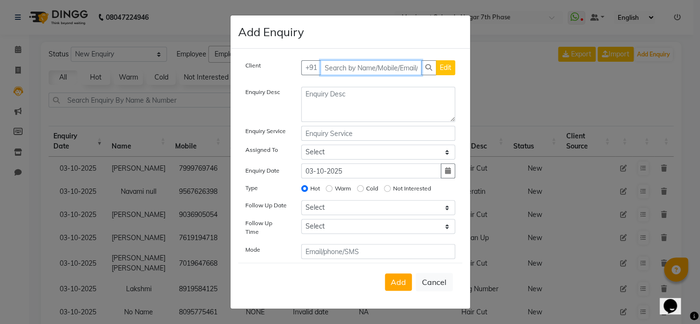
click at [367, 67] on input "text" at bounding box center [371, 67] width 101 height 15
paste input "9108880130"
type input "9108880130"
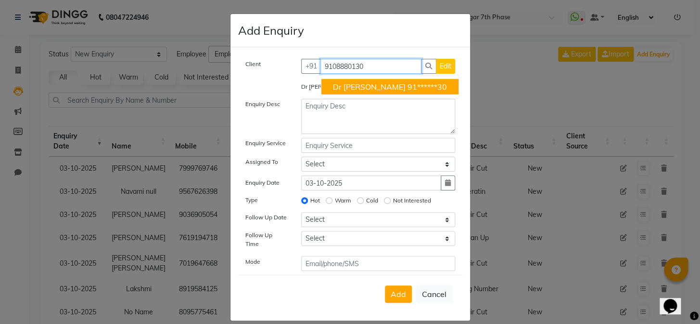
drag, startPoint x: 372, startPoint y: 63, endPoint x: 168, endPoint y: 61, distance: 204.1
click at [168, 61] on ngb-modal-window "Add Enquiry Client +91 9108880130 Dr Sneha 91******30 Edit Dr Sneha Enquiry Des…" at bounding box center [350, 162] width 700 height 324
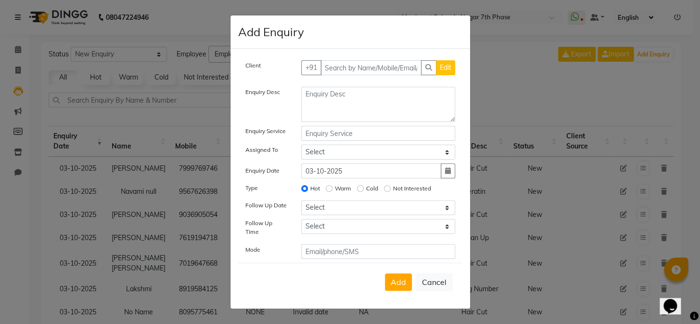
click at [362, 62] on div "Client +91 Edit Enquiry Desc Enquiry Service Assigned To Select Chiru Monish Sh…" at bounding box center [351, 178] width 240 height 259
click at [366, 68] on input "text" at bounding box center [371, 67] width 101 height 15
paste input "9741168778"
type input "9741168778"
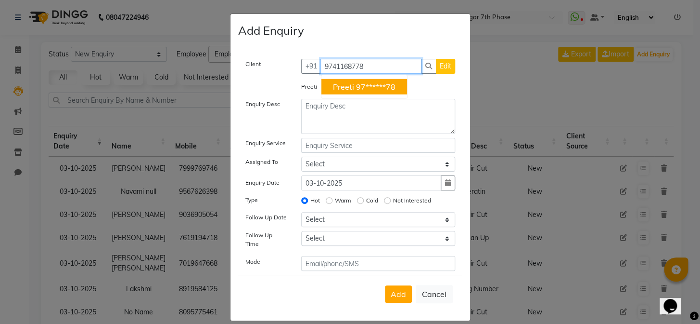
drag, startPoint x: 373, startPoint y: 64, endPoint x: 87, endPoint y: 66, distance: 286.0
click at [87, 66] on ngb-modal-window "Add Enquiry Client +91 9741168778 Preeti 97******78 Edit Preeti Enquiry Desc En…" at bounding box center [350, 162] width 700 height 324
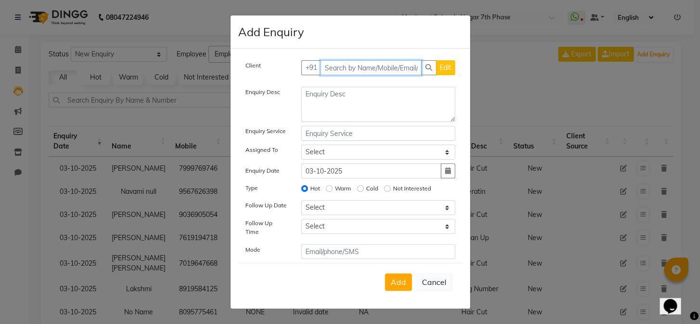
click at [361, 69] on input "text" at bounding box center [371, 67] width 101 height 15
paste input "6363670938"
type input "6363670938"
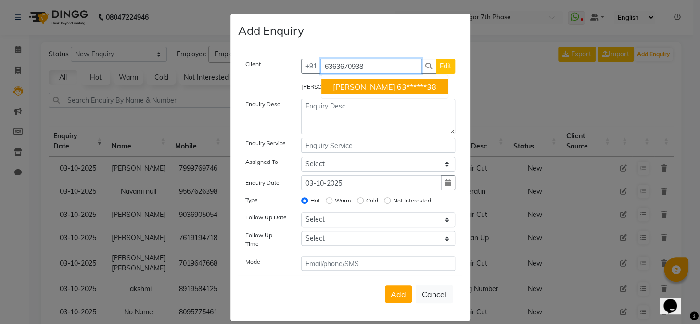
drag, startPoint x: 363, startPoint y: 67, endPoint x: 247, endPoint y: 65, distance: 116.0
click at [247, 65] on div "Client +91 6363670938 Spandana 63******38 Edit" at bounding box center [350, 70] width 224 height 23
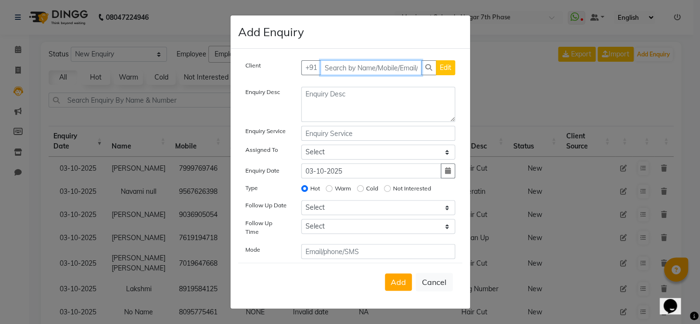
click at [381, 75] on input "text" at bounding box center [371, 67] width 101 height 15
paste input "8861034589"
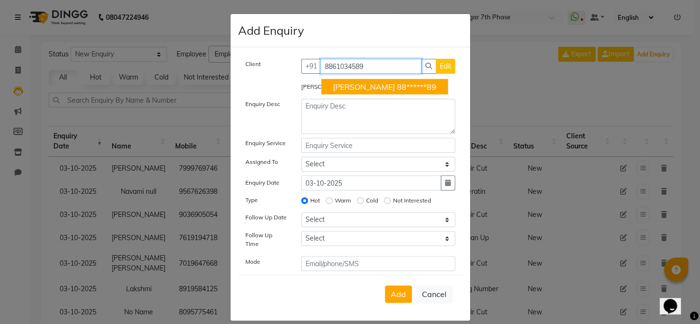
drag, startPoint x: 379, startPoint y: 69, endPoint x: 188, endPoint y: 64, distance: 190.7
click at [188, 64] on ngb-modal-window "Add Enquiry Client +91 8861034589 Kavya 88******89 Edit Kavya Enquiry Desc Enqu…" at bounding box center [350, 162] width 700 height 324
type input "\"
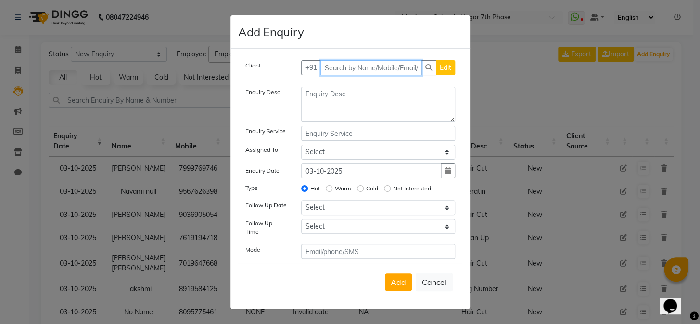
click at [347, 64] on input "text" at bounding box center [371, 67] width 101 height 15
paste input "8870833534"
type input "8870833534"
click at [430, 75] on button "Add Client" at bounding box center [435, 67] width 40 height 15
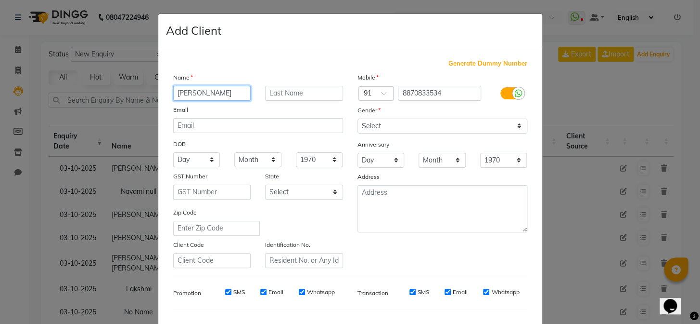
type input "Dheeraj"
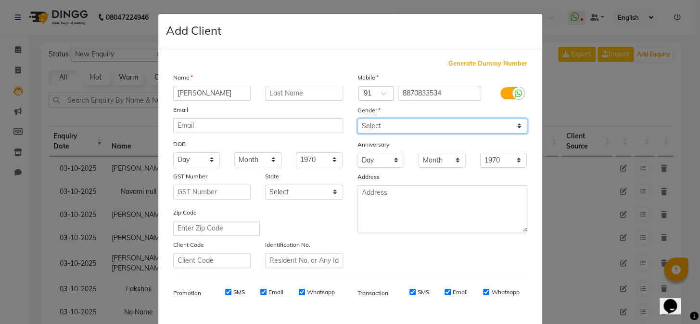
click at [450, 126] on select "Select [DEMOGRAPHIC_DATA] [DEMOGRAPHIC_DATA] Other Prefer Not To Say" at bounding box center [443, 125] width 170 height 15
click at [358, 118] on select "Select [DEMOGRAPHIC_DATA] [DEMOGRAPHIC_DATA] Other Prefer Not To Say" at bounding box center [443, 125] width 170 height 15
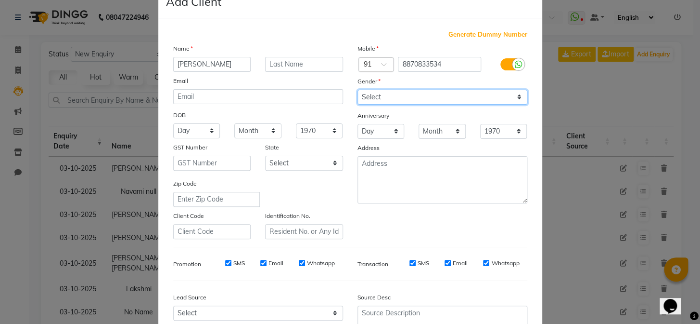
scroll to position [0, 0]
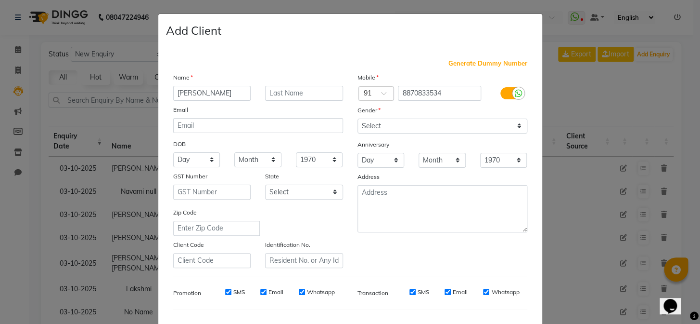
click at [428, 111] on div "Gender" at bounding box center [442, 111] width 184 height 13
drag, startPoint x: 428, startPoint y: 120, endPoint x: 420, endPoint y: 132, distance: 14.7
click at [428, 120] on select "Select [DEMOGRAPHIC_DATA] [DEMOGRAPHIC_DATA] Other Prefer Not To Say" at bounding box center [443, 125] width 170 height 15
select select "[DEMOGRAPHIC_DATA]"
click at [358, 118] on select "Select [DEMOGRAPHIC_DATA] [DEMOGRAPHIC_DATA] Other Prefer Not To Say" at bounding box center [443, 125] width 170 height 15
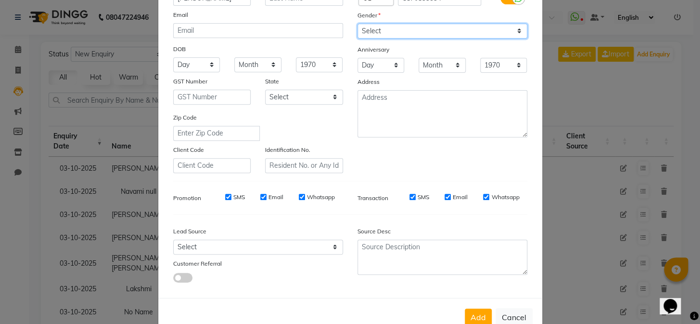
scroll to position [124, 0]
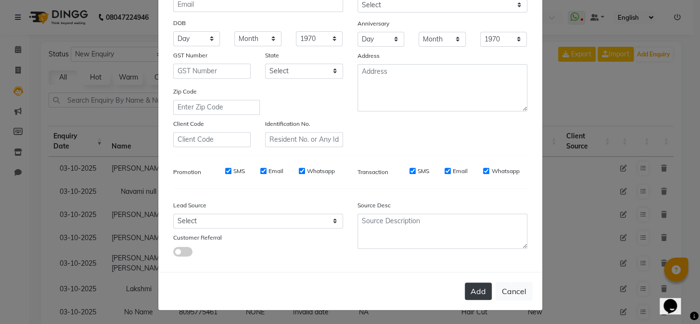
click at [474, 286] on button "Add" at bounding box center [478, 290] width 27 height 17
type input "88******34"
select select
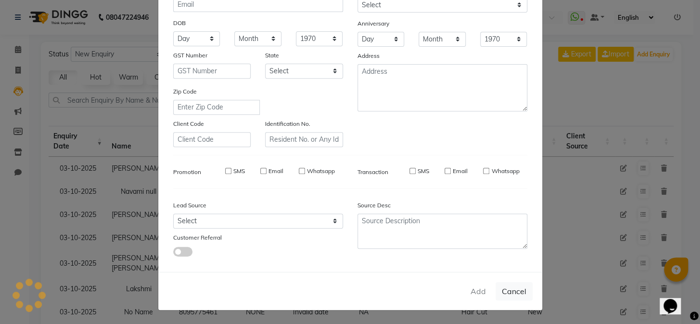
select select
checkbox input "false"
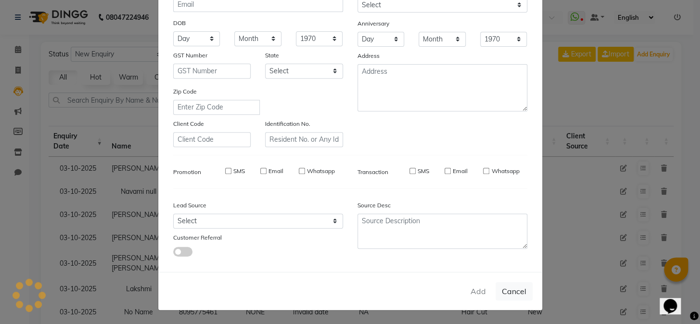
checkbox input "false"
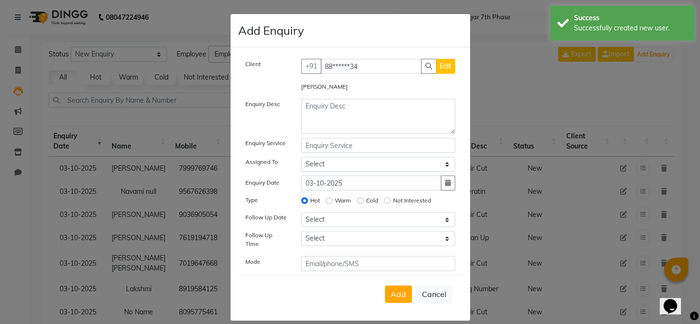
click at [326, 91] on div "Dheeraj" at bounding box center [378, 87] width 168 height 13
click at [332, 110] on textarea at bounding box center [378, 116] width 154 height 35
type textarea "Hair Cut"
select select "10"
type textarea "Hair Cut"
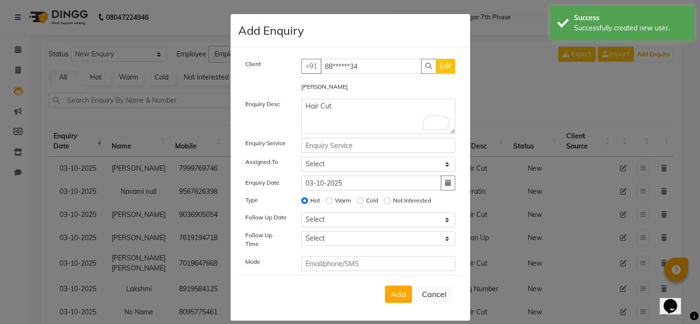
drag, startPoint x: 0, startPoint y: 0, endPoint x: 397, endPoint y: 290, distance: 491.9
click at [397, 290] on span "Add" at bounding box center [398, 294] width 15 height 10
select select
radio input "false"
select select
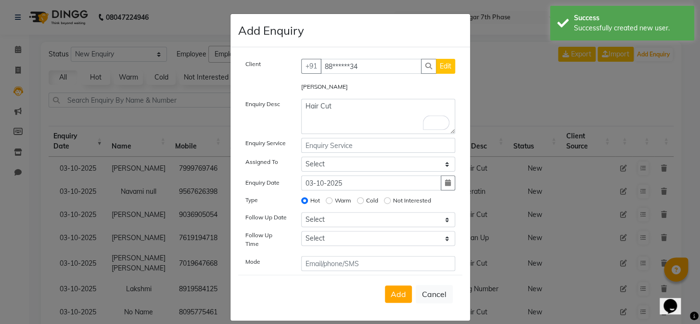
select select
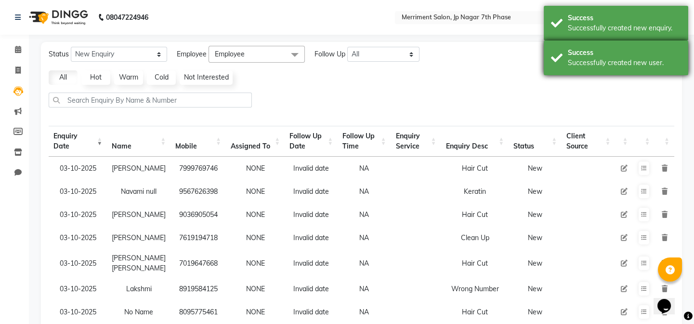
drag, startPoint x: 634, startPoint y: 69, endPoint x: 646, endPoint y: 40, distance: 30.5
click at [635, 67] on div "Success Successfully created new user." at bounding box center [616, 57] width 144 height 35
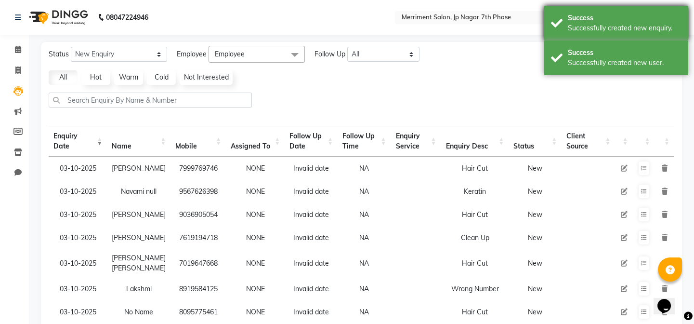
click at [644, 19] on div "Success" at bounding box center [624, 18] width 113 height 10
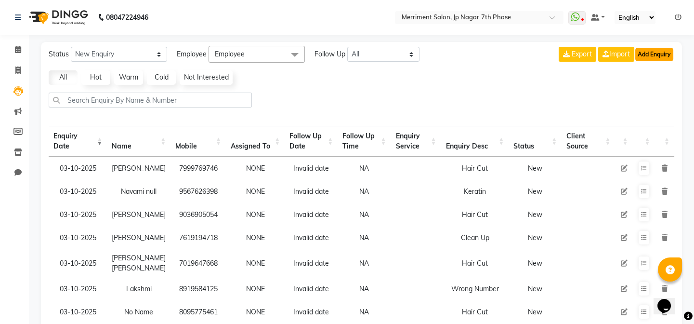
click at [658, 57] on button "Add Enquiry" at bounding box center [654, 54] width 38 height 13
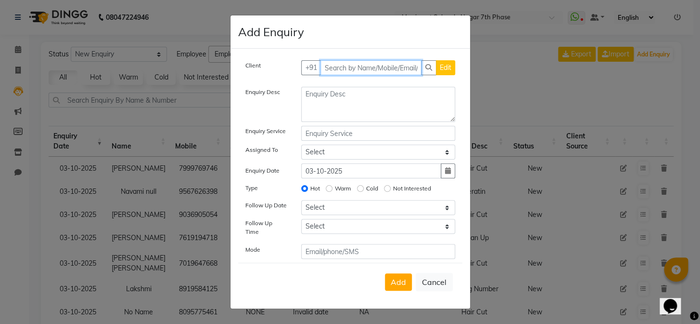
click at [340, 70] on input "text" at bounding box center [371, 67] width 101 height 15
click at [330, 71] on input "text" at bounding box center [371, 67] width 101 height 15
paste input "7358331984"
type input "7358331984"
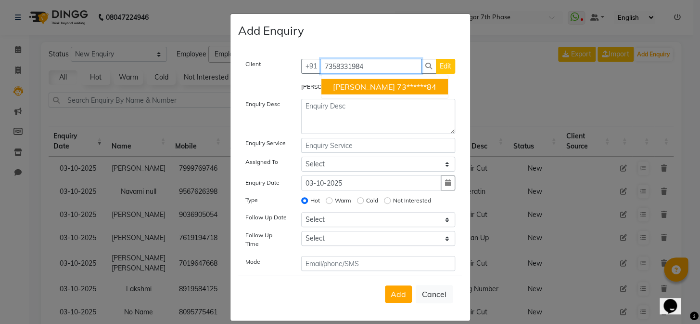
drag, startPoint x: 367, startPoint y: 62, endPoint x: 177, endPoint y: 79, distance: 190.9
click at [220, 79] on ngb-modal-window "Add Enquiry Client +91 7358331984 R Manikandan 73******84 Edit R Manikandan Enq…" at bounding box center [350, 162] width 700 height 324
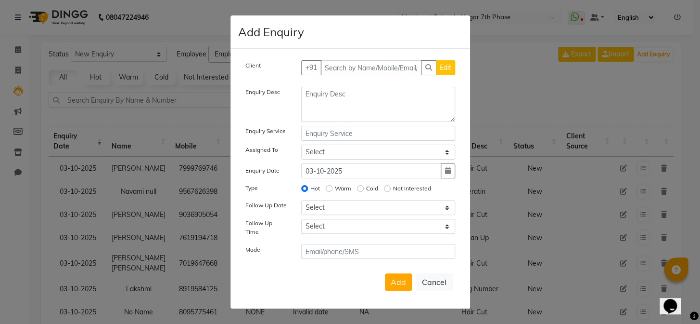
click at [369, 62] on div "Client +91 Edit Enquiry Desc Enquiry Service Assigned To Select Chiru Monish Sh…" at bounding box center [351, 178] width 240 height 259
click at [368, 67] on input "text" at bounding box center [371, 67] width 101 height 15
paste input "6382567827"
type input "6382567827"
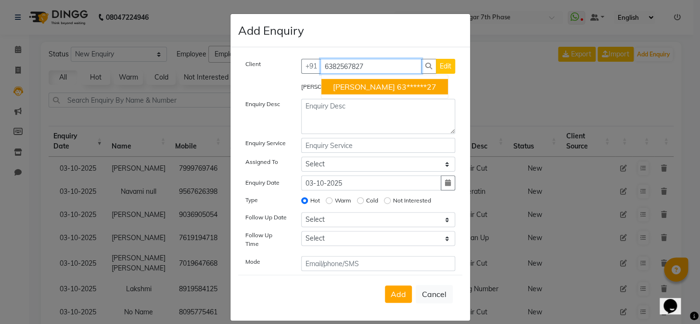
drag, startPoint x: 372, startPoint y: 69, endPoint x: 275, endPoint y: 63, distance: 97.0
click at [275, 63] on div "Client +91 6382567827 PRIYA NAVIN 63******27 Edit" at bounding box center [350, 70] width 224 height 23
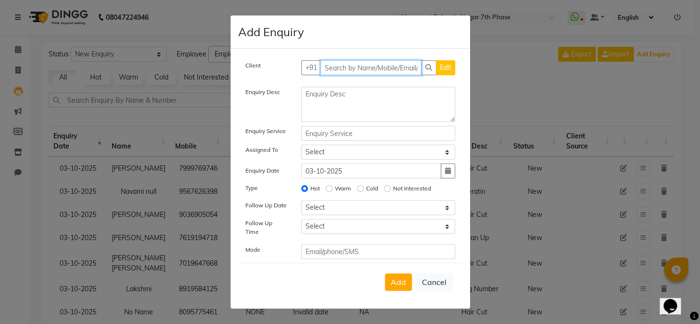
click at [361, 71] on input "text" at bounding box center [371, 67] width 101 height 15
paste input "6361954322"
type input "6361954322"
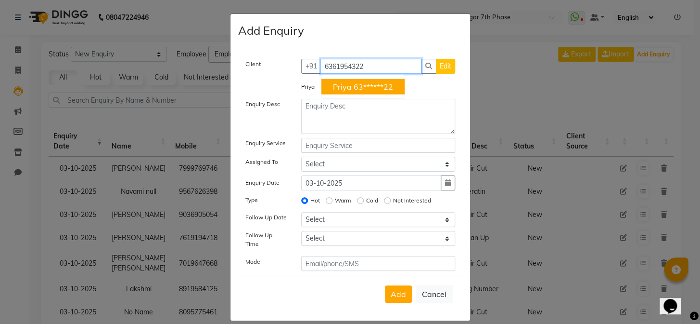
drag, startPoint x: 378, startPoint y: 63, endPoint x: 231, endPoint y: 65, distance: 147.3
click at [231, 65] on div "Client +91 6361954322 Priya 63******22 Edit Priya Enquiry Desc Enquiry Service …" at bounding box center [351, 183] width 240 height 273
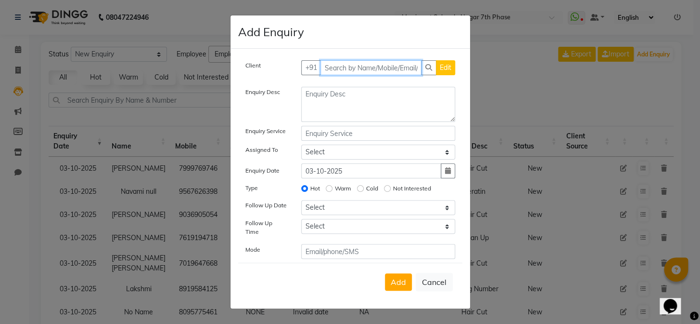
click at [339, 70] on input "text" at bounding box center [371, 67] width 101 height 15
paste input "8910611257"
type input "8910611257"
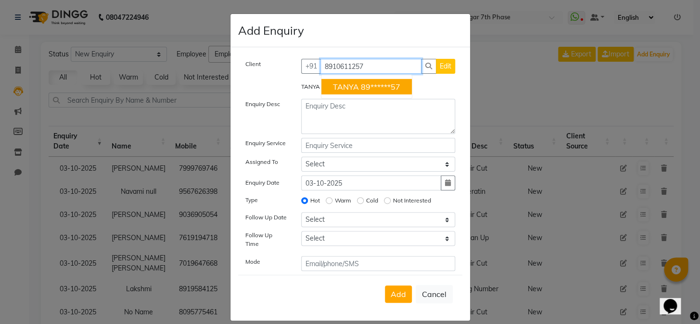
drag, startPoint x: 367, startPoint y: 65, endPoint x: 129, endPoint y: 77, distance: 238.6
click at [129, 77] on ngb-modal-window "Add Enquiry Client +91 8910611257 TANYA 89******57 Edit TANYA Enquiry Desc Enqu…" at bounding box center [350, 162] width 700 height 324
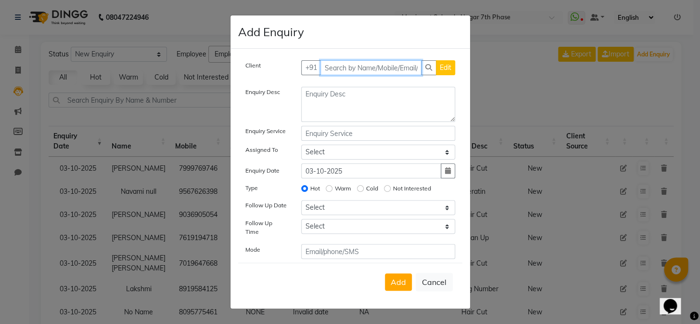
click at [343, 63] on input "text" at bounding box center [371, 67] width 101 height 15
paste input "9940096164"
type input "9940096164"
click at [430, 72] on span "Add Client" at bounding box center [435, 67] width 32 height 9
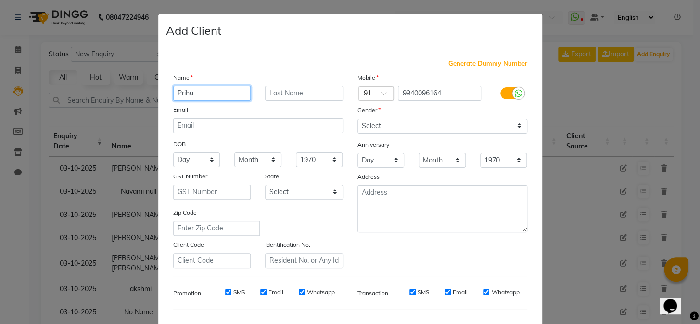
type input "Prihu"
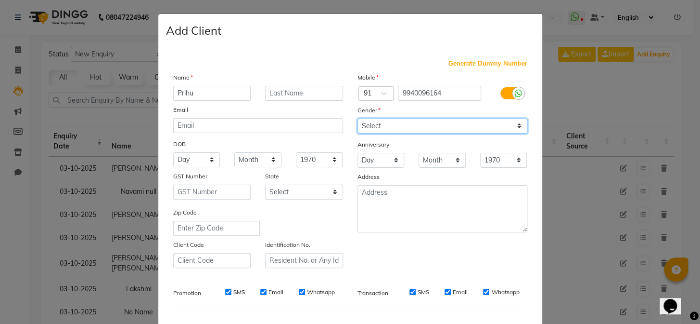
click at [392, 122] on select "Select [DEMOGRAPHIC_DATA] [DEMOGRAPHIC_DATA] Other Prefer Not To Say" at bounding box center [443, 125] width 170 height 15
select select "[DEMOGRAPHIC_DATA]"
click at [358, 118] on select "Select [DEMOGRAPHIC_DATA] [DEMOGRAPHIC_DATA] Other Prefer Not To Say" at bounding box center [443, 125] width 170 height 15
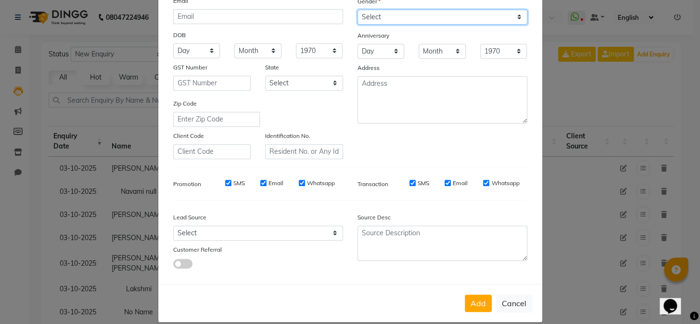
scroll to position [124, 0]
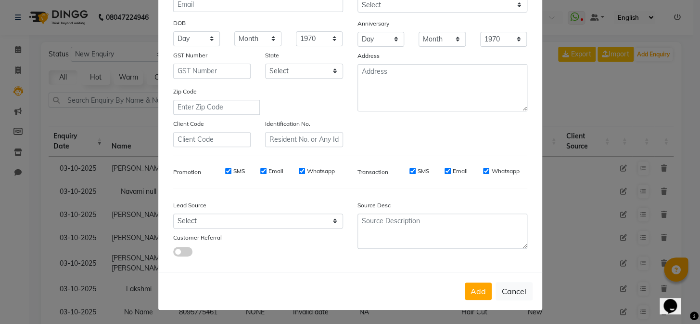
click at [474, 299] on div "Add Cancel" at bounding box center [350, 291] width 384 height 38
click at [474, 293] on button "Add" at bounding box center [478, 290] width 27 height 17
type input "99******64"
select select
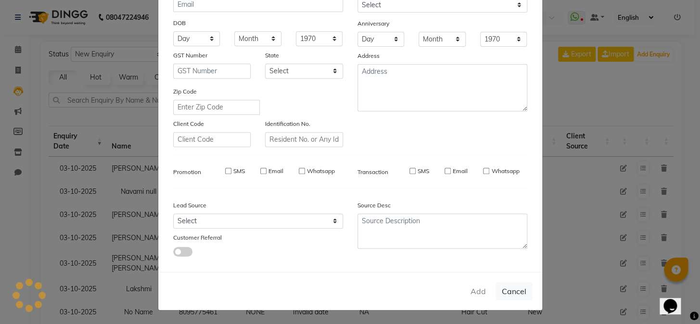
select select
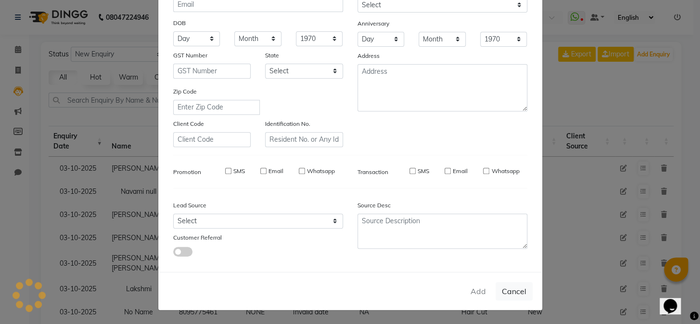
checkbox input "false"
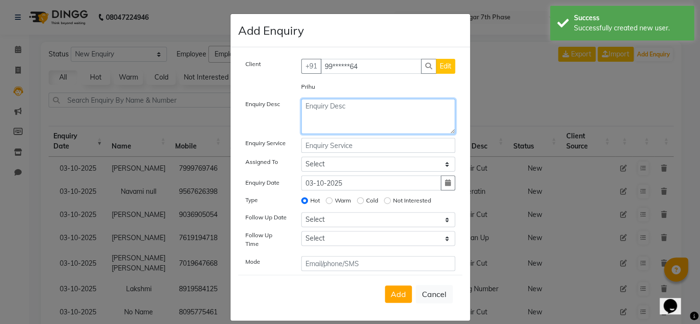
click at [370, 103] on textarea at bounding box center [378, 116] width 154 height 35
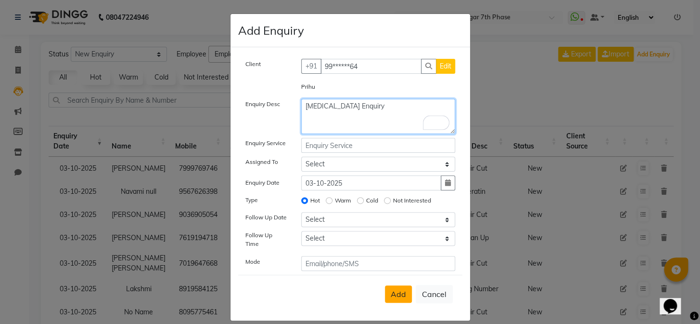
type textarea "Botox Enquiry"
click at [395, 292] on span "Add" at bounding box center [398, 294] width 15 height 10
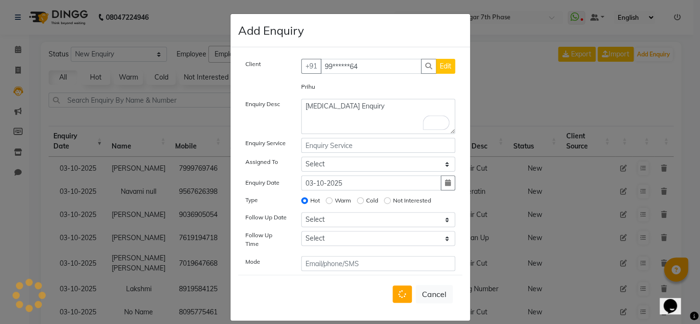
select select
radio input "false"
select select
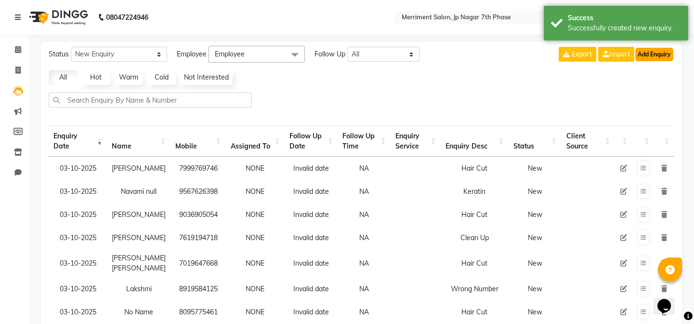
click at [651, 53] on button "Add Enquiry" at bounding box center [654, 54] width 38 height 13
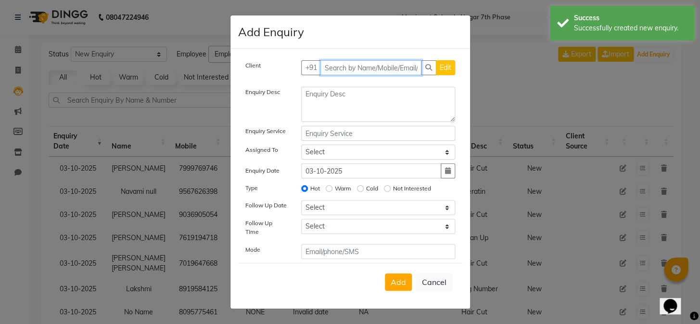
click at [335, 72] on input "text" at bounding box center [371, 67] width 101 height 15
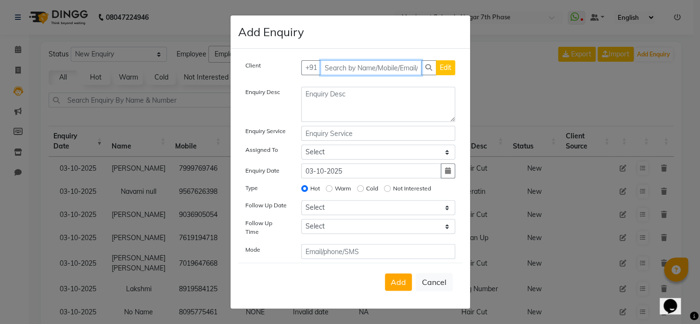
paste input "8277447281"
type input "8277447281"
click at [437, 71] on span "Add Client" at bounding box center [435, 67] width 32 height 9
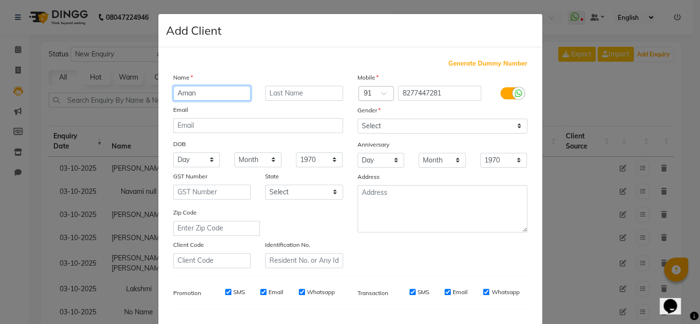
type input "Aman"
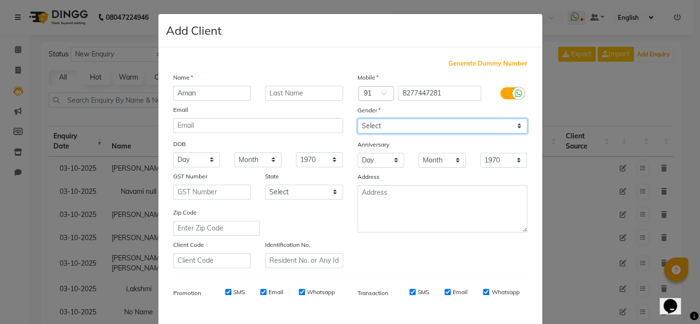
click at [371, 129] on select "Select [DEMOGRAPHIC_DATA] [DEMOGRAPHIC_DATA] Other Prefer Not To Say" at bounding box center [443, 125] width 170 height 15
click at [358, 118] on select "Select [DEMOGRAPHIC_DATA] [DEMOGRAPHIC_DATA] Other Prefer Not To Say" at bounding box center [443, 125] width 170 height 15
click at [374, 125] on select "Select [DEMOGRAPHIC_DATA] [DEMOGRAPHIC_DATA] Other Prefer Not To Say" at bounding box center [443, 125] width 170 height 15
select select "[DEMOGRAPHIC_DATA]"
click at [358, 118] on select "Select [DEMOGRAPHIC_DATA] [DEMOGRAPHIC_DATA] Other Prefer Not To Say" at bounding box center [443, 125] width 170 height 15
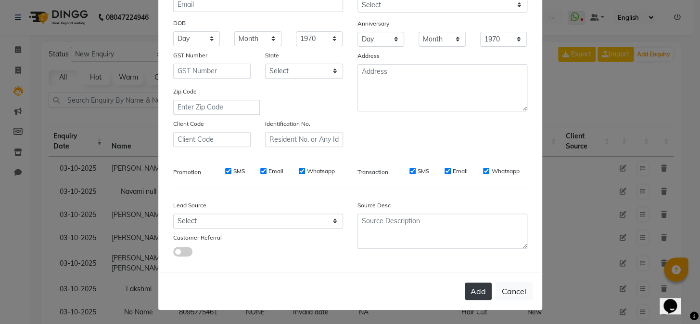
click at [481, 293] on button "Add" at bounding box center [478, 290] width 27 height 17
type input "82******81"
select select
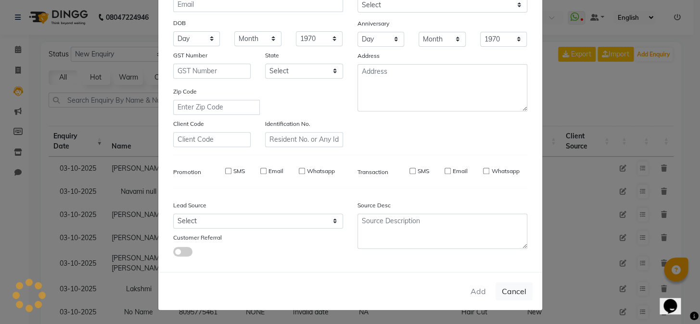
select select
checkbox input "false"
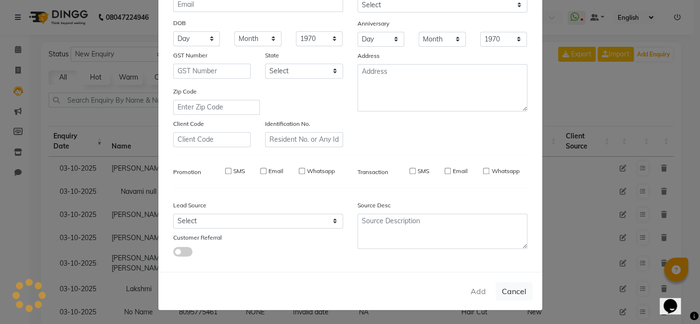
checkbox input "false"
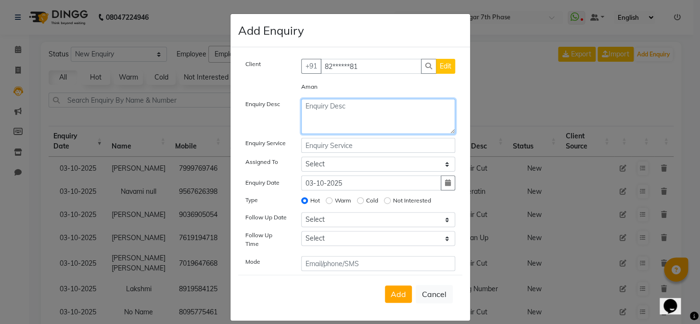
click at [330, 122] on textarea at bounding box center [378, 116] width 154 height 35
type textarea "Hair cut"
click at [388, 286] on button "Add" at bounding box center [398, 293] width 27 height 17
select select
radio input "false"
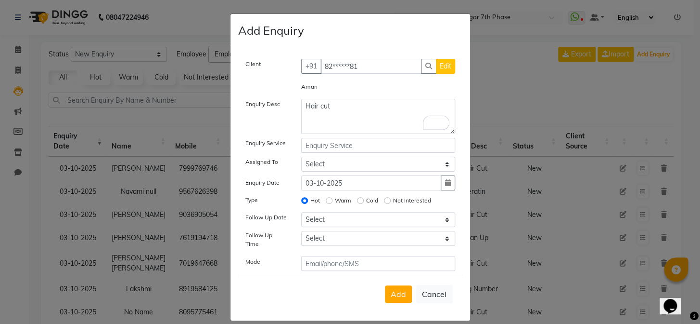
select select
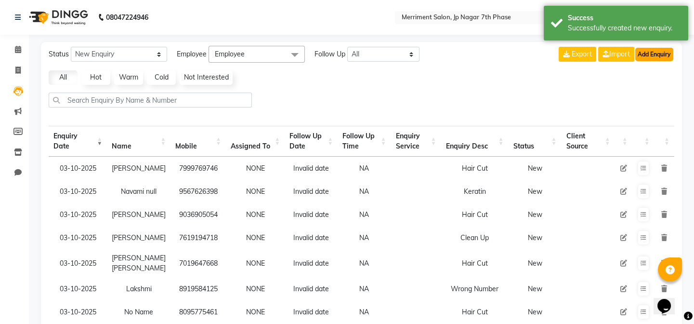
click at [650, 59] on button "Add Enquiry" at bounding box center [654, 54] width 38 height 13
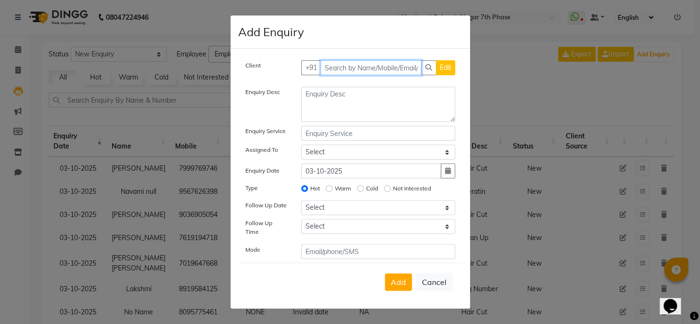
click at [366, 72] on input "text" at bounding box center [371, 67] width 101 height 15
paste input "8974522142"
type input "8974522142"
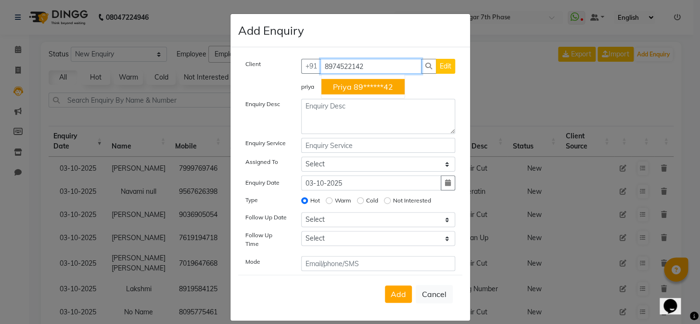
drag, startPoint x: 371, startPoint y: 62, endPoint x: 155, endPoint y: 68, distance: 215.7
click at [155, 68] on ngb-modal-window "Add Enquiry Client +91 8974522142 priya 89******42 Edit priya Enquiry Desc Enqu…" at bounding box center [350, 162] width 700 height 324
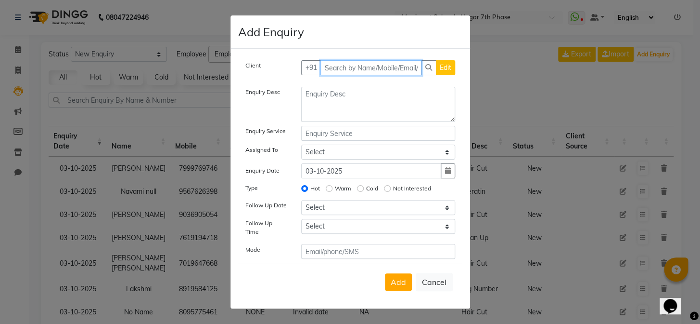
click at [361, 69] on input "text" at bounding box center [371, 67] width 101 height 15
paste input "9880555993"
type input "9880555993"
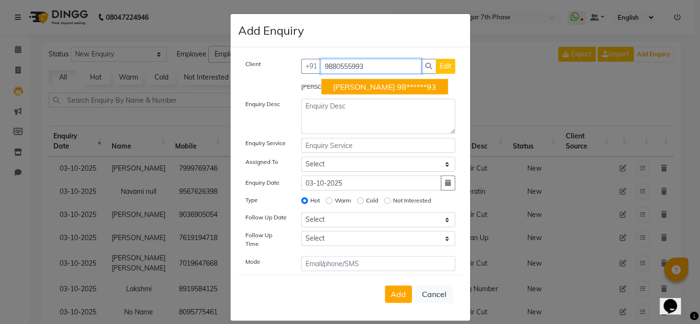
drag, startPoint x: 382, startPoint y: 65, endPoint x: 144, endPoint y: 72, distance: 237.4
click at [144, 72] on ngb-modal-window "Add Enquiry Client +91 9880555993 Gayathri 98******93 Edit Gayathri Enquiry Des…" at bounding box center [350, 162] width 700 height 324
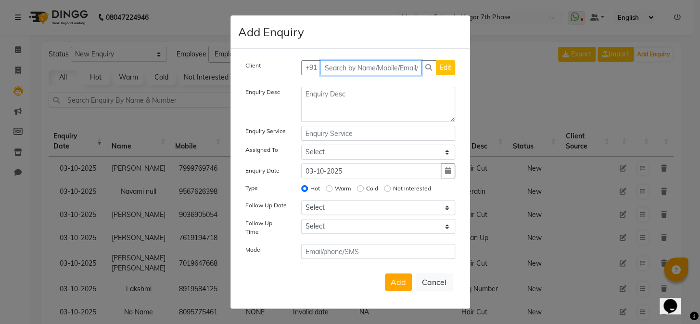
click at [394, 71] on input "text" at bounding box center [371, 67] width 101 height 15
paste input "8904846604"
type input "8904846604"
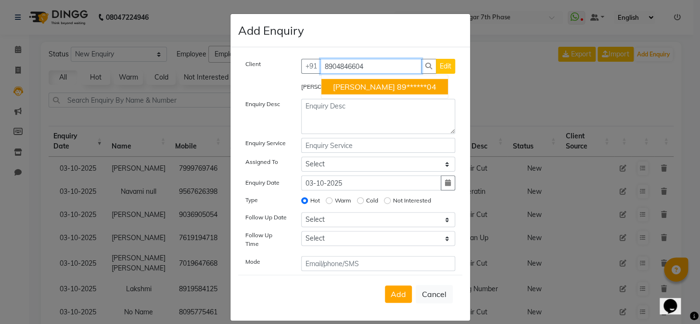
drag, startPoint x: 394, startPoint y: 71, endPoint x: 117, endPoint y: 78, distance: 277.4
click at [117, 78] on ngb-modal-window "Add Enquiry Client +91 8904846604 Ambika 89******04 Edit Ambika Enquiry Desc En…" at bounding box center [350, 162] width 700 height 324
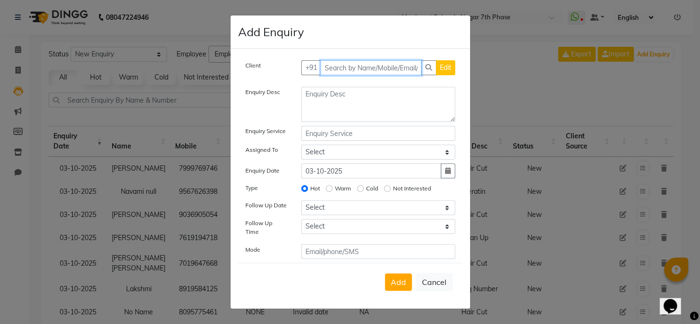
click at [351, 68] on input "text" at bounding box center [371, 67] width 101 height 15
paste input "7349219795"
type input "7349219795"
click at [440, 72] on span "Add Client" at bounding box center [435, 67] width 32 height 9
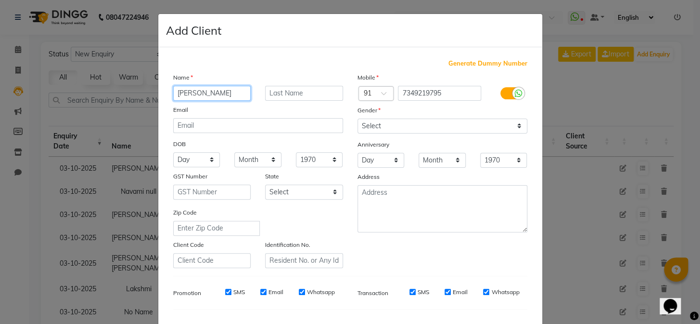
type input "Debasmita"
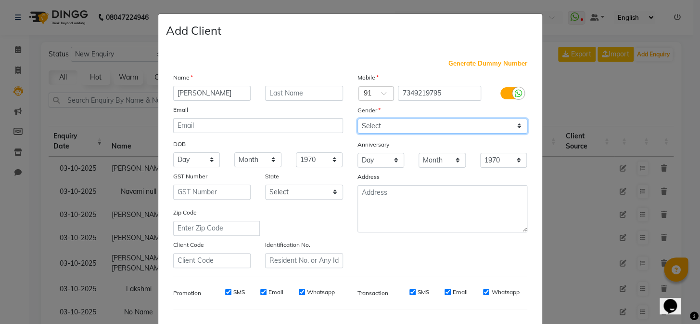
click at [413, 126] on select "Select [DEMOGRAPHIC_DATA] [DEMOGRAPHIC_DATA] Other Prefer Not To Say" at bounding box center [443, 125] width 170 height 15
select select "[DEMOGRAPHIC_DATA]"
click at [358, 118] on select "Select [DEMOGRAPHIC_DATA] [DEMOGRAPHIC_DATA] Other Prefer Not To Say" at bounding box center [443, 125] width 170 height 15
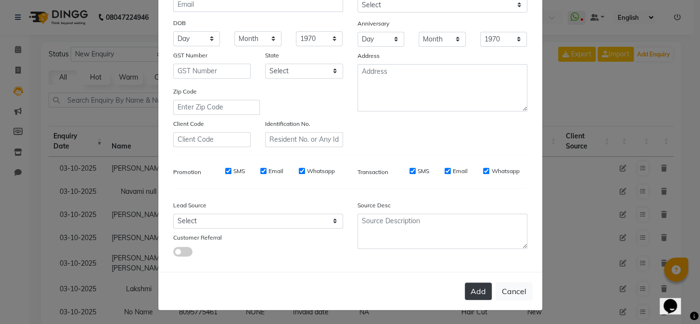
click at [471, 284] on button "Add" at bounding box center [478, 290] width 27 height 17
type input "73******95"
select select
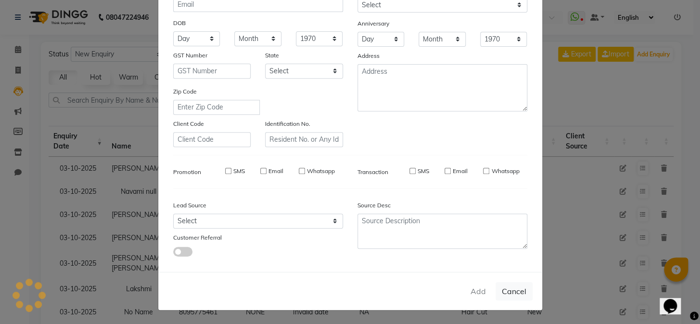
select select
checkbox input "false"
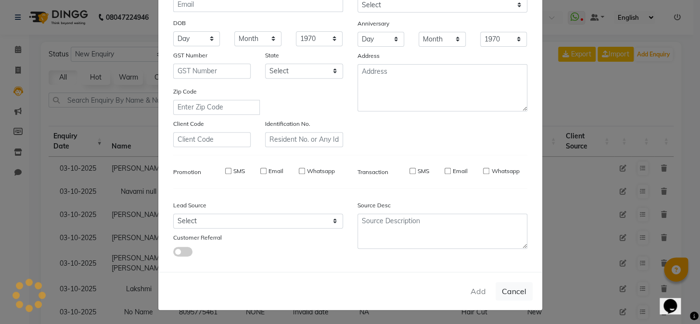
checkbox input "false"
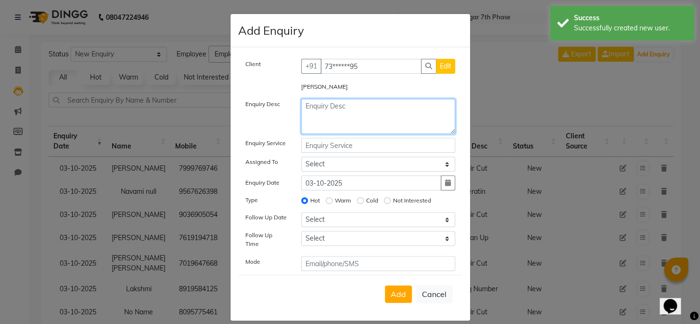
click at [338, 109] on textarea at bounding box center [378, 116] width 154 height 35
type textarea "hair Spa"
click at [402, 293] on button "Add" at bounding box center [398, 293] width 27 height 17
select select
radio input "false"
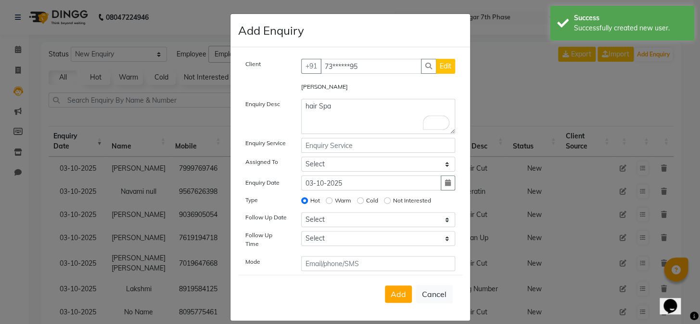
select select
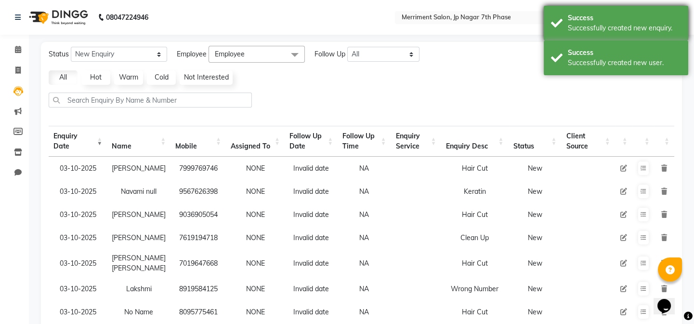
drag, startPoint x: 686, startPoint y: 51, endPoint x: 656, endPoint y: 38, distance: 32.6
click at [681, 52] on div "Success Successfully created new user." at bounding box center [616, 57] width 144 height 35
click at [639, 15] on div "Success" at bounding box center [624, 18] width 113 height 10
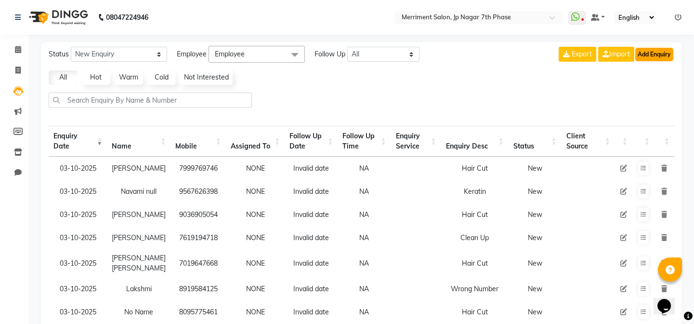
click at [648, 56] on button "Add Enquiry" at bounding box center [654, 54] width 38 height 13
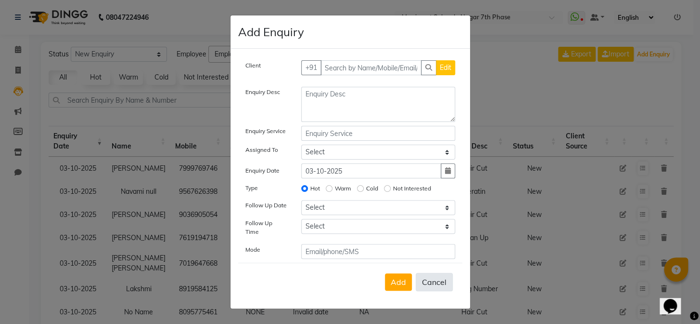
click at [439, 282] on button "Cancel" at bounding box center [434, 281] width 37 height 18
select select
radio input "false"
select select
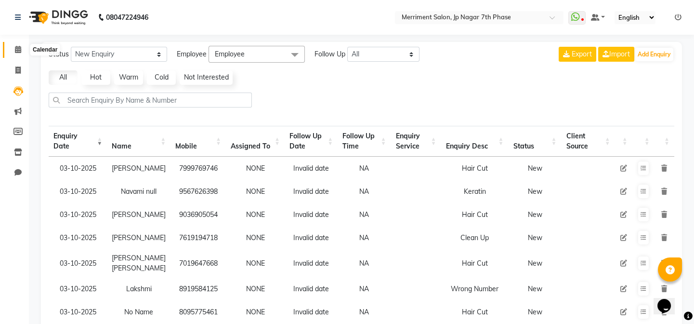
click at [17, 47] on icon at bounding box center [18, 49] width 6 height 7
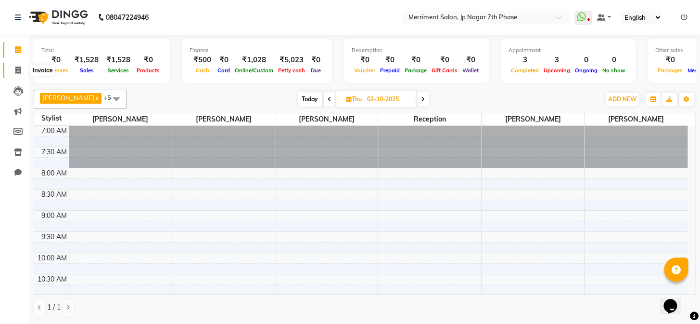
click at [20, 72] on icon at bounding box center [17, 69] width 5 height 7
select select "service"
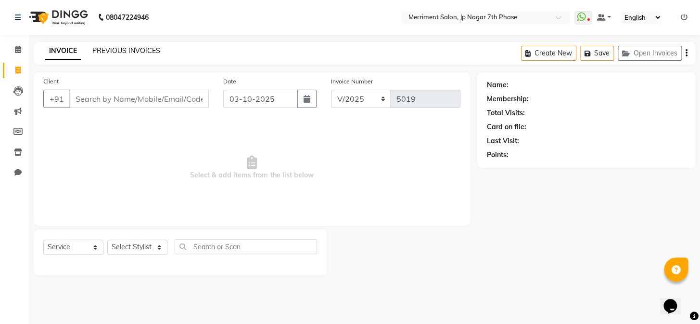
click at [146, 52] on link "PREVIOUS INVOICES" at bounding box center [126, 50] width 68 height 9
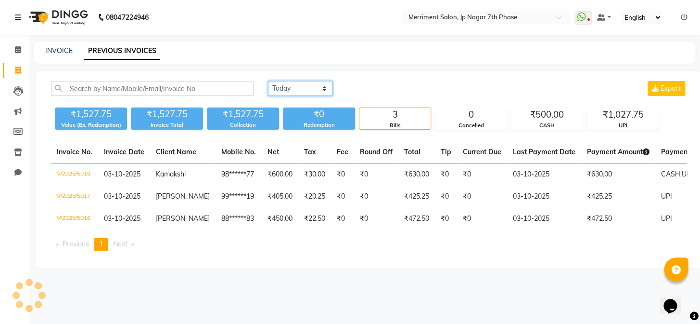
click at [294, 88] on select "Today Yesterday Custom Range" at bounding box center [300, 88] width 65 height 15
select select "range"
click at [268, 81] on select "Today Yesterday Custom Range" at bounding box center [300, 88] width 65 height 15
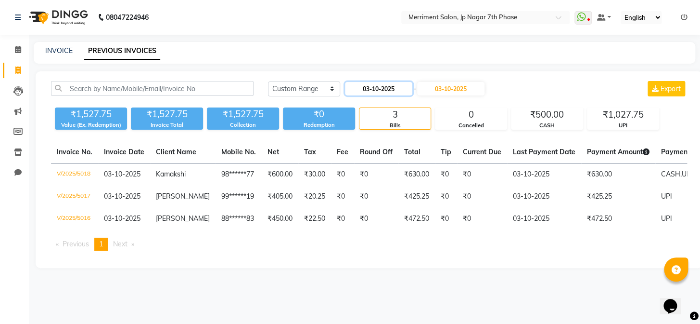
click at [379, 90] on input "03-10-2025" at bounding box center [378, 88] width 67 height 13
select select "10"
select select "2025"
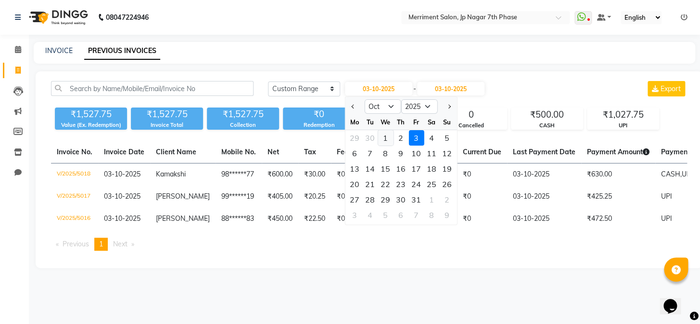
click at [386, 137] on div "1" at bounding box center [385, 137] width 15 height 15
type input "01-10-2025"
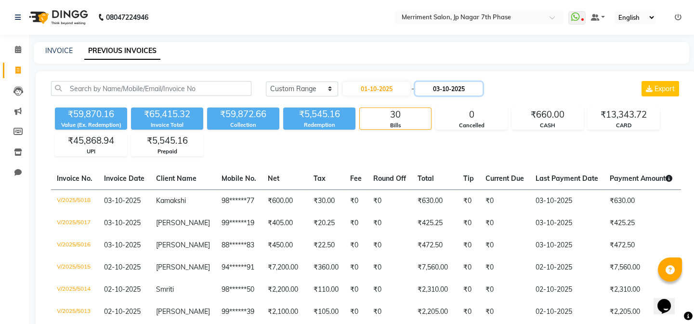
click at [459, 87] on input "03-10-2025" at bounding box center [448, 88] width 67 height 13
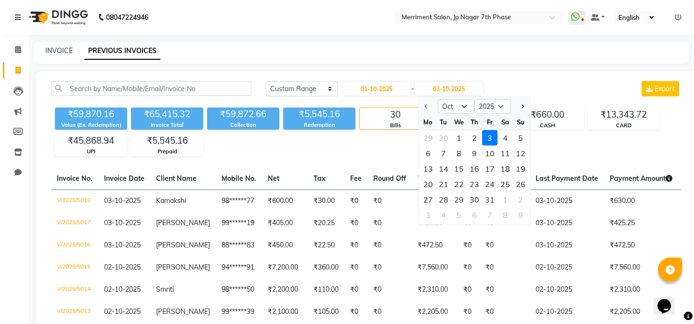
click at [490, 139] on div "3" at bounding box center [489, 137] width 15 height 15
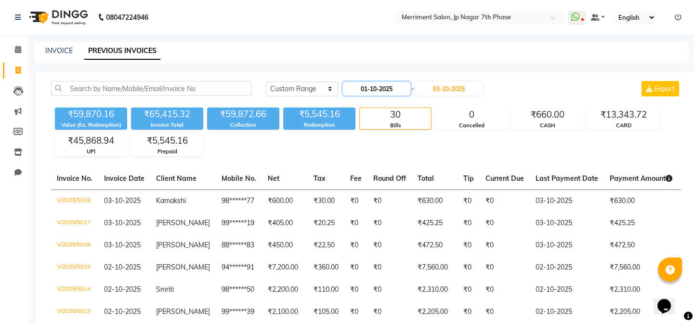
click at [387, 91] on input "01-10-2025" at bounding box center [376, 88] width 67 height 13
select select "10"
select select "2025"
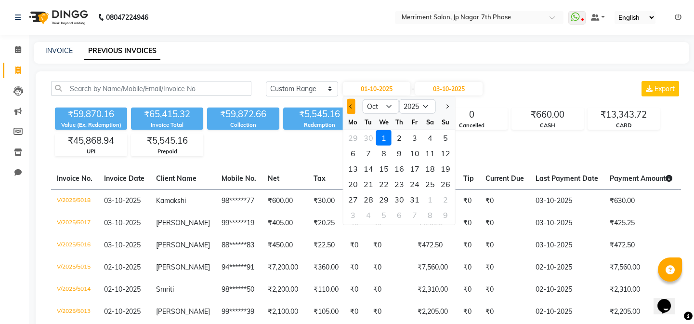
click at [348, 109] on button "Previous month" at bounding box center [351, 106] width 8 height 15
select select "9"
click at [356, 138] on div "1" at bounding box center [352, 137] width 15 height 15
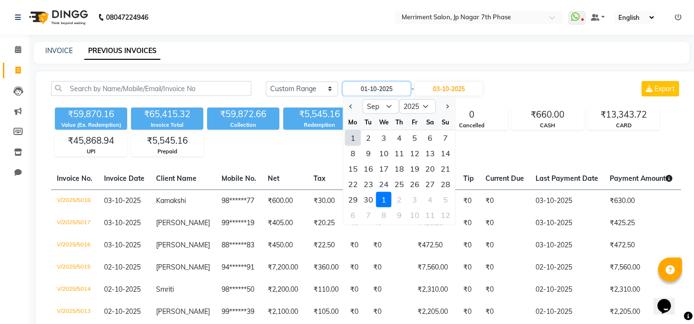
type input "01-09-2025"
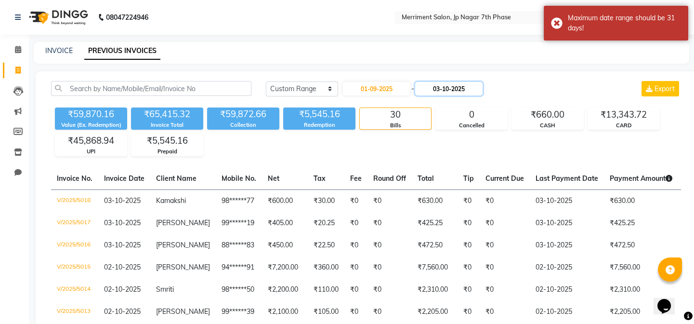
click at [452, 90] on input "03-10-2025" at bounding box center [448, 88] width 67 height 13
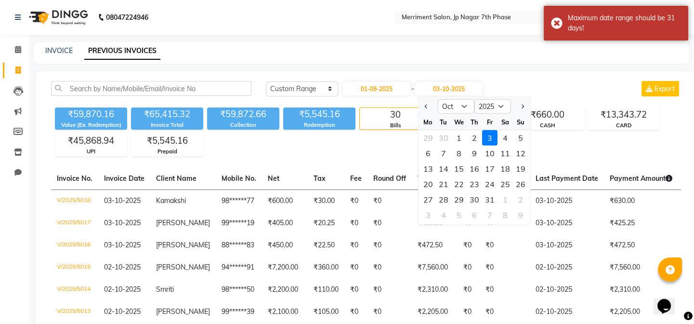
click at [427, 108] on button "Previous month" at bounding box center [426, 106] width 8 height 15
select select "9"
click at [457, 140] on div "3" at bounding box center [458, 137] width 15 height 15
type input "03-09-2025"
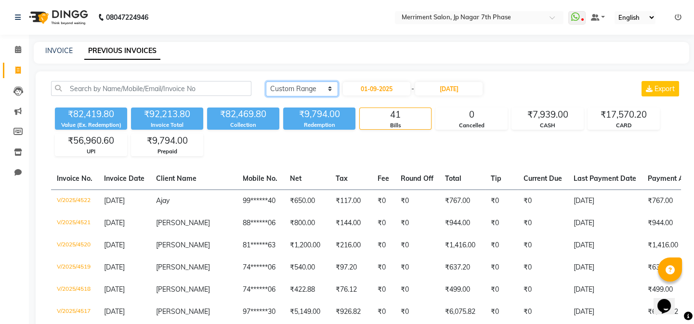
click at [304, 89] on select "Today Yesterday Custom Range" at bounding box center [302, 88] width 72 height 15
click at [266, 81] on select "Today Yesterday Custom Range" at bounding box center [302, 88] width 72 height 15
click at [386, 91] on input "01-09-2025" at bounding box center [376, 88] width 67 height 13
select select "9"
select select "2025"
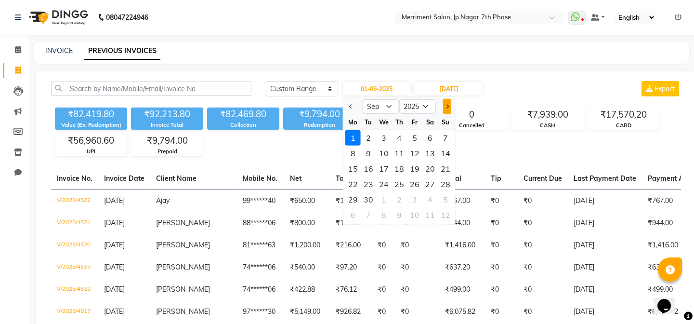
click at [449, 109] on button "Next month" at bounding box center [446, 106] width 8 height 15
click at [350, 109] on button "Previous month" at bounding box center [351, 106] width 8 height 15
select select "9"
click at [395, 136] on div "4" at bounding box center [398, 137] width 15 height 15
type input "04-09-2025"
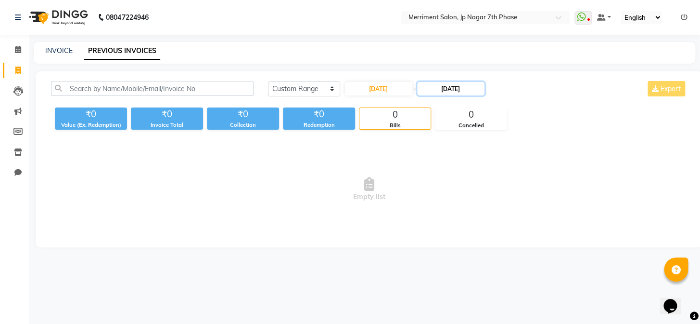
click at [456, 86] on input "03-09-2025" at bounding box center [450, 88] width 67 height 13
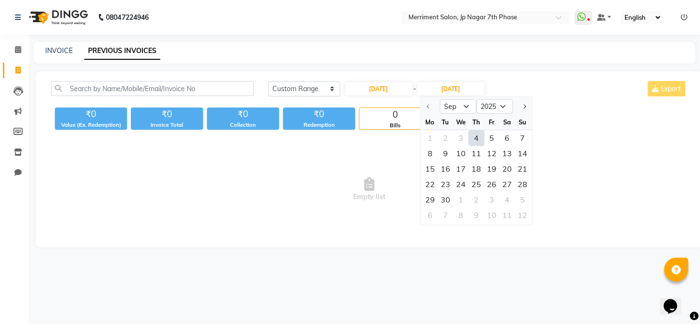
click at [482, 140] on div "4" at bounding box center [476, 137] width 15 height 15
type input "04-09-2025"
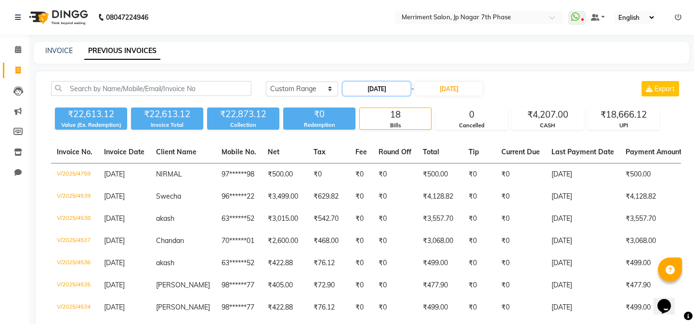
click at [377, 91] on input "04-09-2025" at bounding box center [376, 88] width 67 height 13
select select "9"
select select "2025"
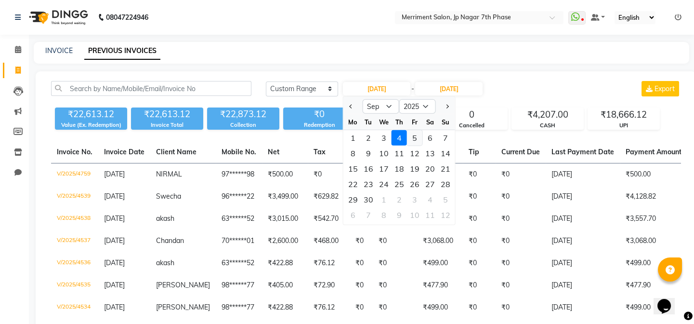
click at [414, 140] on div "5" at bounding box center [414, 137] width 15 height 15
type input "05-09-2025"
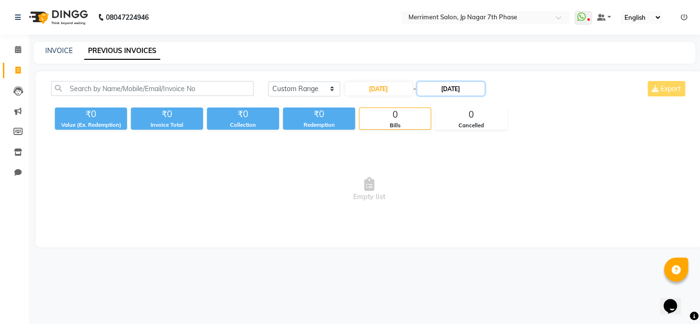
click at [456, 88] on input "04-09-2025" at bounding box center [450, 88] width 67 height 13
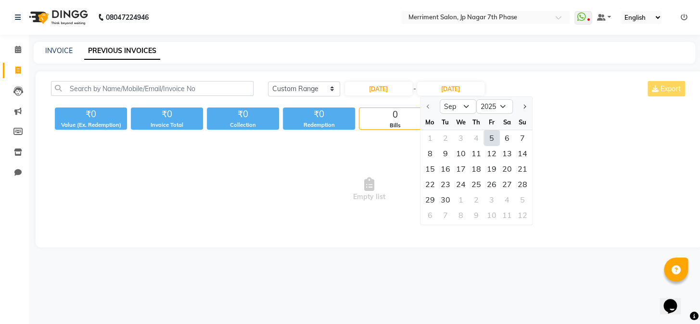
click at [495, 139] on div "5" at bounding box center [491, 137] width 15 height 15
type input "05-09-2025"
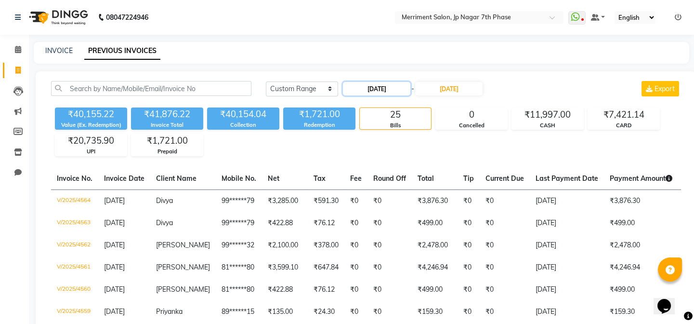
click at [389, 87] on input "05-09-2025" at bounding box center [376, 88] width 67 height 13
select select "9"
select select "2025"
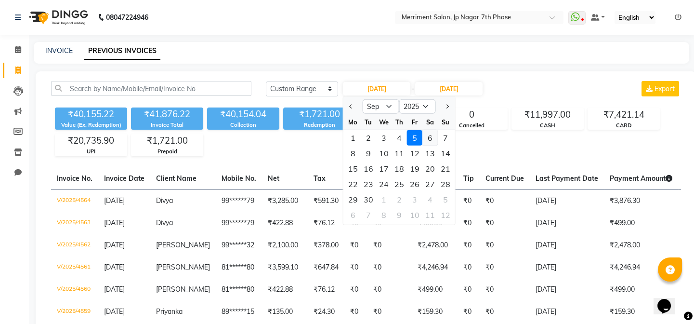
click at [429, 135] on div "6" at bounding box center [429, 137] width 15 height 15
type input "[DATE]"
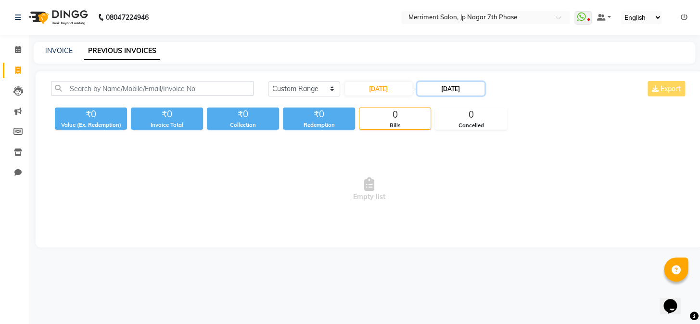
click at [461, 89] on input "05-09-2025" at bounding box center [450, 88] width 67 height 13
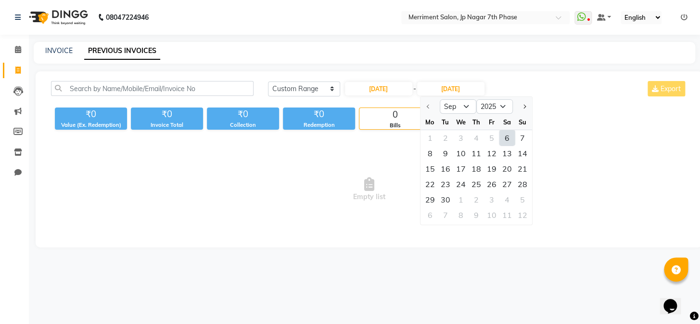
click at [505, 138] on div "6" at bounding box center [507, 137] width 15 height 15
type input "[DATE]"
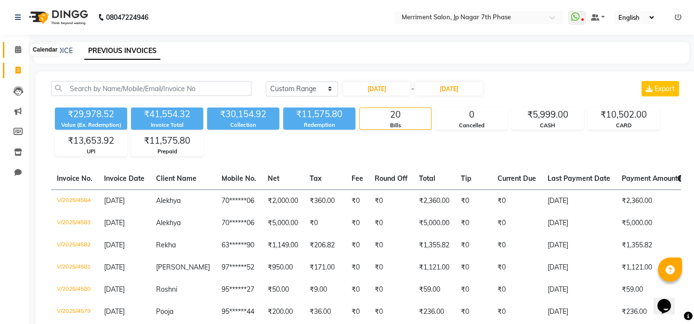
click at [18, 49] on icon at bounding box center [18, 49] width 6 height 7
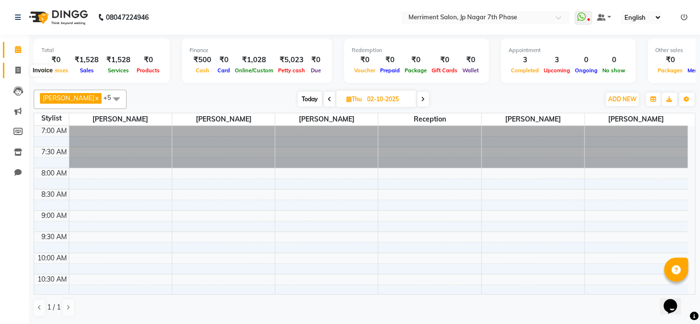
click at [18, 68] on icon at bounding box center [17, 69] width 5 height 7
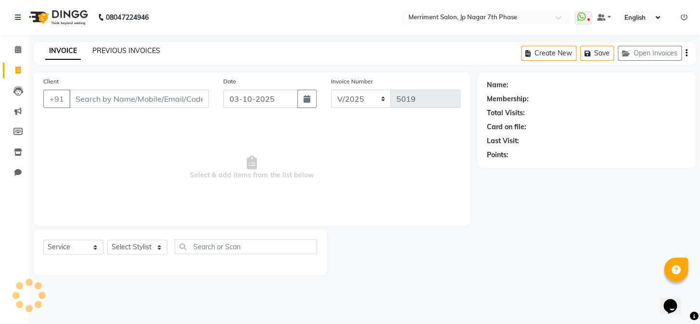
select select "package"
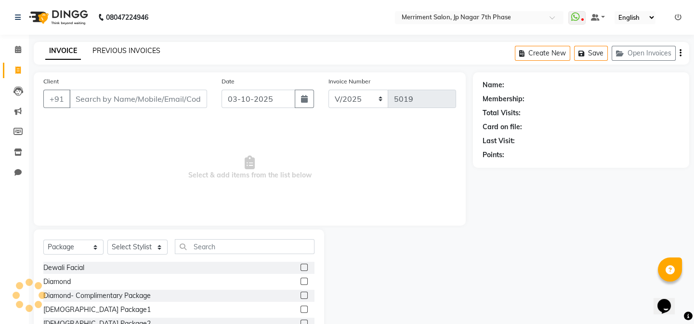
click at [119, 52] on link "PREVIOUS INVOICES" at bounding box center [126, 50] width 68 height 9
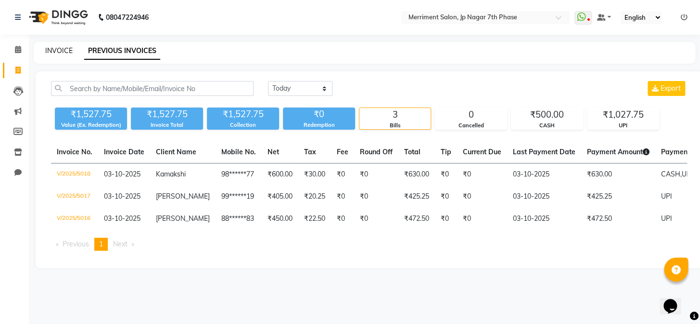
click at [60, 52] on link "INVOICE" at bounding box center [58, 50] width 27 height 9
select select "service"
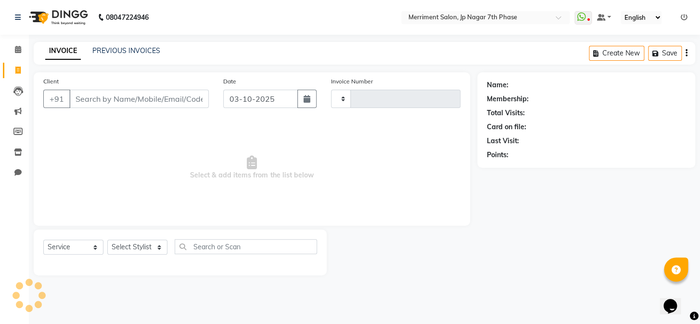
type input "5019"
select select "4110"
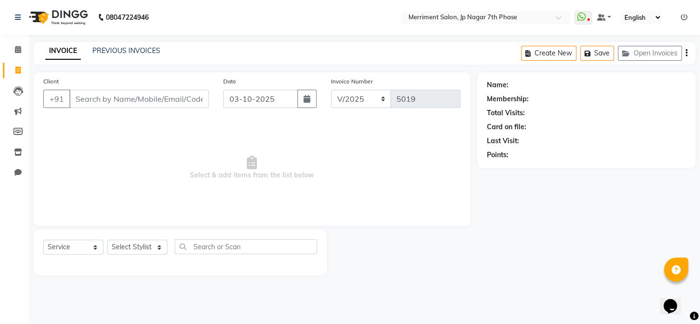
select select "package"
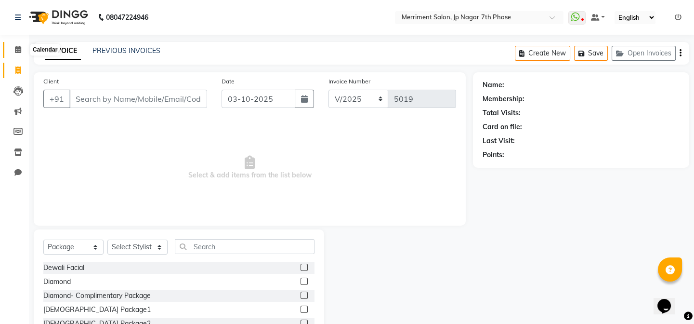
click at [13, 51] on span at bounding box center [18, 49] width 17 height 11
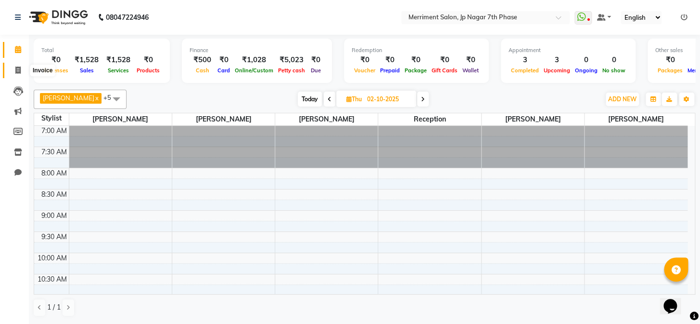
click at [18, 68] on icon at bounding box center [17, 69] width 5 height 7
select select "service"
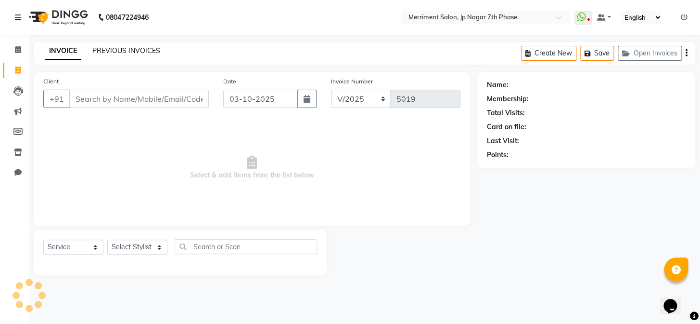
click at [115, 54] on link "PREVIOUS INVOICES" at bounding box center [126, 50] width 68 height 9
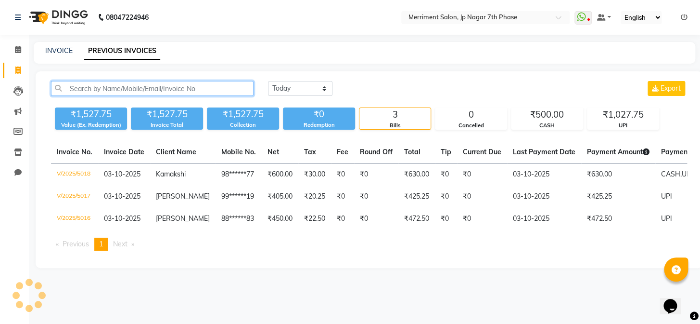
click at [115, 87] on input "text" at bounding box center [152, 88] width 203 height 15
paste input "9739897152"
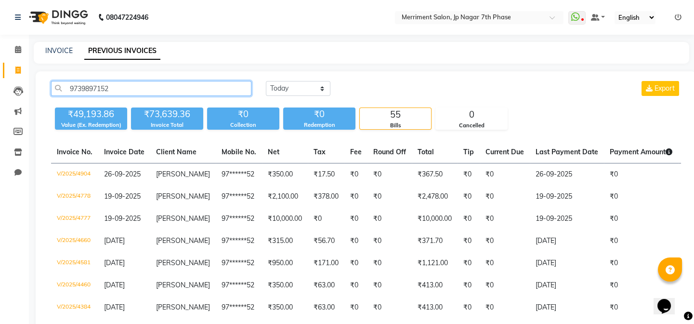
type input "9739897152"
click at [65, 46] on div "INVOICE" at bounding box center [58, 51] width 27 height 10
click at [66, 51] on link "INVOICE" at bounding box center [58, 50] width 27 height 9
select select "service"
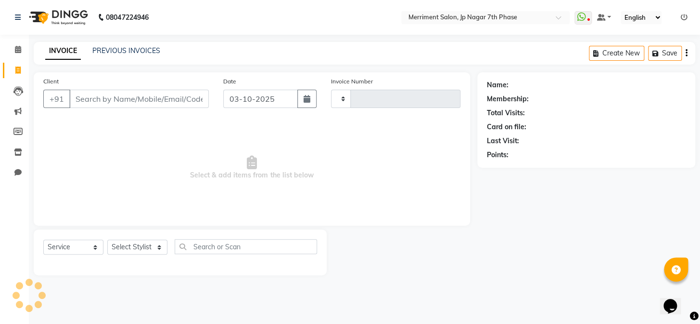
type input "5019"
select select "4110"
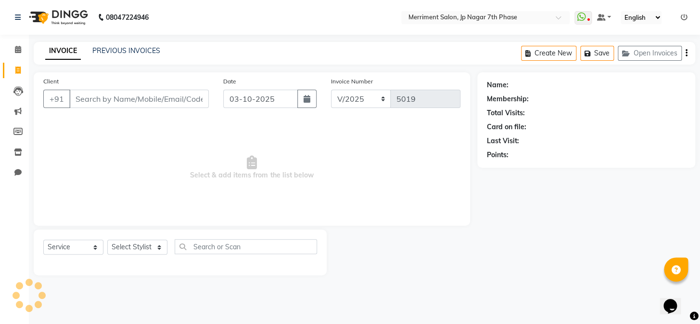
select select "package"
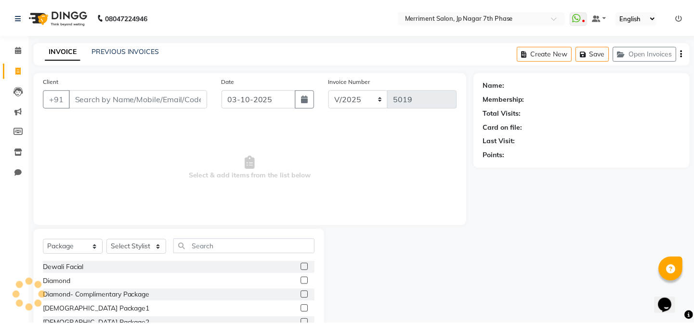
scroll to position [63, 0]
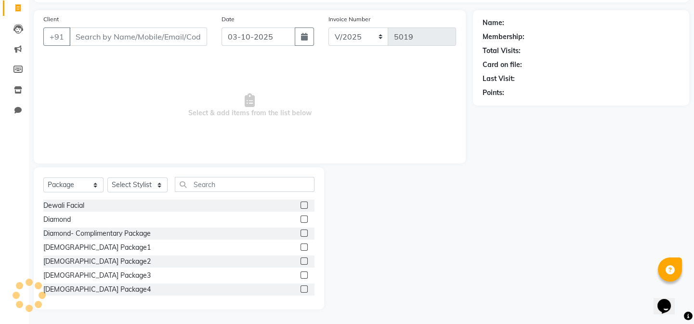
click at [118, 100] on span "Select & add items from the list below" at bounding box center [249, 105] width 413 height 96
click at [120, 39] on input "Client" at bounding box center [138, 36] width 138 height 18
paste input "9739897152"
type input "9739897152"
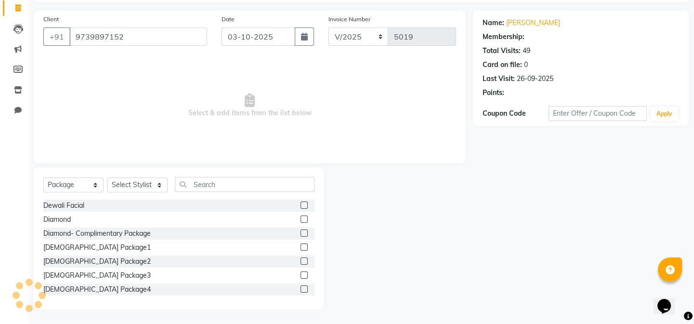
select select "1: Object"
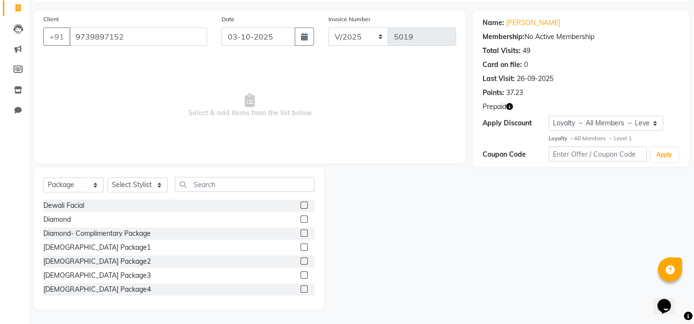
click at [508, 108] on icon "button" at bounding box center [509, 106] width 7 height 7
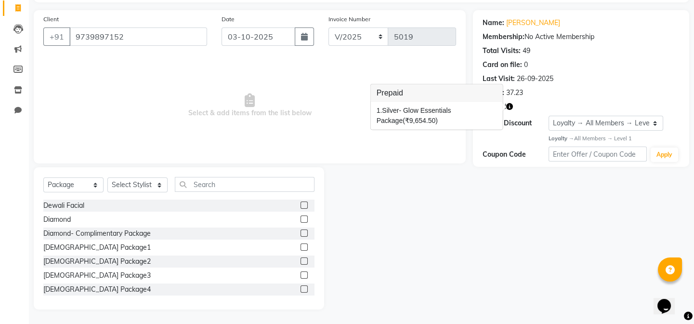
click at [508, 108] on icon "button" at bounding box center [509, 106] width 7 height 7
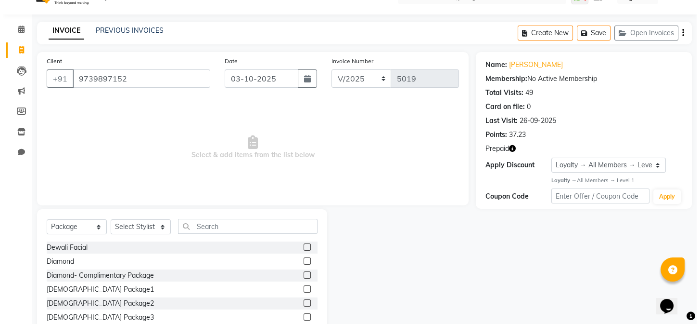
scroll to position [0, 0]
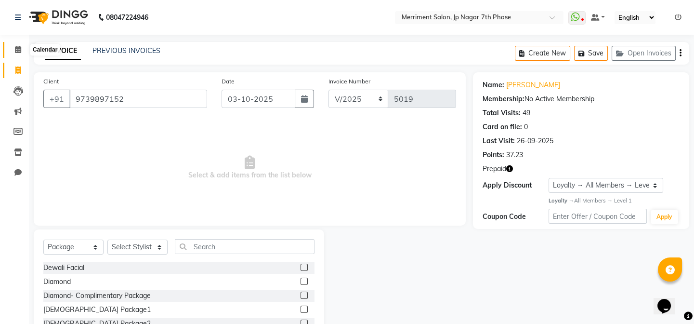
click at [13, 48] on span at bounding box center [18, 49] width 17 height 11
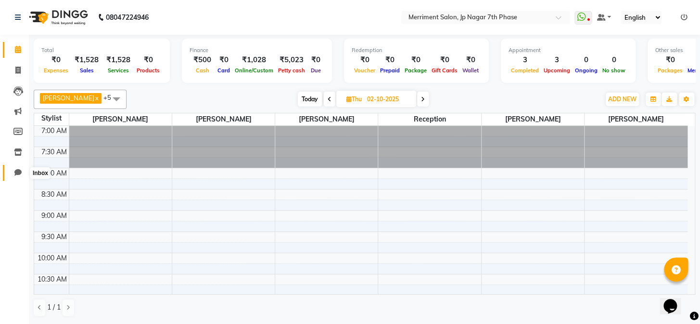
click at [12, 174] on span at bounding box center [18, 172] width 17 height 11
select select "100"
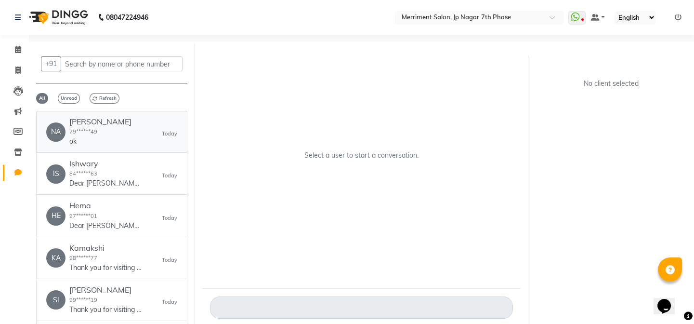
click at [103, 128] on div "NA [PERSON_NAME] 79******49 ok [DATE]" at bounding box center [111, 131] width 131 height 29
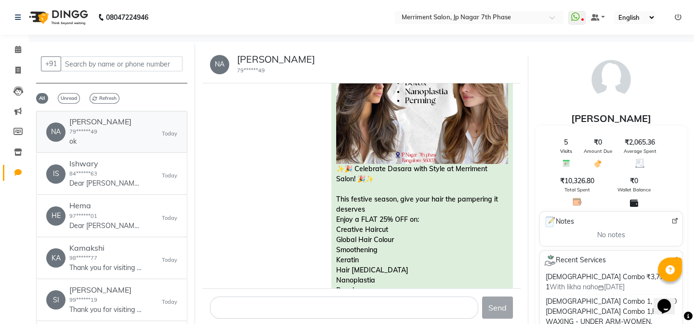
scroll to position [892, 0]
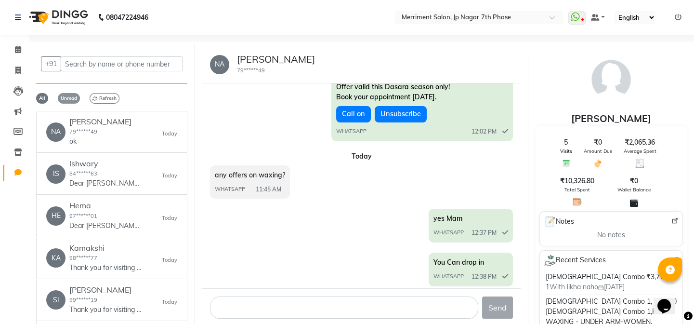
click at [72, 94] on span "Unread" at bounding box center [69, 98] width 22 height 11
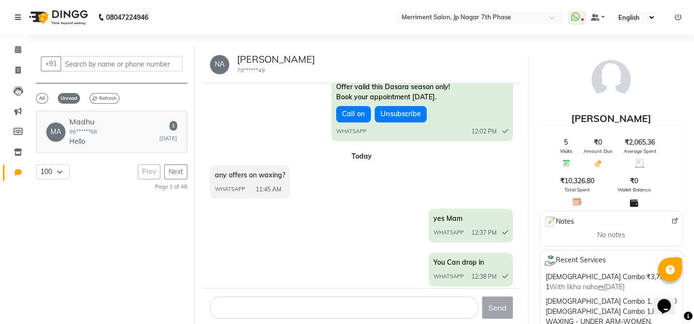
click at [150, 135] on div "MA Madhu 96******66 Hello [DATE]" at bounding box center [111, 131] width 131 height 29
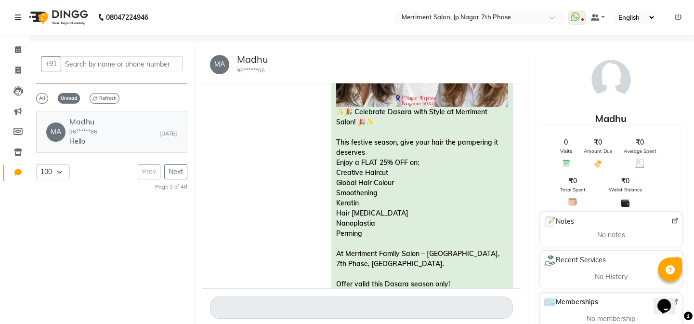
scroll to position [821, 0]
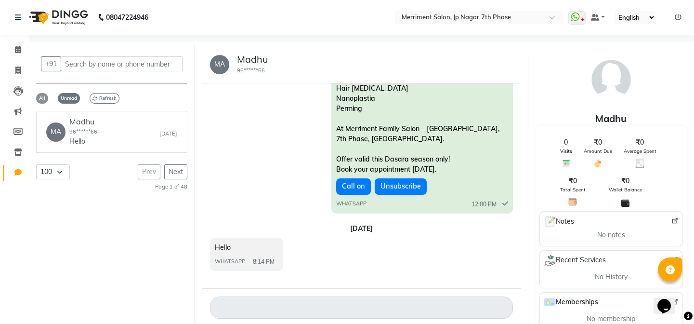
click at [41, 96] on span "All" at bounding box center [42, 98] width 12 height 11
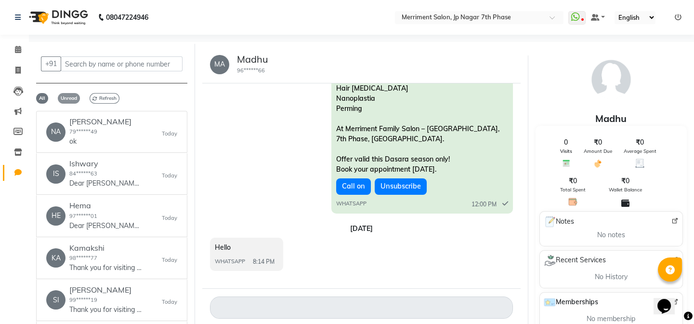
click at [75, 94] on span "Unread" at bounding box center [69, 98] width 22 height 11
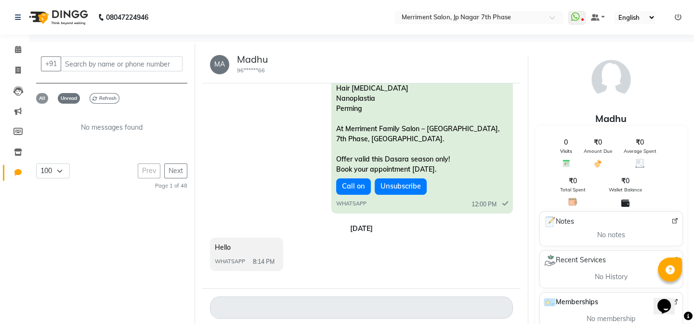
click at [39, 98] on span "All" at bounding box center [42, 98] width 12 height 11
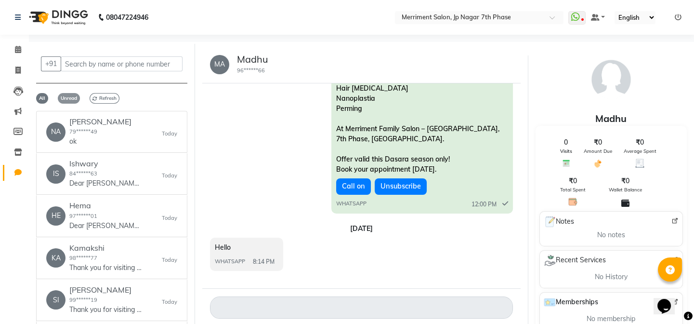
click at [73, 97] on span "Unread" at bounding box center [69, 98] width 22 height 11
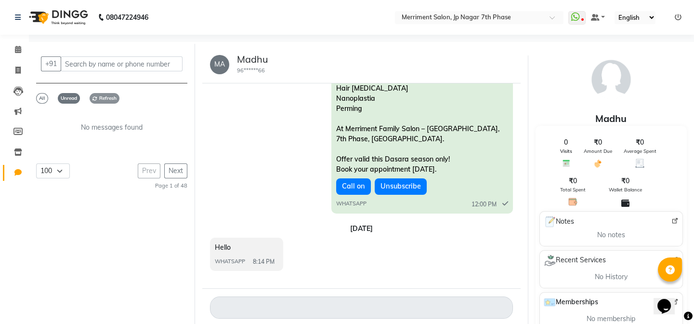
click at [110, 97] on span "Refresh" at bounding box center [105, 98] width 30 height 11
click at [45, 97] on span "All" at bounding box center [42, 98] width 12 height 11
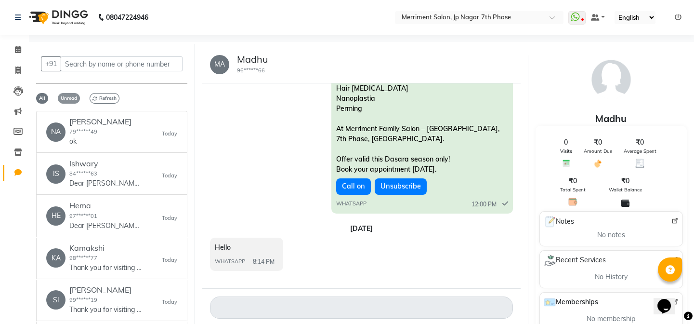
click at [68, 94] on span "Unread" at bounding box center [69, 98] width 22 height 11
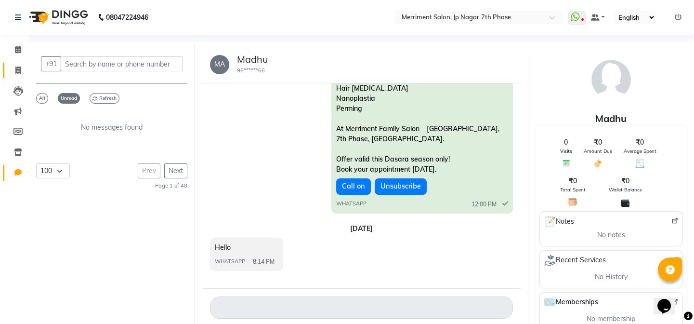
click at [23, 64] on link "Invoice" at bounding box center [14, 71] width 23 height 16
select select "service"
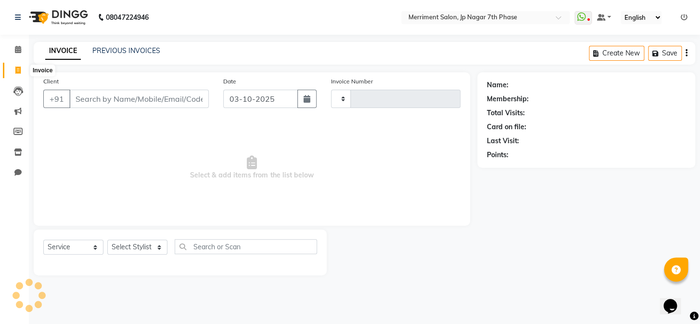
type input "5019"
select select "4110"
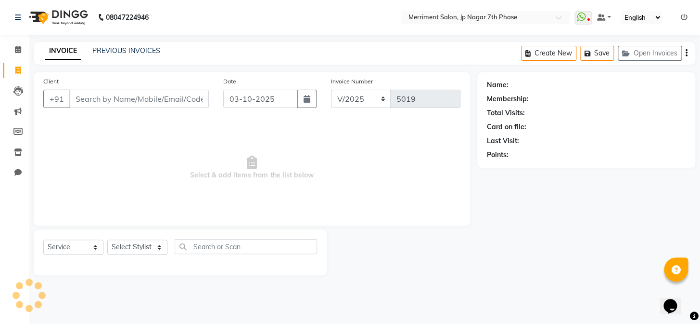
click at [123, 102] on input "Client" at bounding box center [139, 99] width 140 height 18
type input "9513462642"
select select "package"
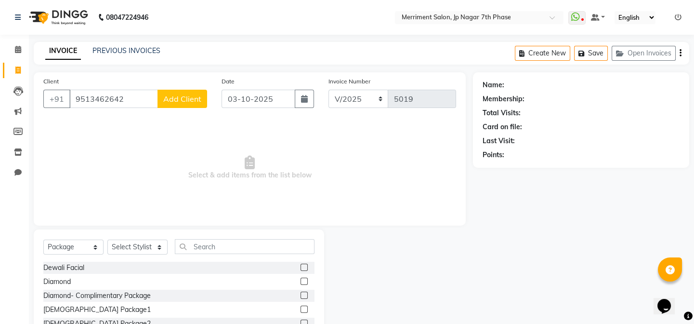
type input "9513462642"
click at [189, 101] on span "Add Client" at bounding box center [182, 99] width 38 height 10
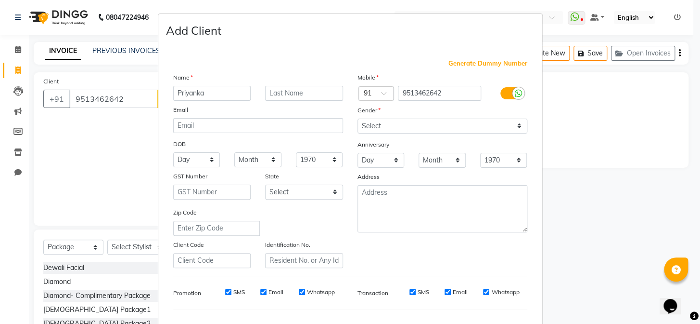
type input "Priyanka"
click at [375, 125] on select "Select [DEMOGRAPHIC_DATA] [DEMOGRAPHIC_DATA] Other Prefer Not To Say" at bounding box center [443, 125] width 170 height 15
select select "[DEMOGRAPHIC_DATA]"
click at [358, 118] on select "Select [DEMOGRAPHIC_DATA] [DEMOGRAPHIC_DATA] Other Prefer Not To Say" at bounding box center [443, 125] width 170 height 15
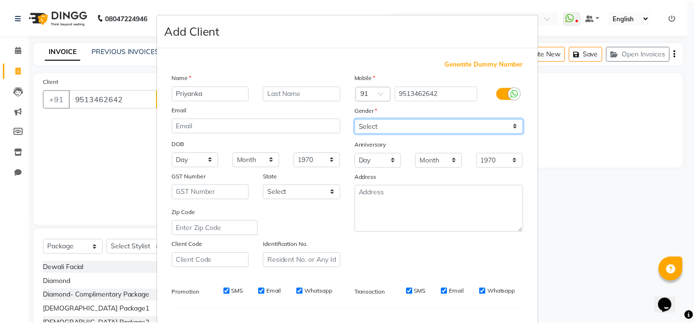
scroll to position [124, 0]
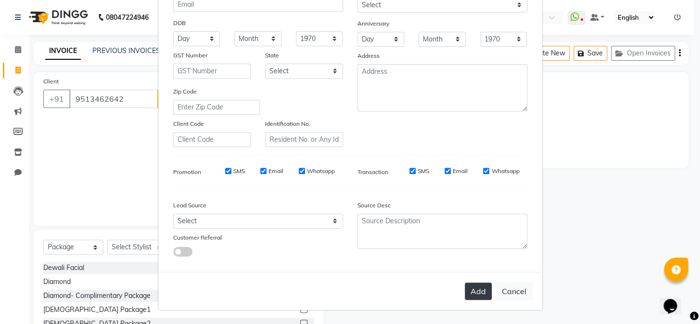
click at [485, 295] on button "Add" at bounding box center [478, 290] width 27 height 17
type input "95******42"
select select
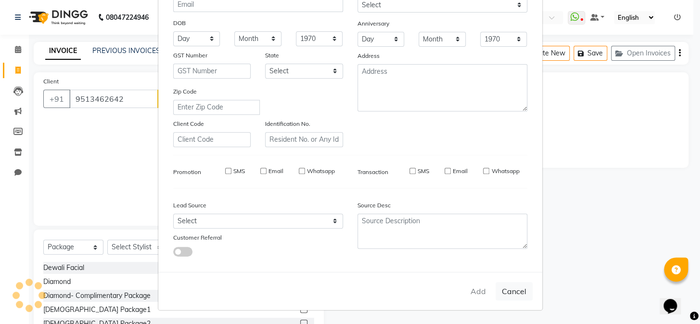
select select
checkbox input "false"
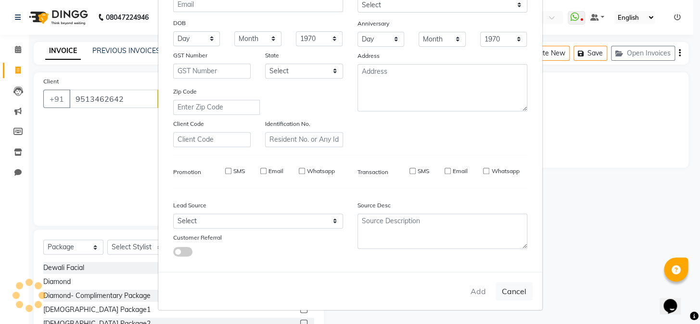
checkbox input "false"
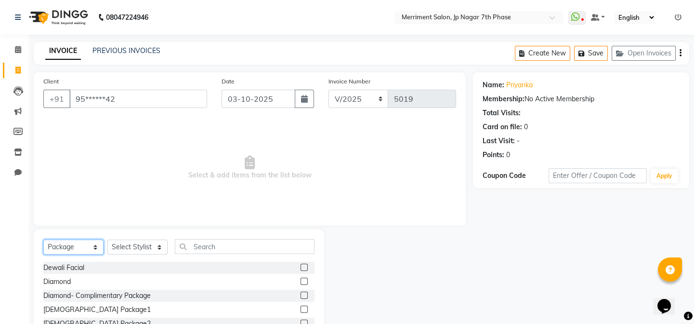
drag, startPoint x: 65, startPoint y: 246, endPoint x: 67, endPoint y: 240, distance: 6.4
click at [65, 246] on select "Select Service Product Membership Package Voucher Prepaid Gift Card" at bounding box center [73, 246] width 60 height 15
select select "service"
click at [43, 239] on select "Select Service Product Membership Package Voucher Prepaid Gift Card" at bounding box center [73, 246] width 60 height 15
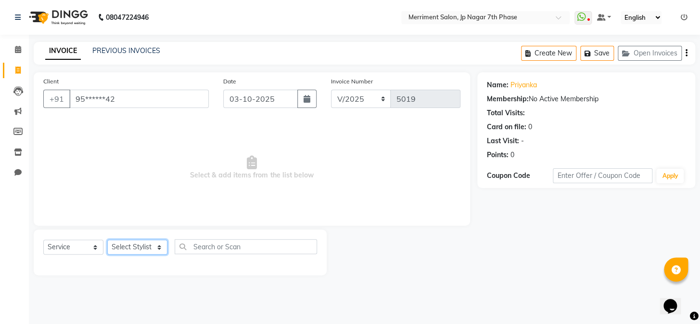
click at [123, 245] on select "Select Stylist Chiru [PERSON_NAME] [PERSON_NAME] Nirmal [PERSON_NAME] Priyanka …" at bounding box center [137, 246] width 60 height 15
select select "75887"
click at [107, 239] on select "Select Stylist Chiru [PERSON_NAME] [PERSON_NAME] Nirmal [PERSON_NAME] Priyanka …" at bounding box center [137, 246] width 60 height 15
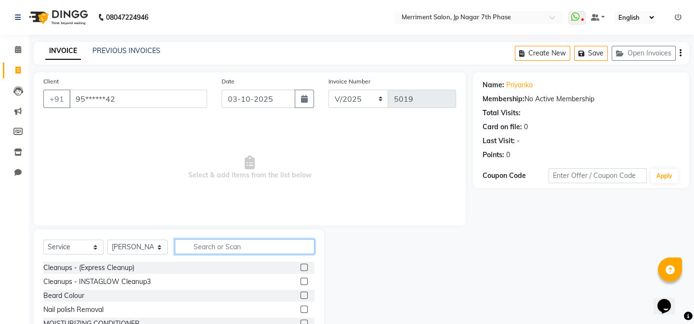
click at [246, 246] on input "text" at bounding box center [245, 246] width 140 height 15
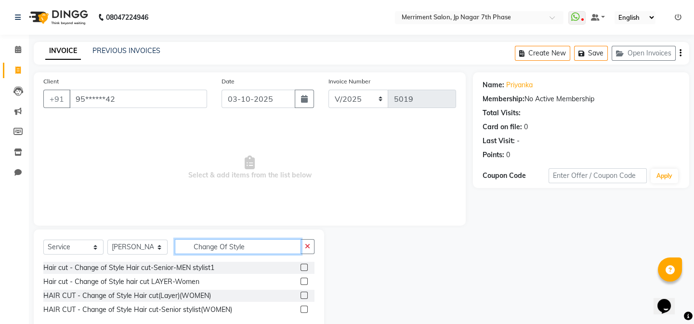
type input "Change Of Style"
click at [304, 283] on label at bounding box center [303, 280] width 7 height 7
click at [304, 283] on input "checkbox" at bounding box center [303, 281] width 6 height 6
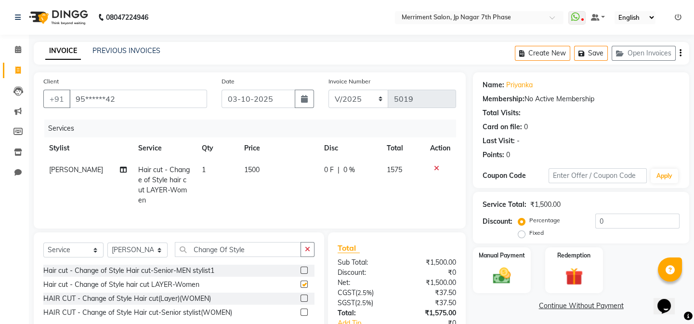
checkbox input "false"
click at [146, 246] on select "Select Stylist Chiru [PERSON_NAME] [PERSON_NAME] Nirmal [PERSON_NAME] Priyanka …" at bounding box center [137, 249] width 60 height 15
select select "72476"
click at [107, 242] on select "Select Stylist Chiru [PERSON_NAME] [PERSON_NAME] Nirmal [PERSON_NAME] Priyanka …" at bounding box center [137, 249] width 60 height 15
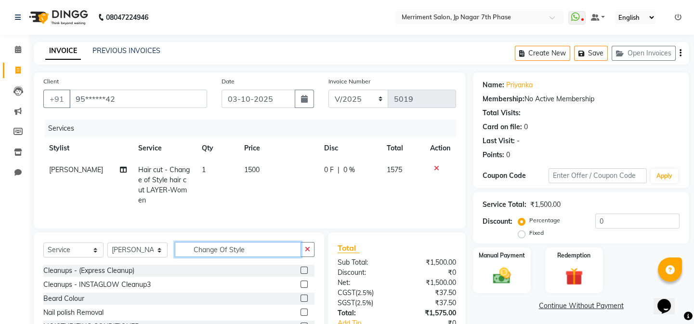
drag, startPoint x: 252, startPoint y: 245, endPoint x: 151, endPoint y: 251, distance: 101.3
click at [151, 251] on div "Select Service Product Membership Package Voucher Prepaid Gift Card Select Styl…" at bounding box center [178, 253] width 271 height 23
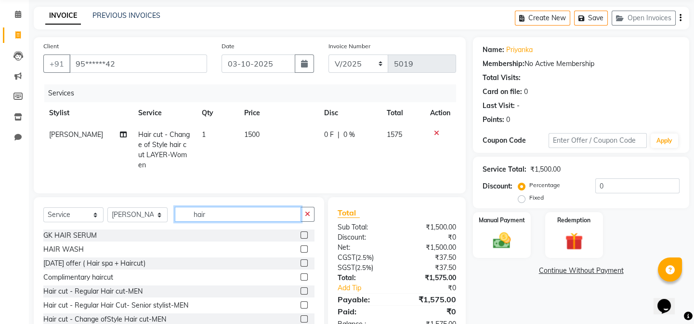
scroll to position [63, 0]
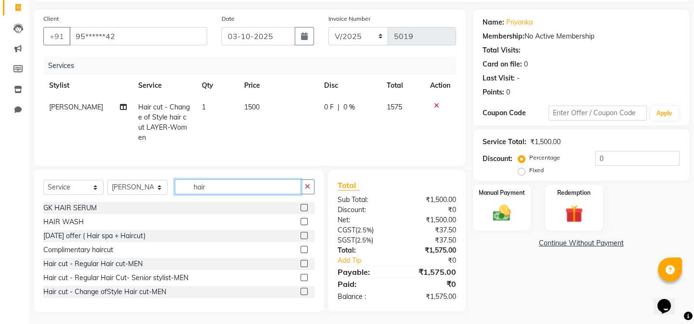
type input "hair"
click at [300, 273] on label at bounding box center [303, 276] width 7 height 7
click at [300, 274] on input "checkbox" at bounding box center [303, 277] width 6 height 6
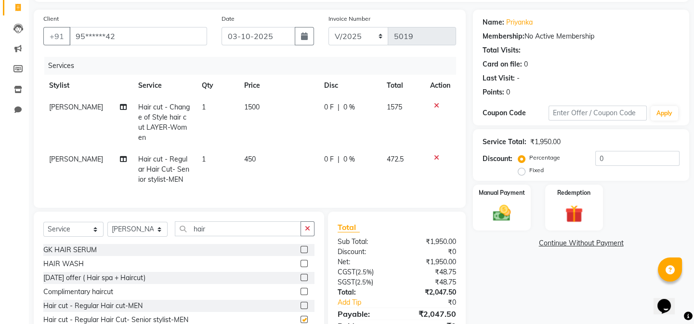
checkbox input "false"
drag, startPoint x: 252, startPoint y: 220, endPoint x: 69, endPoint y: 213, distance: 183.1
click at [69, 213] on div "Select Service Product Membership Package Voucher Prepaid Gift Card Select Styl…" at bounding box center [179, 282] width 290 height 142
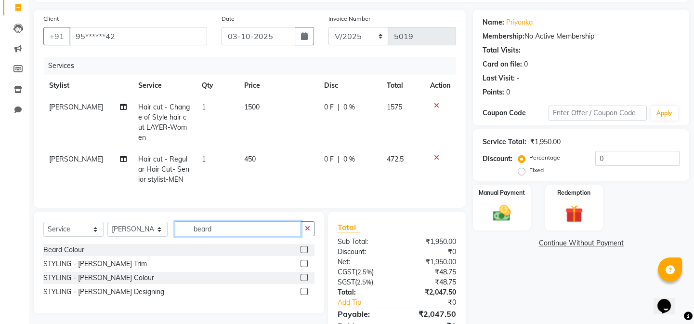
type input "beard"
click at [305, 260] on label at bounding box center [303, 262] width 7 height 7
click at [305, 260] on input "checkbox" at bounding box center [303, 263] width 6 height 6
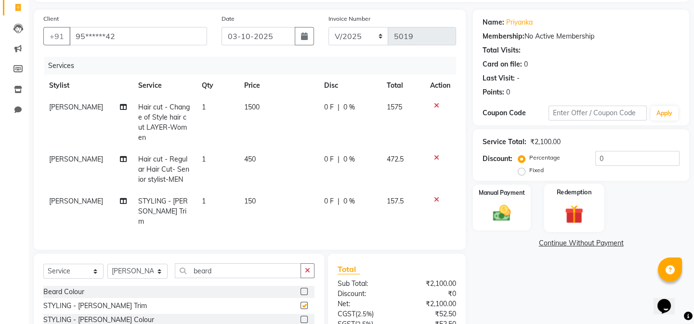
checkbox input "false"
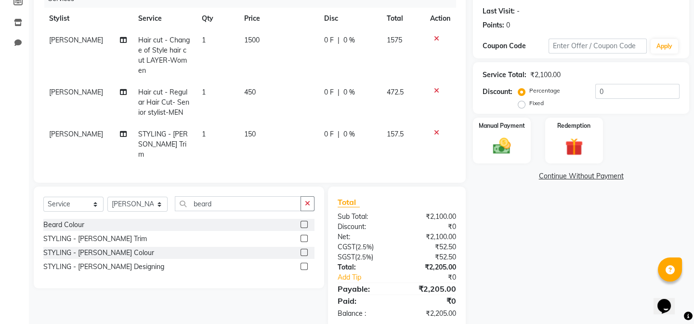
scroll to position [135, 0]
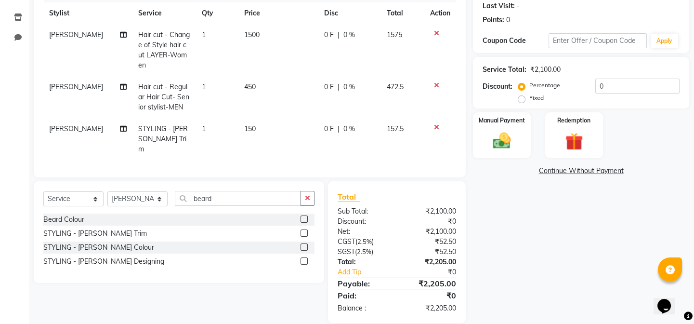
click at [433, 124] on div at bounding box center [440, 127] width 20 height 7
click at [437, 124] on icon at bounding box center [436, 127] width 5 height 7
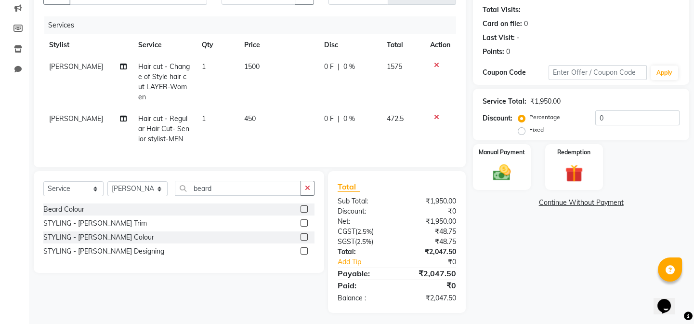
click at [434, 114] on icon at bounding box center [436, 117] width 5 height 7
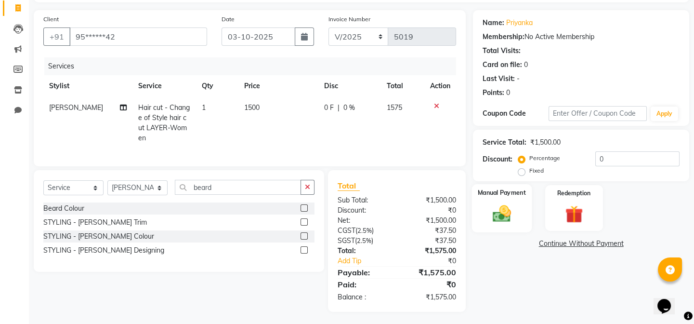
click at [518, 208] on div "Manual Payment" at bounding box center [502, 208] width 60 height 48
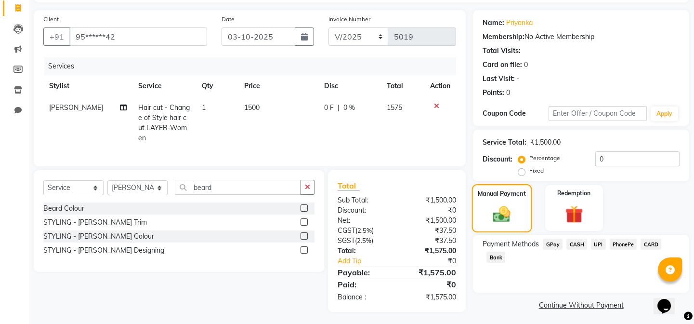
scroll to position [65, 0]
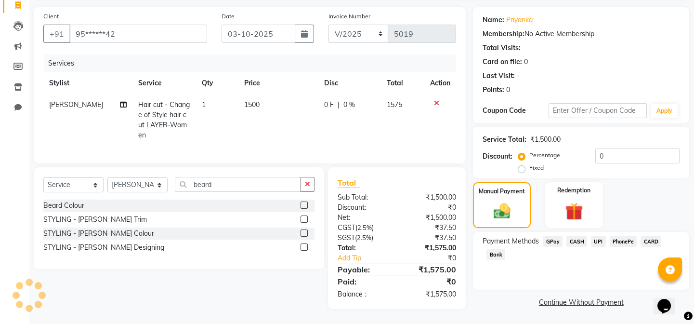
click at [597, 241] on span "UPI" at bounding box center [598, 240] width 15 height 11
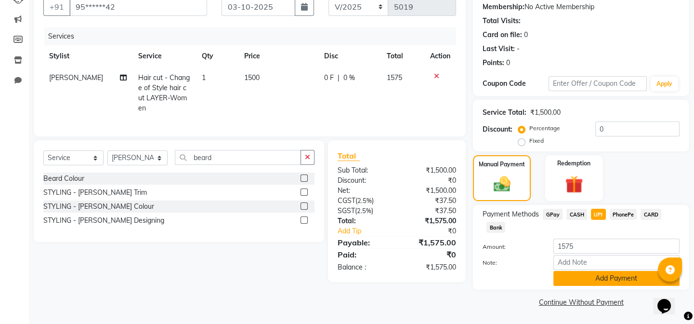
click at [596, 273] on button "Add Payment" at bounding box center [616, 278] width 126 height 15
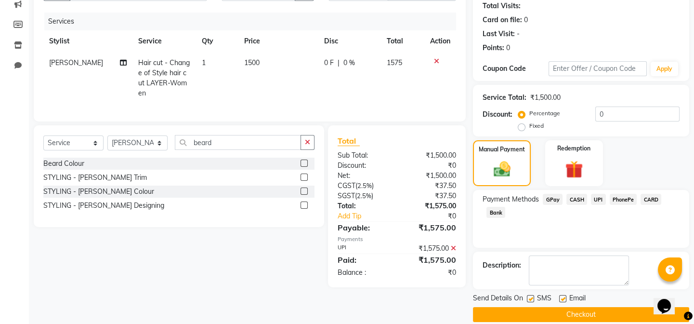
scroll to position [119, 0]
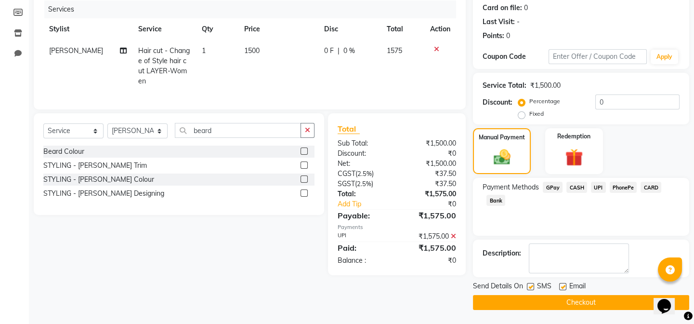
click at [588, 299] on button "Checkout" at bounding box center [581, 302] width 216 height 15
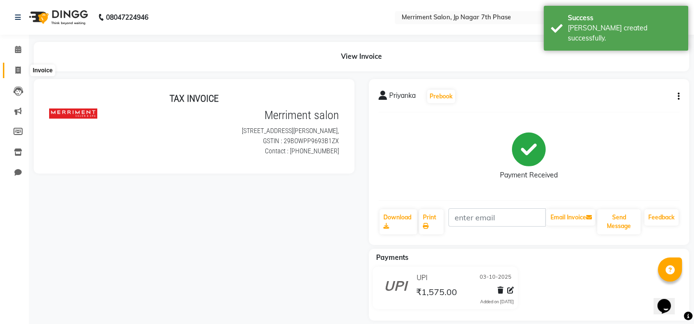
click at [19, 72] on icon at bounding box center [17, 69] width 5 height 7
select select "service"
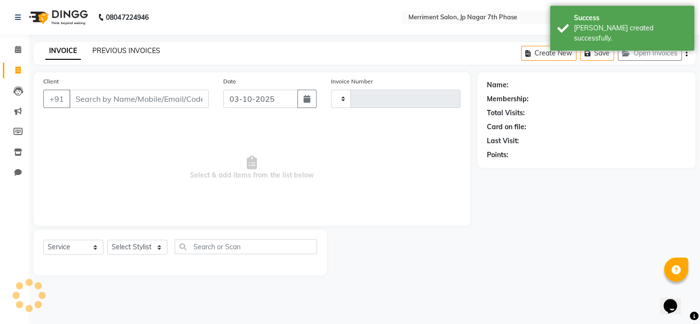
click at [134, 52] on link "PREVIOUS INVOICES" at bounding box center [126, 50] width 68 height 9
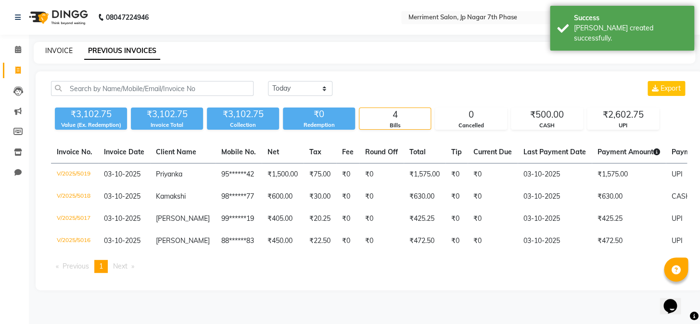
click at [58, 49] on link "INVOICE" at bounding box center [58, 50] width 27 height 9
select select "service"
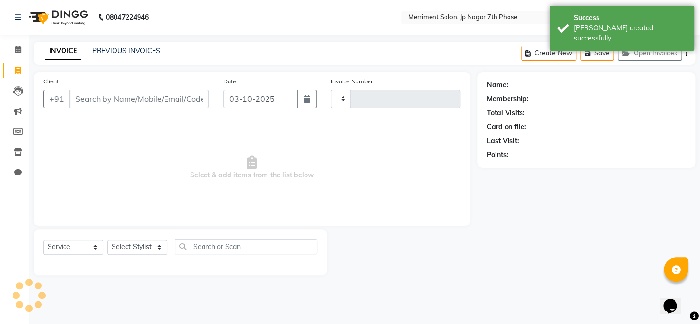
type input "5020"
select select "4110"
select select "package"
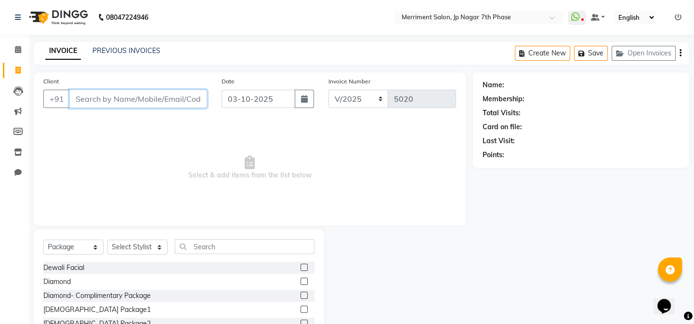
click at [117, 96] on input "Client" at bounding box center [138, 99] width 138 height 18
paste input "9333333156"
type input "9333333156"
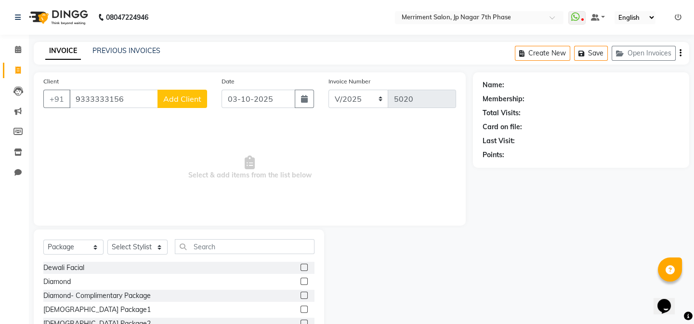
click at [179, 103] on span "Add Client" at bounding box center [182, 99] width 38 height 10
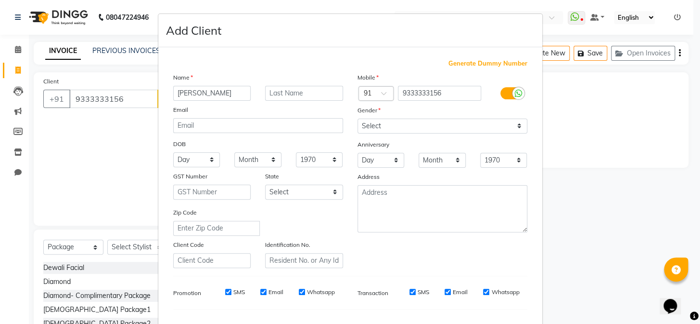
type input "[PERSON_NAME]"
click at [377, 115] on div "Gender" at bounding box center [365, 111] width 31 height 13
click at [380, 120] on select "Select [DEMOGRAPHIC_DATA] [DEMOGRAPHIC_DATA] Other Prefer Not To Say" at bounding box center [443, 125] width 170 height 15
click at [358, 118] on select "Select [DEMOGRAPHIC_DATA] [DEMOGRAPHIC_DATA] Other Prefer Not To Say" at bounding box center [443, 125] width 170 height 15
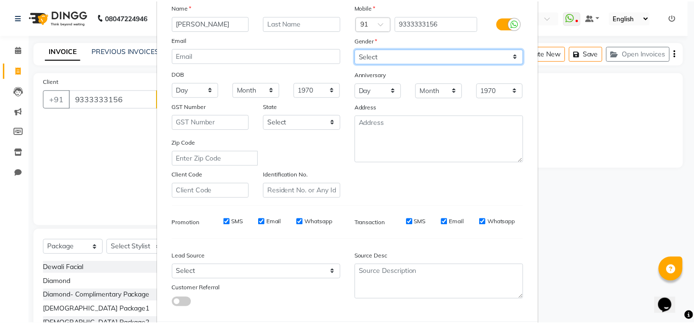
scroll to position [124, 0]
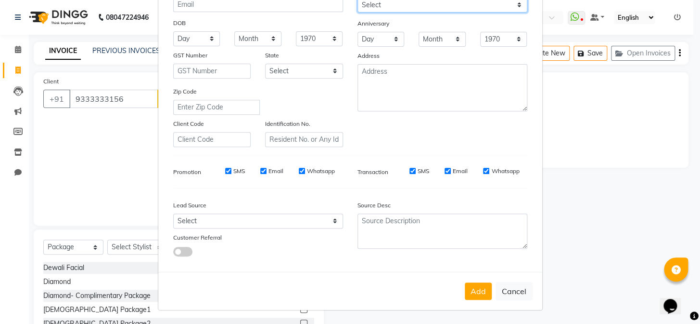
click at [415, 4] on select "Select [DEMOGRAPHIC_DATA] [DEMOGRAPHIC_DATA] Other Prefer Not To Say" at bounding box center [443, 5] width 170 height 15
select select "[DEMOGRAPHIC_DATA]"
click at [358, 0] on select "Select [DEMOGRAPHIC_DATA] [DEMOGRAPHIC_DATA] Other Prefer Not To Say" at bounding box center [443, 5] width 170 height 15
click at [485, 293] on button "Add" at bounding box center [478, 290] width 27 height 17
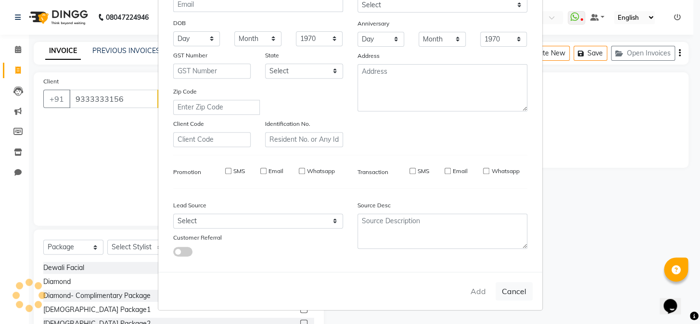
type input "93******56"
select select
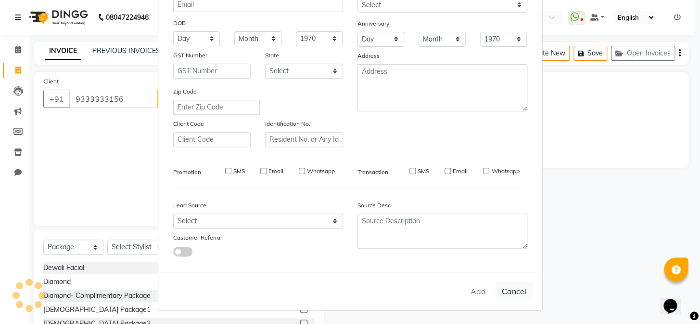
select select
checkbox input "false"
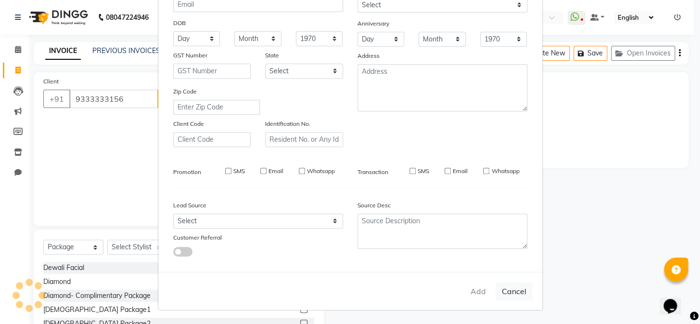
checkbox input "false"
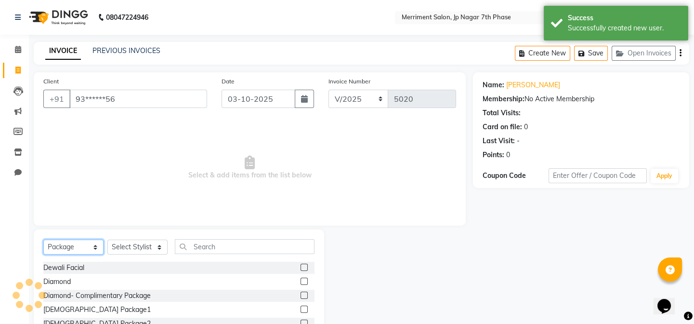
drag, startPoint x: 57, startPoint y: 246, endPoint x: 42, endPoint y: 220, distance: 30.2
click at [57, 246] on select "Select Service Product Membership Package Voucher Prepaid Gift Card" at bounding box center [73, 246] width 60 height 15
select select "service"
click at [43, 239] on select "Select Service Product Membership Package Voucher Prepaid Gift Card" at bounding box center [73, 246] width 60 height 15
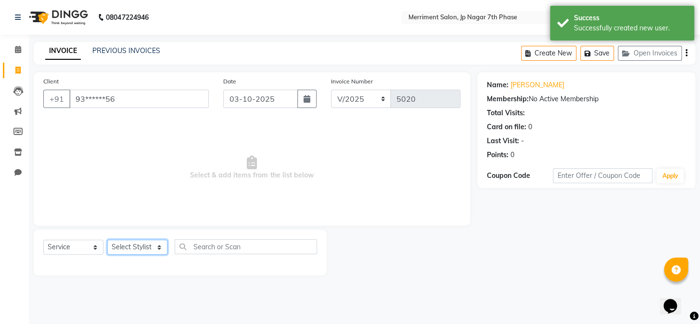
click at [140, 241] on select "Select Stylist Chiru [PERSON_NAME] [PERSON_NAME] Nirmal [PERSON_NAME] Priyanka …" at bounding box center [137, 246] width 60 height 15
select select "72476"
click at [107, 239] on select "Select Stylist Chiru [PERSON_NAME] [PERSON_NAME] Nirmal [PERSON_NAME] Priyanka …" at bounding box center [137, 246] width 60 height 15
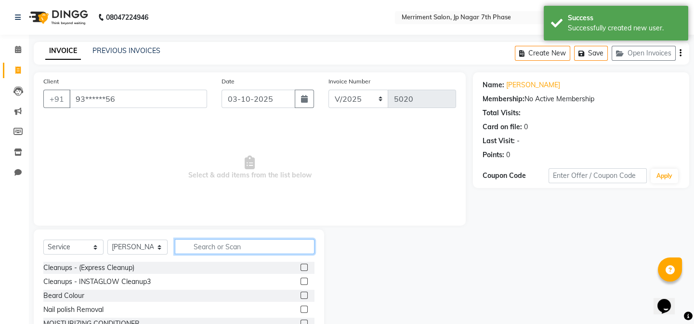
click at [214, 247] on input "text" at bounding box center [245, 246] width 140 height 15
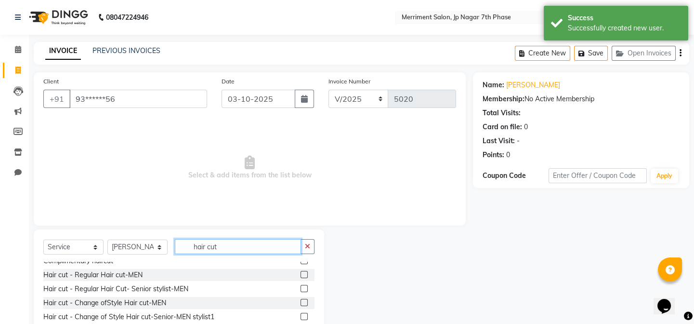
scroll to position [0, 0]
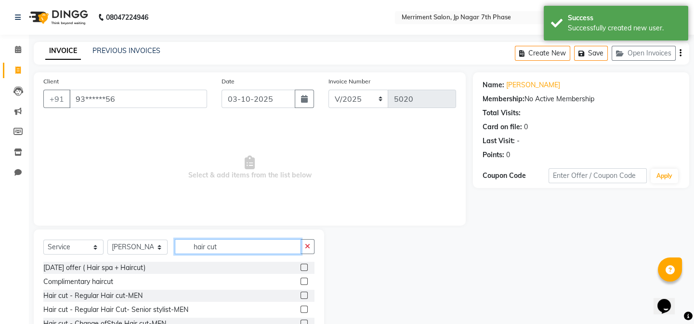
type input "hair cut"
click at [300, 310] on label at bounding box center [303, 308] width 7 height 7
click at [300, 310] on input "checkbox" at bounding box center [303, 309] width 6 height 6
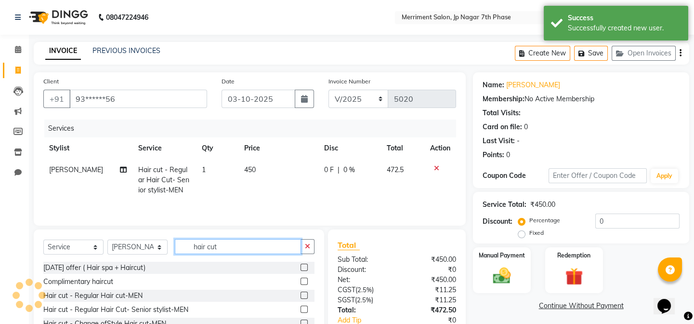
checkbox input "false"
drag, startPoint x: 249, startPoint y: 245, endPoint x: 48, endPoint y: 245, distance: 201.2
click at [48, 245] on div "Select Service Product Membership Package Voucher Prepaid Gift Card Select Styl…" at bounding box center [178, 250] width 271 height 23
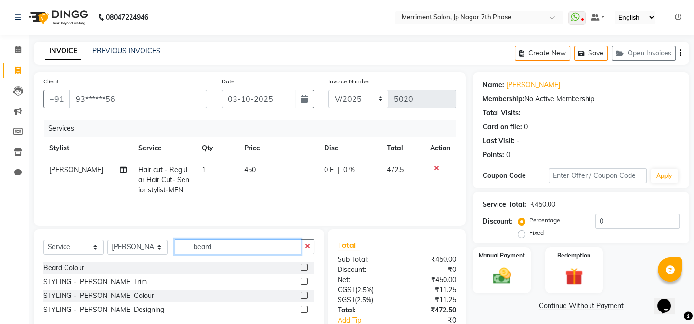
type input "beard"
click at [305, 280] on label at bounding box center [303, 280] width 7 height 7
click at [305, 280] on input "checkbox" at bounding box center [303, 281] width 6 height 6
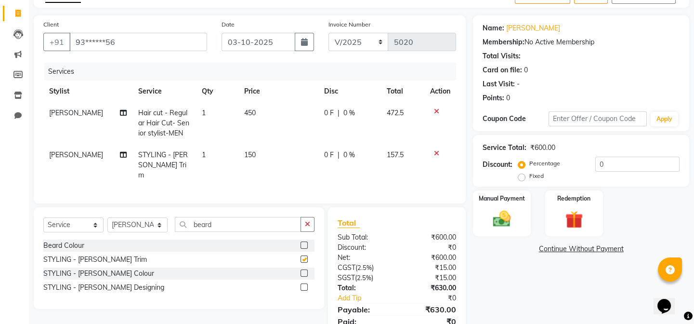
scroll to position [93, 0]
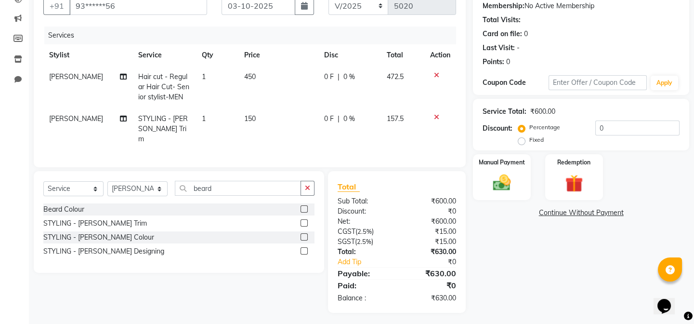
checkbox input "false"
click at [491, 182] on img at bounding box center [502, 182] width 30 height 21
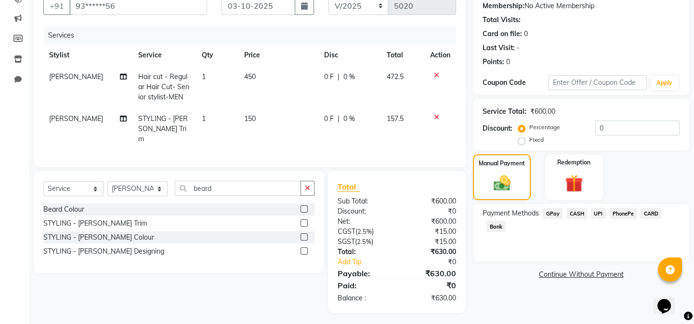
click at [598, 208] on span "UPI" at bounding box center [598, 212] width 15 height 11
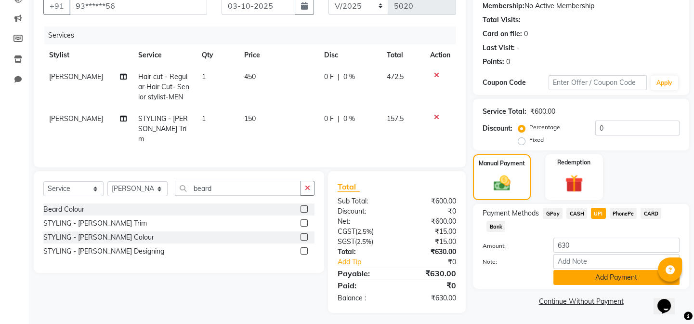
click at [597, 272] on button "Add Payment" at bounding box center [616, 277] width 126 height 15
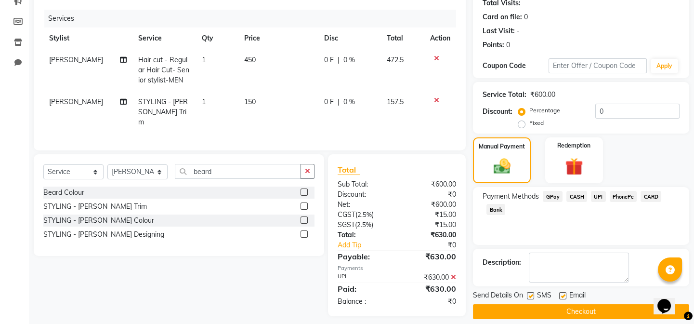
scroll to position [119, 0]
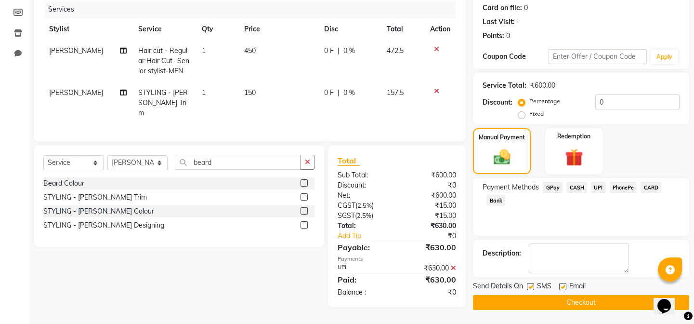
click at [617, 300] on button "Checkout" at bounding box center [581, 302] width 216 height 15
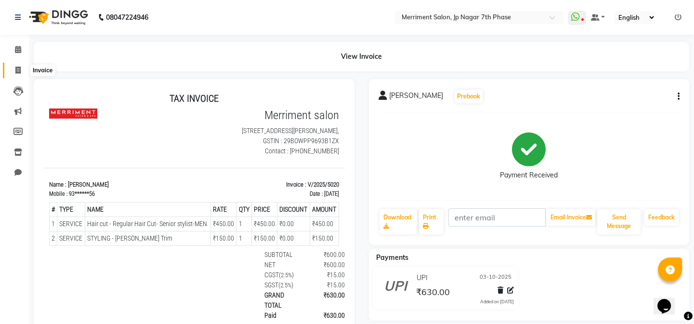
click at [17, 65] on span at bounding box center [18, 70] width 17 height 11
select select "service"
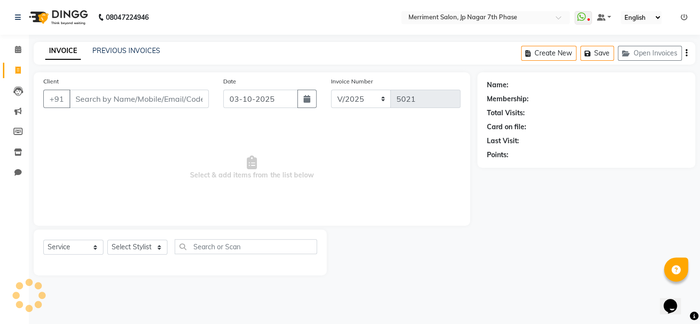
click at [123, 90] on div "Client +91" at bounding box center [126, 95] width 180 height 39
click at [126, 92] on input "Client" at bounding box center [139, 99] width 140 height 18
paste input "9008424659"
type input "9008424659"
select select "package"
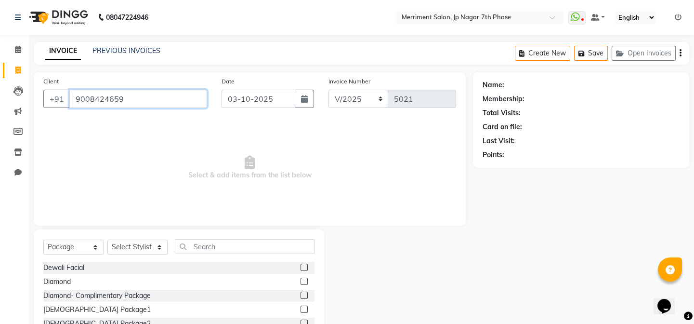
type input "9008424659"
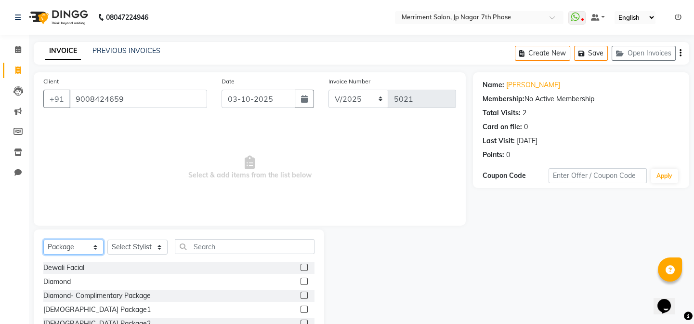
drag, startPoint x: 79, startPoint y: 250, endPoint x: 77, endPoint y: 241, distance: 9.5
click at [79, 250] on select "Select Service Product Membership Package Voucher Prepaid Gift Card" at bounding box center [73, 246] width 60 height 15
select select "service"
click at [43, 239] on select "Select Service Product Membership Package Voucher Prepaid Gift Card" at bounding box center [73, 246] width 60 height 15
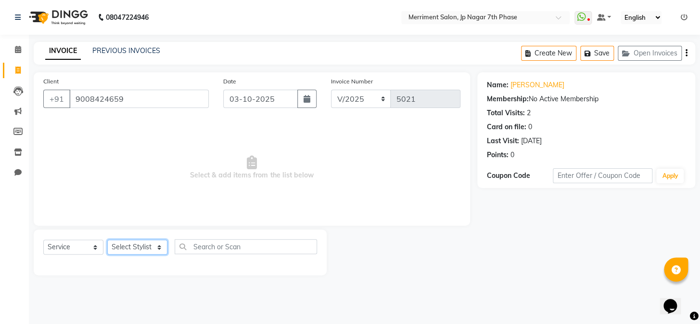
drag, startPoint x: 142, startPoint y: 249, endPoint x: 139, endPoint y: 244, distance: 6.0
click at [142, 249] on select "Select Stylist Chiru [PERSON_NAME] [PERSON_NAME] Nirmal [PERSON_NAME] Priyanka …" at bounding box center [137, 246] width 60 height 15
select select "72476"
click at [107, 239] on select "Select Stylist Chiru [PERSON_NAME] [PERSON_NAME] Nirmal [PERSON_NAME] Priyanka …" at bounding box center [137, 246] width 60 height 15
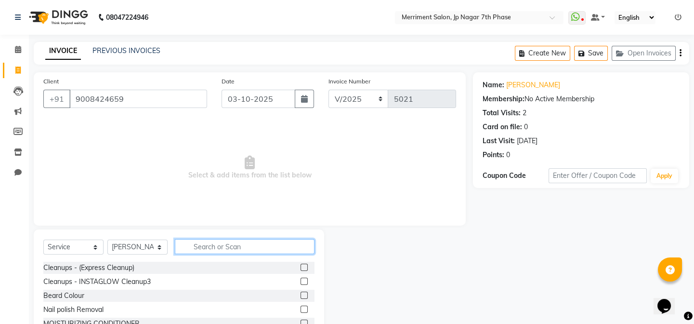
click at [204, 242] on input "text" at bounding box center [245, 246] width 140 height 15
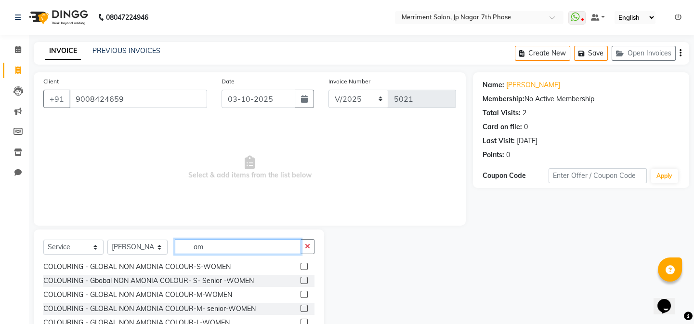
type input "a"
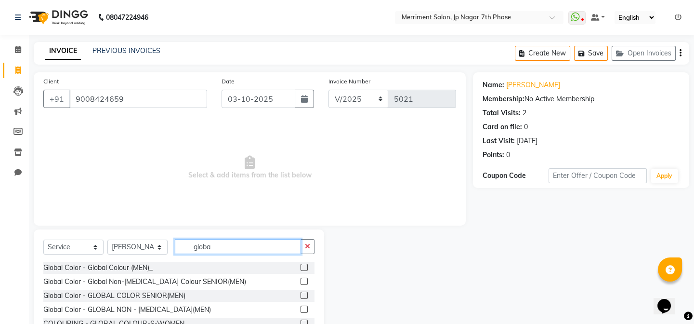
type input "globa"
click at [304, 275] on div at bounding box center [307, 281] width 14 height 12
click at [300, 280] on label at bounding box center [303, 280] width 7 height 7
click at [300, 280] on input "checkbox" at bounding box center [303, 281] width 6 height 6
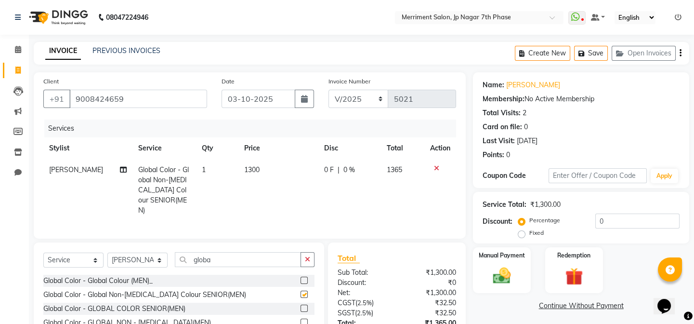
checkbox input "false"
drag, startPoint x: 239, startPoint y: 256, endPoint x: 0, endPoint y: 246, distance: 239.5
click at [0, 246] on app-home "08047224946 Select Location × Merriment Salon, Jp Nagar 7th Phase WhatsApp Stat…" at bounding box center [347, 199] width 694 height 399
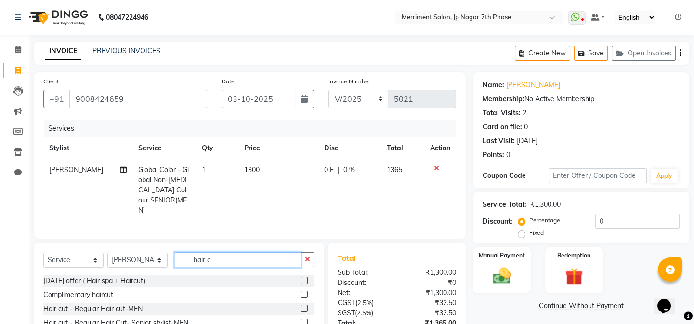
type input "hair c"
click at [300, 318] on label at bounding box center [303, 321] width 7 height 7
click at [300, 319] on input "checkbox" at bounding box center [303, 322] width 6 height 6
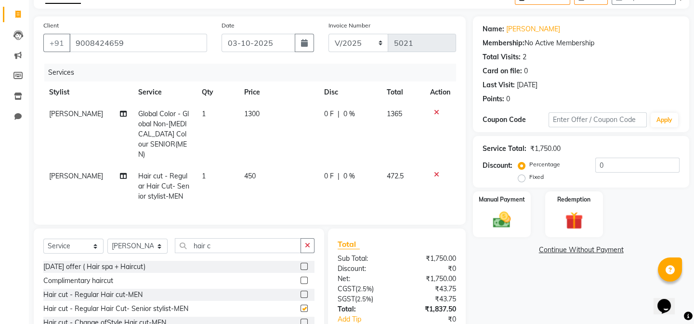
scroll to position [114, 0]
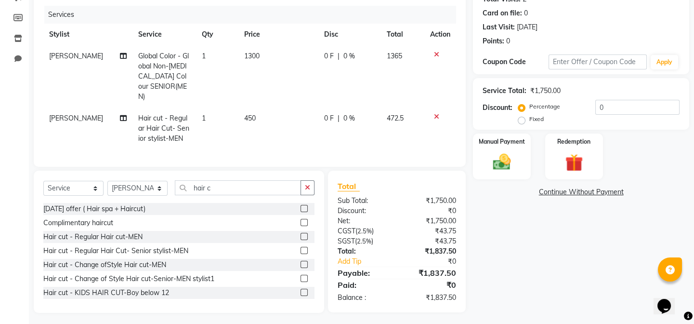
checkbox input "false"
click at [504, 159] on img at bounding box center [502, 161] width 30 height 21
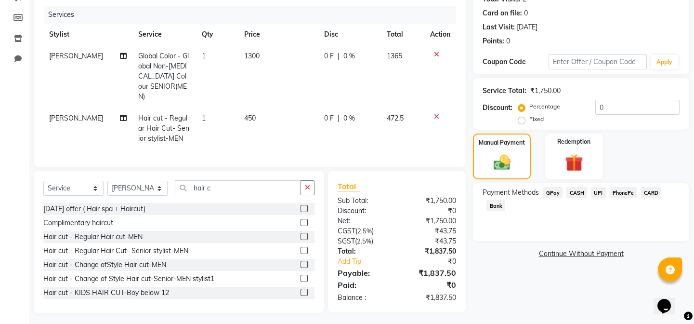
click at [598, 192] on span "UPI" at bounding box center [598, 192] width 15 height 11
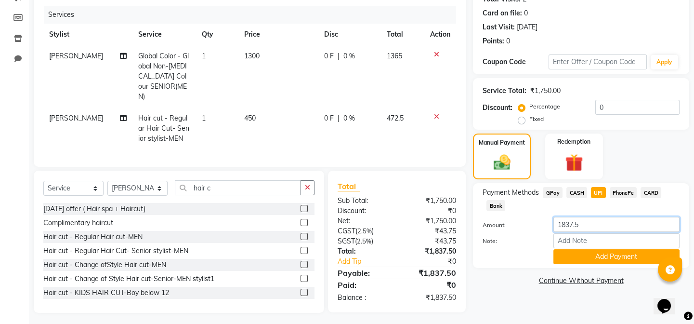
click at [572, 223] on input "1837.5" at bounding box center [616, 224] width 126 height 15
type input "1840"
click at [605, 254] on button "Add Payment" at bounding box center [616, 256] width 126 height 15
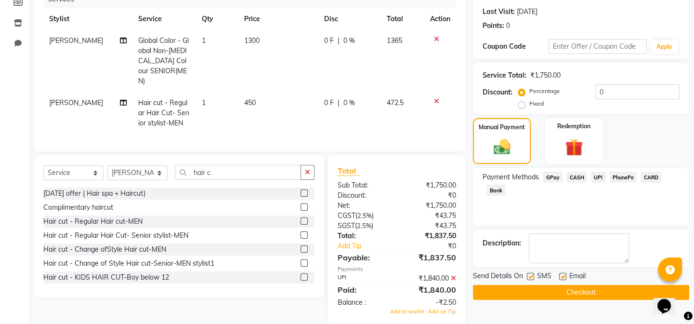
scroll to position [142, 0]
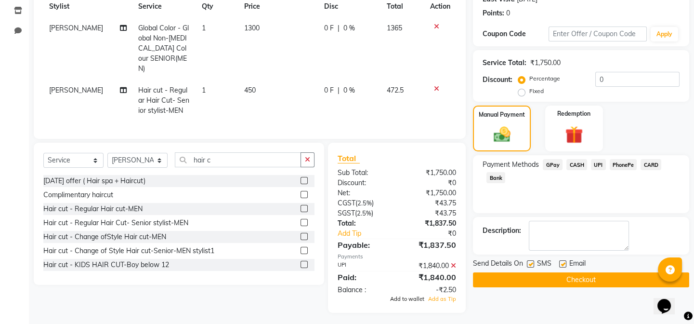
click at [421, 295] on span "Add to wallet" at bounding box center [407, 298] width 34 height 7
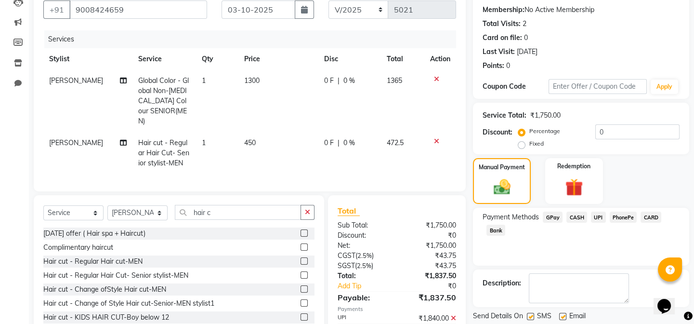
scroll to position [145, 0]
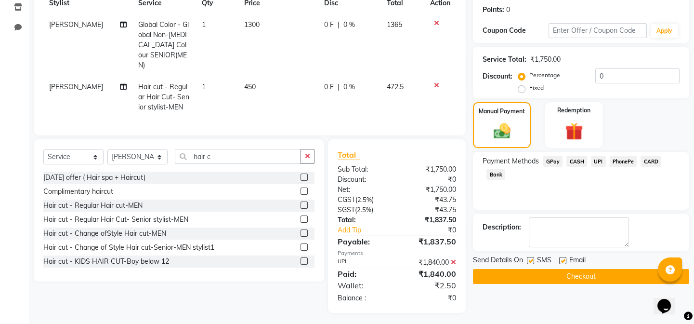
click at [559, 273] on button "Checkout" at bounding box center [581, 276] width 216 height 15
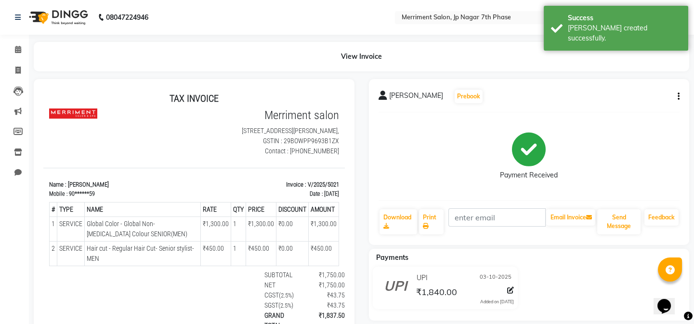
click at [676, 92] on button "button" at bounding box center [676, 96] width 6 height 10
click at [614, 110] on div "Edit Invoice" at bounding box center [630, 114] width 66 height 12
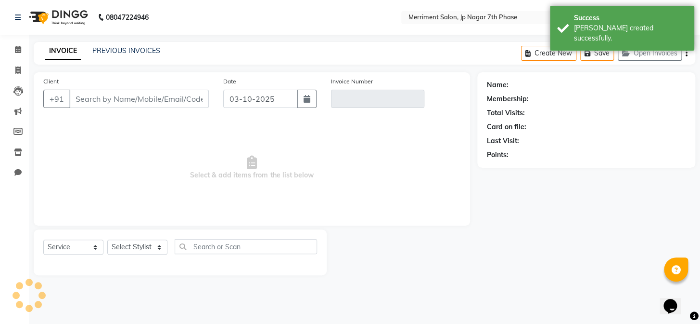
select select "package"
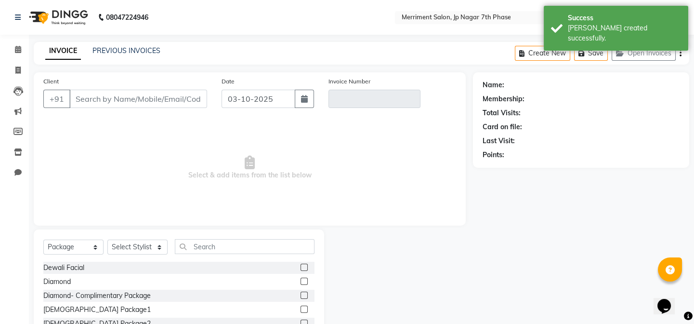
type input "90******59"
type input "V/2025/5021"
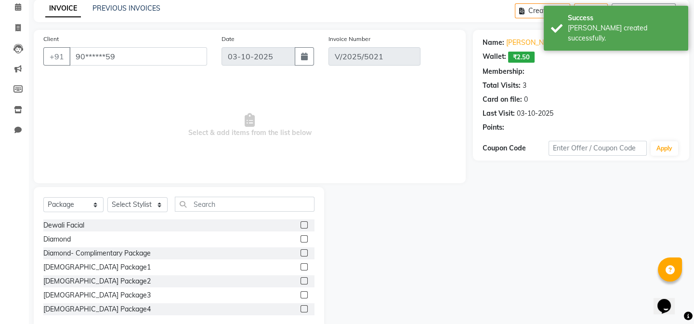
select select "select"
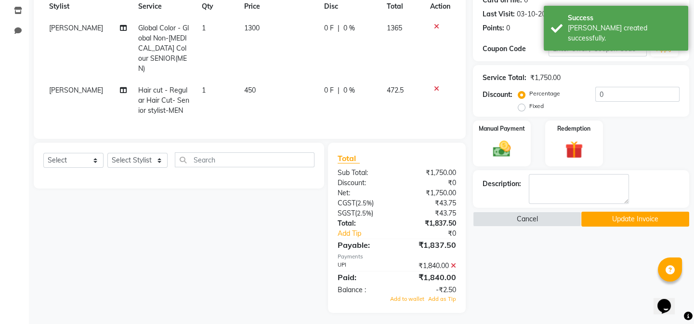
click at [452, 262] on icon at bounding box center [453, 265] width 5 height 7
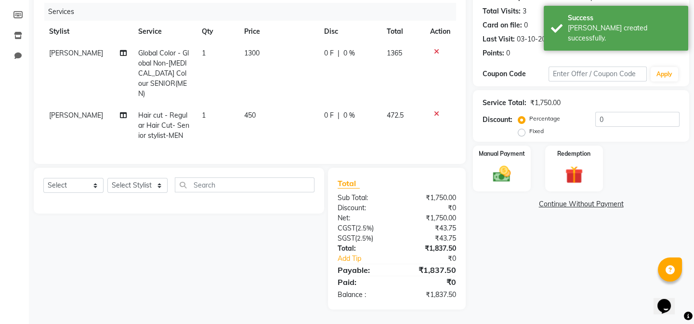
scroll to position [113, 0]
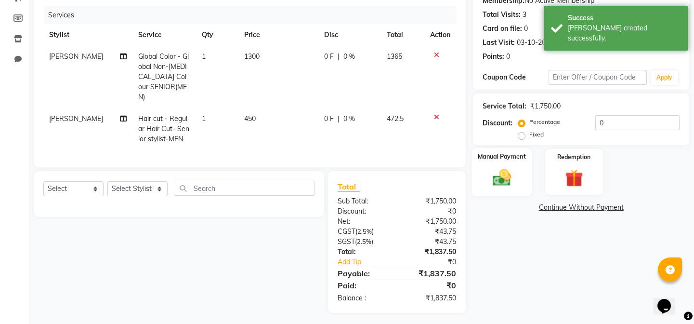
click at [507, 164] on div "Manual Payment" at bounding box center [502, 172] width 60 height 48
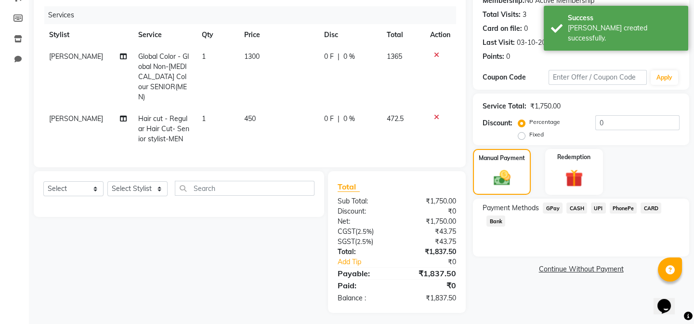
click at [571, 209] on span "CASH" at bounding box center [576, 207] width 21 height 11
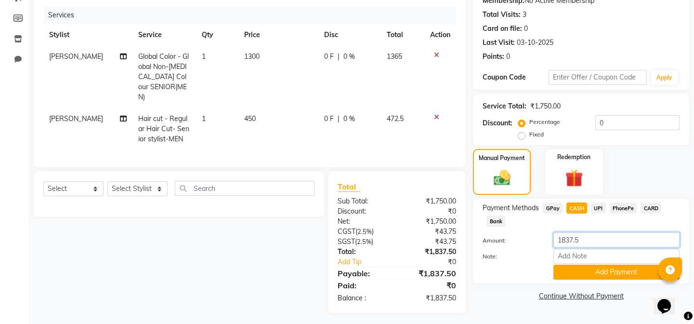
click at [578, 238] on input "1837.5" at bounding box center [616, 239] width 126 height 15
click at [581, 239] on input "1837.5" at bounding box center [616, 239] width 126 height 15
type input "1840"
click at [596, 278] on button "Add Payment" at bounding box center [616, 271] width 126 height 15
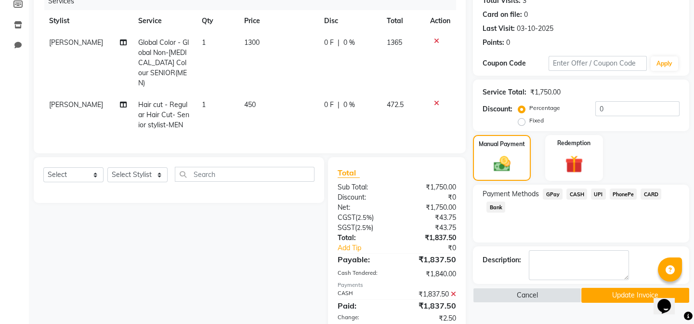
scroll to position [168, 0]
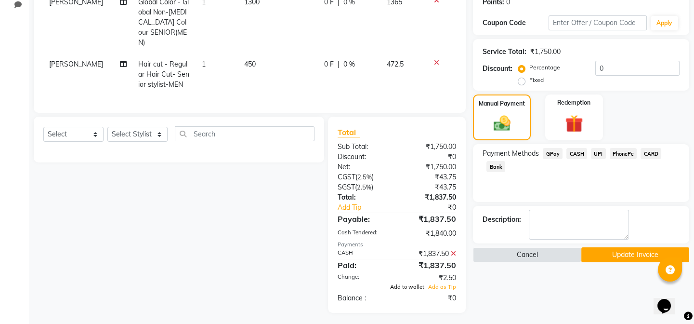
click at [418, 283] on span "Add to wallet" at bounding box center [407, 286] width 34 height 7
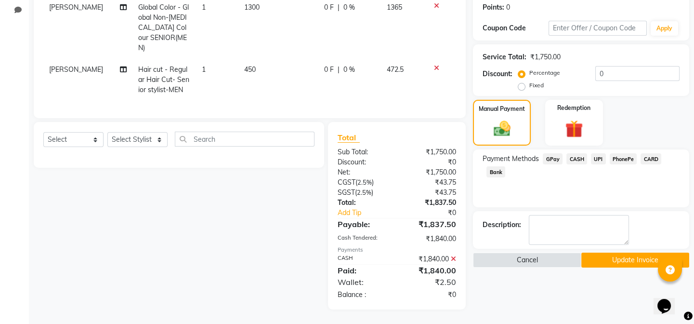
scroll to position [159, 0]
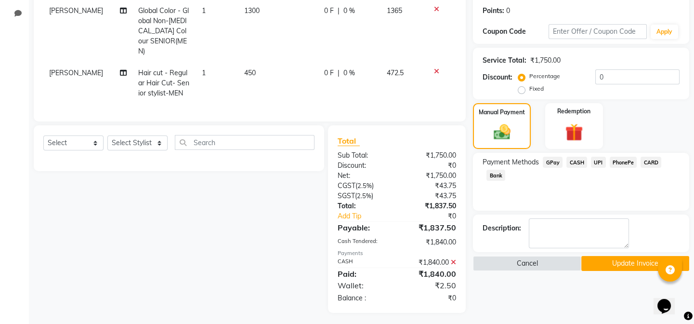
click at [605, 264] on button "Update Invoice" at bounding box center [635, 263] width 108 height 15
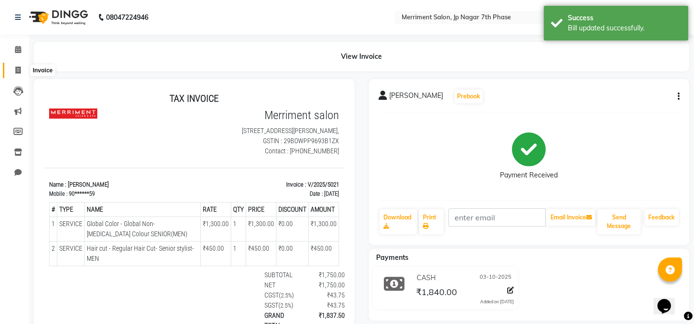
click at [17, 67] on icon at bounding box center [17, 69] width 5 height 7
select select "service"
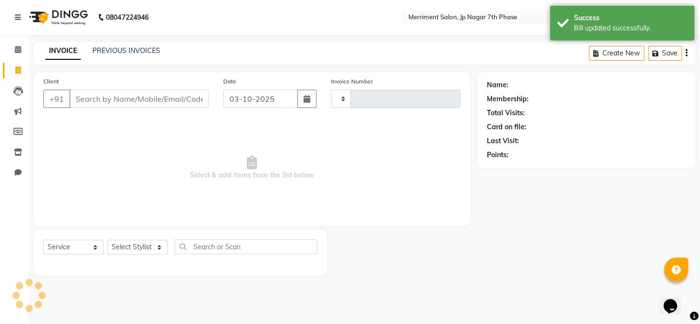
type input "5022"
select select "4110"
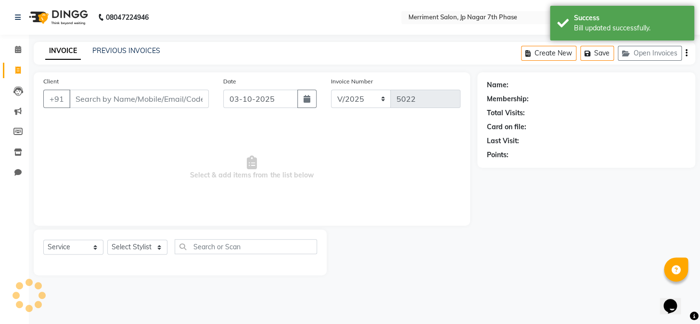
select select "package"
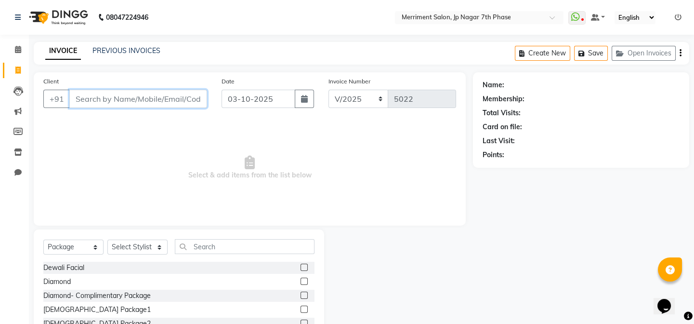
click at [196, 97] on input "Client" at bounding box center [138, 99] width 138 height 18
paste input "9711240674"
type input "9711240674"
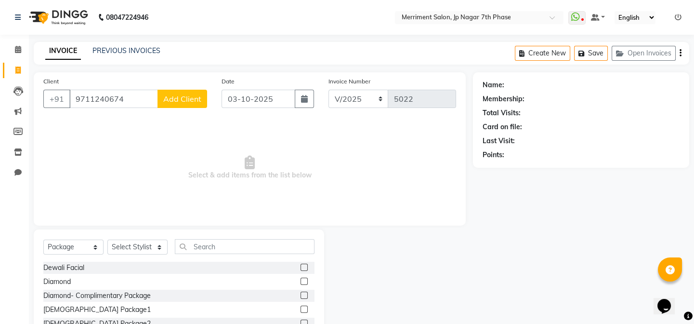
click at [196, 97] on span "Add Client" at bounding box center [182, 99] width 38 height 10
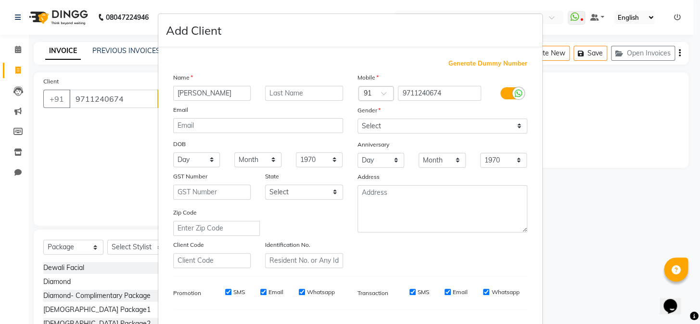
type input "[PERSON_NAME]"
click at [366, 122] on select "Select [DEMOGRAPHIC_DATA] [DEMOGRAPHIC_DATA] Other Prefer Not To Say" at bounding box center [443, 125] width 170 height 15
select select "[DEMOGRAPHIC_DATA]"
click at [358, 118] on select "Select [DEMOGRAPHIC_DATA] [DEMOGRAPHIC_DATA] Other Prefer Not To Say" at bounding box center [443, 125] width 170 height 15
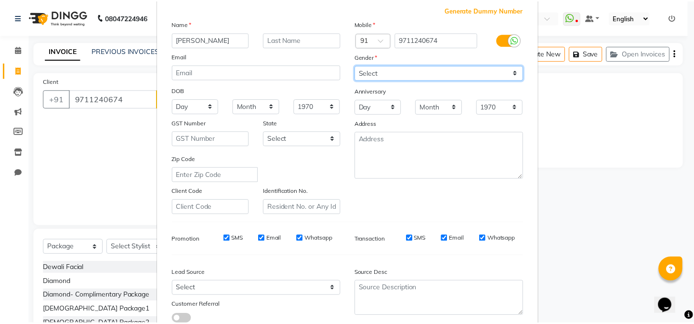
scroll to position [124, 0]
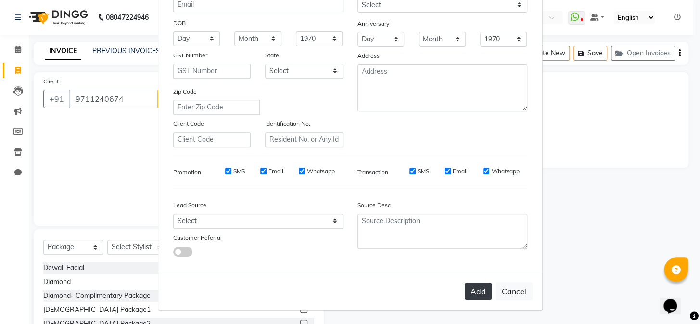
click at [473, 294] on button "Add" at bounding box center [478, 290] width 27 height 17
type input "97******74"
select select
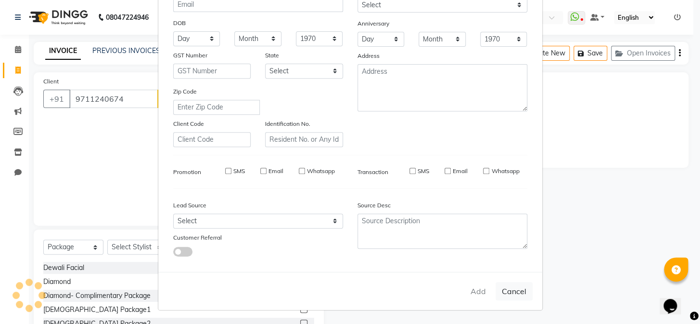
select select
checkbox input "false"
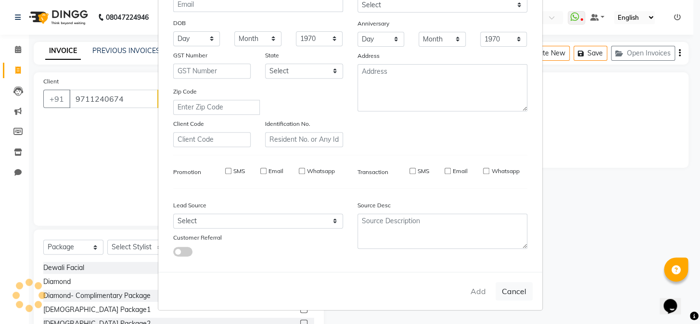
checkbox input "false"
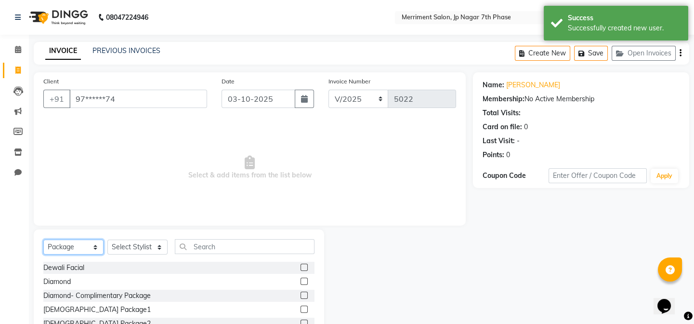
click at [66, 242] on select "Select Service Product Membership Package Voucher Prepaid Gift Card" at bounding box center [73, 246] width 60 height 15
select select "service"
click at [43, 239] on select "Select Service Product Membership Package Voucher Prepaid Gift Card" at bounding box center [73, 246] width 60 height 15
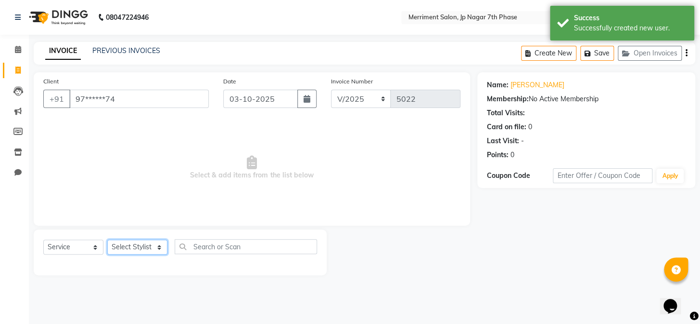
click at [138, 243] on select "Select Stylist Chiru [PERSON_NAME] [PERSON_NAME] Nirmal [PERSON_NAME] Priyanka …" at bounding box center [137, 246] width 60 height 15
select select "90977"
click at [107, 239] on select "Select Stylist Chiru [PERSON_NAME] [PERSON_NAME] Nirmal [PERSON_NAME] Priyanka …" at bounding box center [137, 246] width 60 height 15
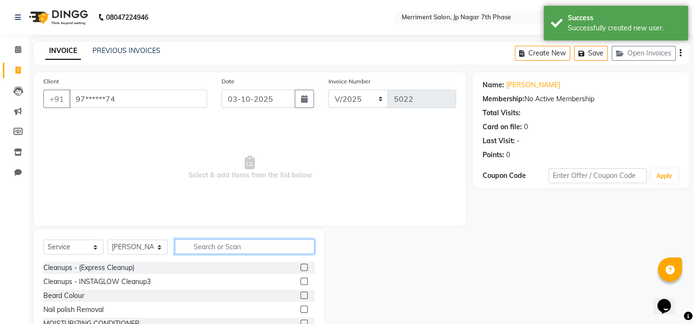
click at [212, 246] on input "text" at bounding box center [245, 246] width 140 height 15
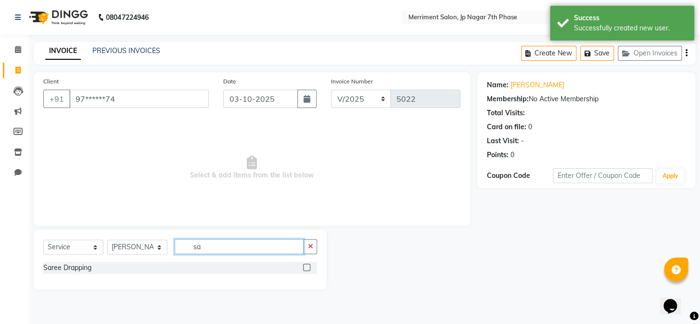
type input "s"
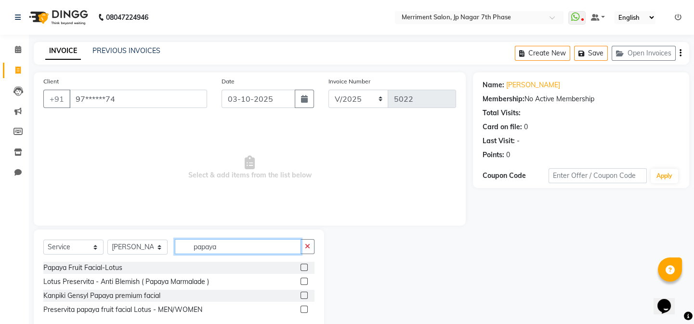
type input "papaya"
click at [304, 309] on label at bounding box center [303, 308] width 7 height 7
click at [304, 309] on input "checkbox" at bounding box center [303, 309] width 6 height 6
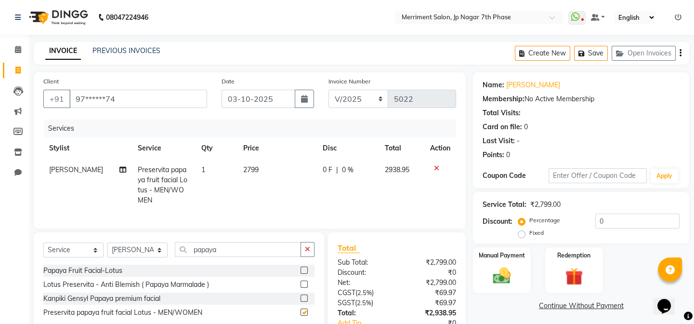
checkbox input "false"
drag, startPoint x: 261, startPoint y: 256, endPoint x: 54, endPoint y: 246, distance: 206.7
click at [54, 246] on div "Select Service Product Membership Package Voucher Prepaid Gift Card Select Styl…" at bounding box center [179, 283] width 290 height 102
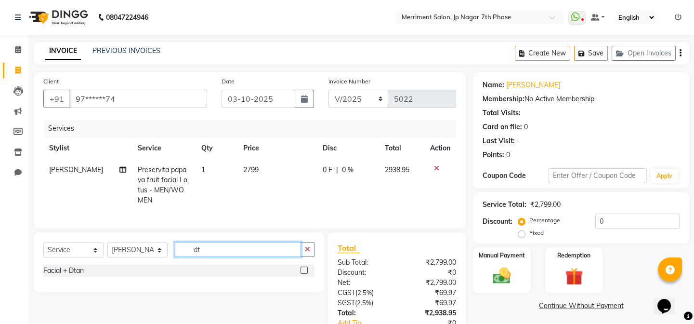
type input "d"
type input "tan"
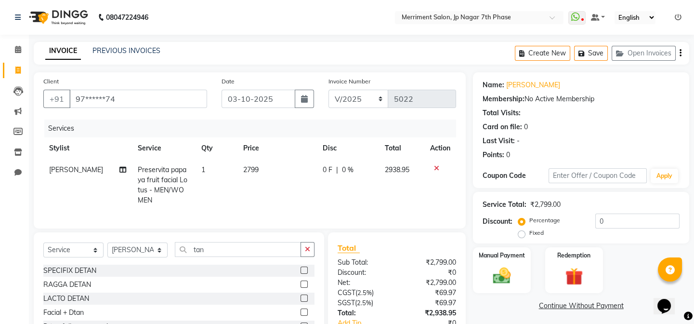
click at [300, 287] on label at bounding box center [303, 283] width 7 height 7
click at [300, 287] on input "checkbox" at bounding box center [303, 284] width 6 height 6
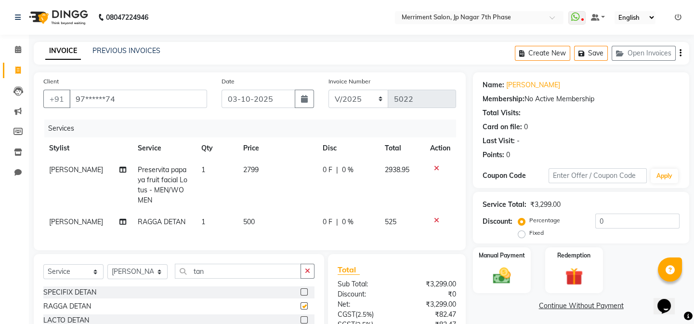
checkbox input "false"
drag, startPoint x: 222, startPoint y: 270, endPoint x: 84, endPoint y: 274, distance: 137.8
click at [85, 274] on div "Select Service Product Membership Package Voucher Prepaid Gift Card Select Styl…" at bounding box center [178, 274] width 271 height 23
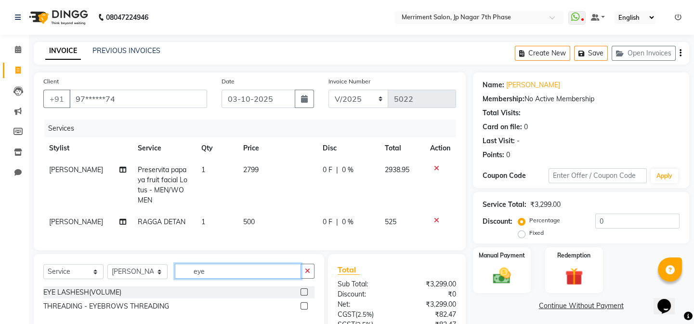
type input "eye"
click at [301, 308] on label at bounding box center [303, 305] width 7 height 7
click at [301, 308] on input "checkbox" at bounding box center [303, 306] width 6 height 6
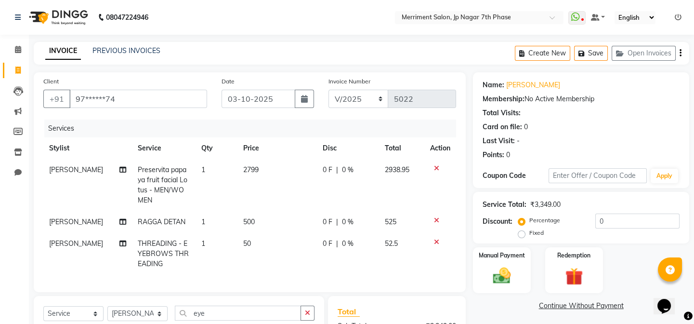
checkbox input "false"
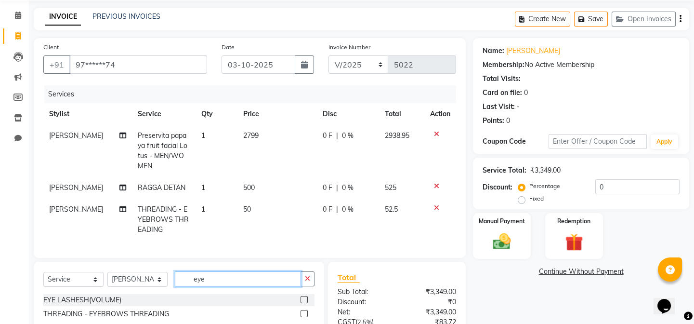
drag, startPoint x: 235, startPoint y: 322, endPoint x: 133, endPoint y: 322, distance: 102.1
click at [133, 322] on div "Select Service Product Membership Package Voucher Prepaid Gift Card Select Styl…" at bounding box center [179, 298] width 290 height 74
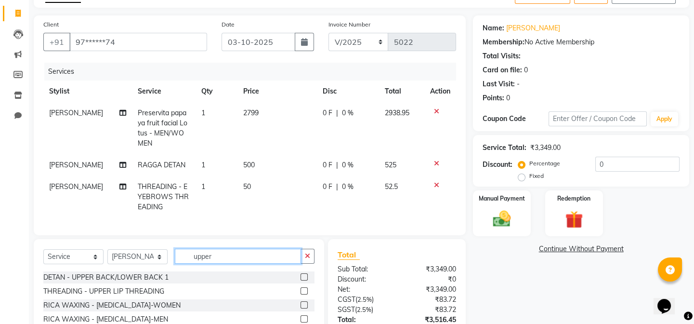
scroll to position [135, 0]
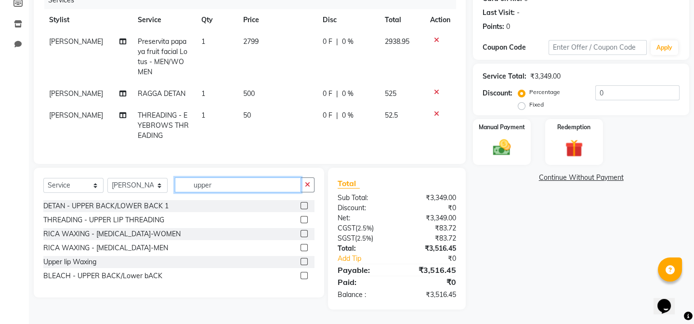
type input "upper"
click at [305, 220] on label at bounding box center [303, 219] width 7 height 7
click at [305, 220] on input "checkbox" at bounding box center [303, 220] width 6 height 6
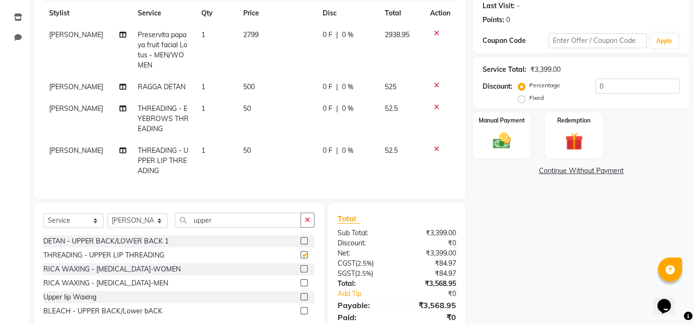
checkbox input "false"
drag, startPoint x: 219, startPoint y: 225, endPoint x: 170, endPoint y: 218, distance: 49.2
click at [175, 220] on input "upper" at bounding box center [238, 219] width 126 height 15
click at [135, 219] on select "Select Stylist Chiru [PERSON_NAME] [PERSON_NAME] Nirmal [PERSON_NAME] Priyanka …" at bounding box center [137, 220] width 60 height 15
select select "90976"
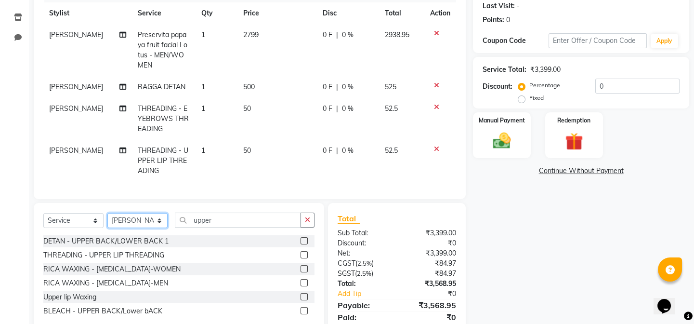
click at [107, 219] on select "Select Stylist Chiru [PERSON_NAME] [PERSON_NAME] Nirmal [PERSON_NAME] Priyanka …" at bounding box center [137, 220] width 60 height 15
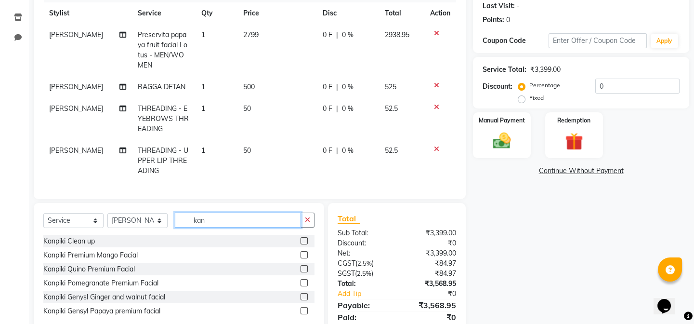
type input "kan"
click at [307, 244] on label at bounding box center [303, 240] width 7 height 7
click at [307, 244] on input "checkbox" at bounding box center [303, 241] width 6 height 6
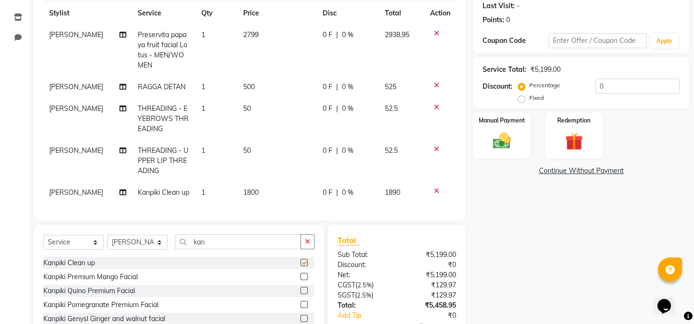
checkbox input "false"
click at [342, 32] on span "0 %" at bounding box center [348, 35] width 12 height 10
select select "90977"
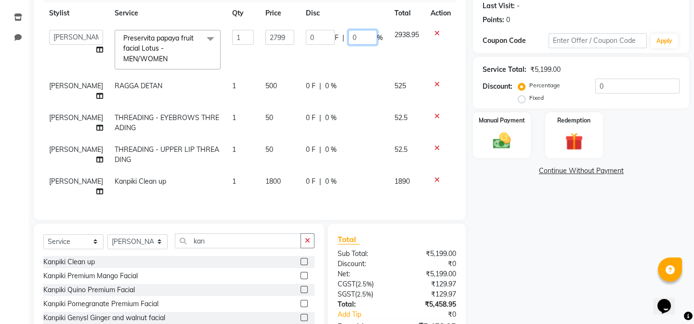
click at [356, 31] on input "0" at bounding box center [362, 37] width 29 height 15
type input "10"
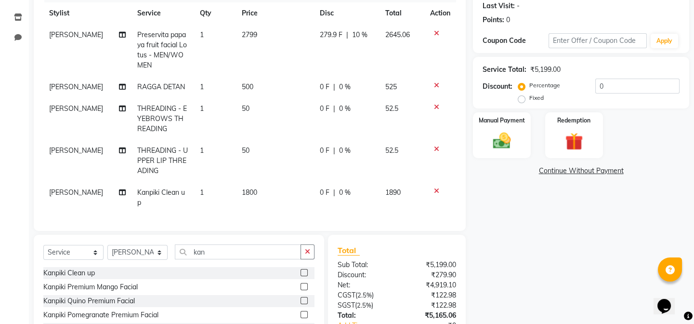
click at [381, 57] on tr "[PERSON_NAME] Preservita papaya fruit facial Lotus - MEN/WOMEN 1 2799 279.9 F |…" at bounding box center [249, 50] width 413 height 52
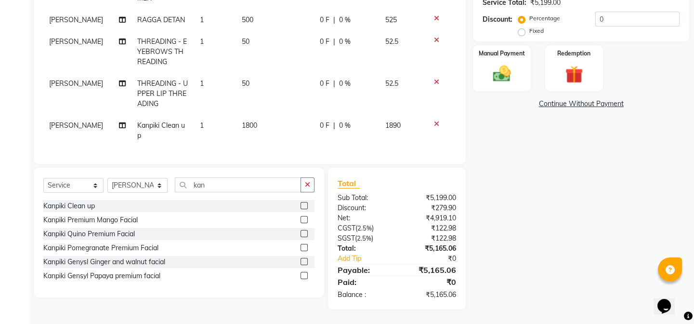
scroll to position [0, 0]
click at [518, 54] on div "Manual Payment" at bounding box center [502, 68] width 60 height 48
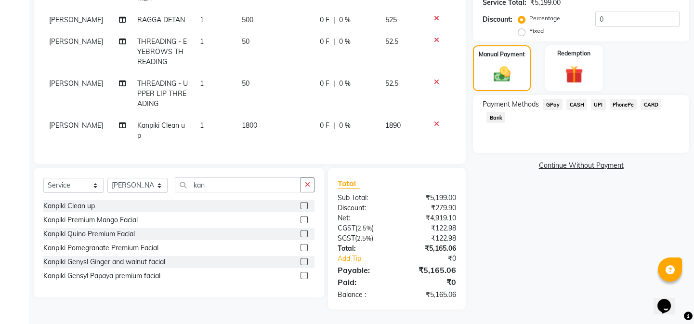
click at [644, 99] on span "CARD" at bounding box center [650, 104] width 21 height 11
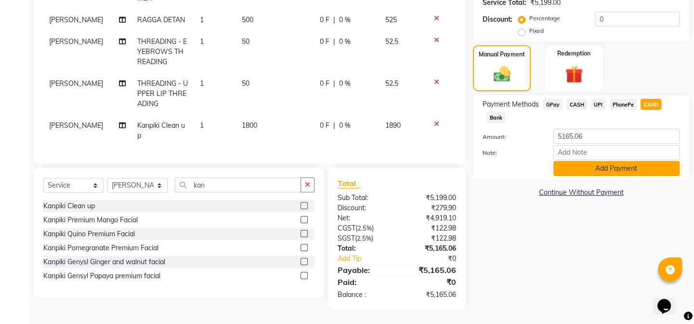
click at [609, 166] on button "Add Payment" at bounding box center [616, 168] width 126 height 15
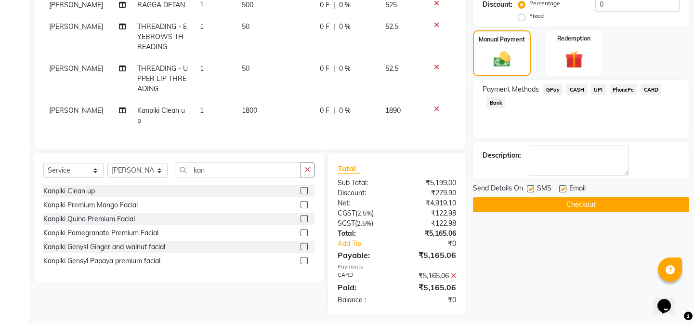
scroll to position [226, 0]
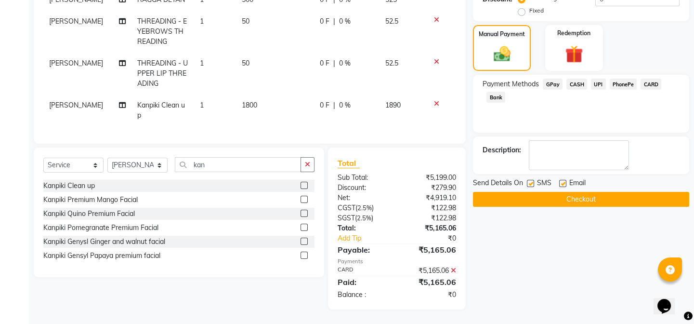
click at [586, 194] on button "Checkout" at bounding box center [581, 199] width 216 height 15
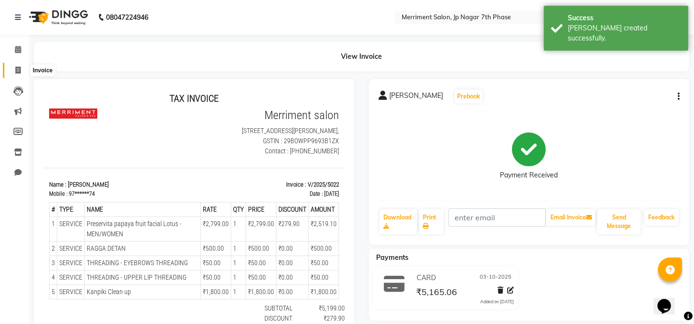
click at [19, 69] on icon at bounding box center [17, 69] width 5 height 7
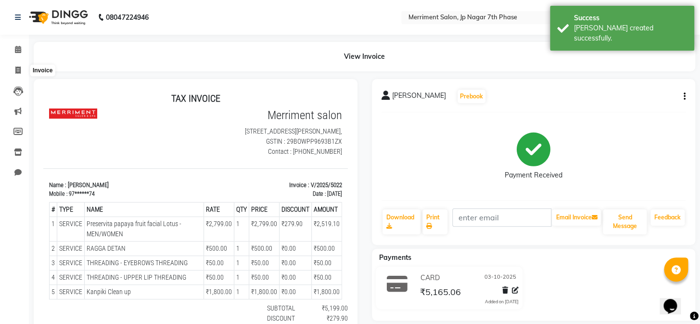
select select "service"
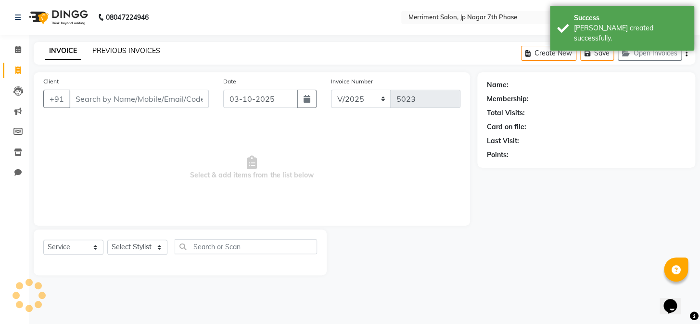
click at [115, 48] on link "PREVIOUS INVOICES" at bounding box center [126, 50] width 68 height 9
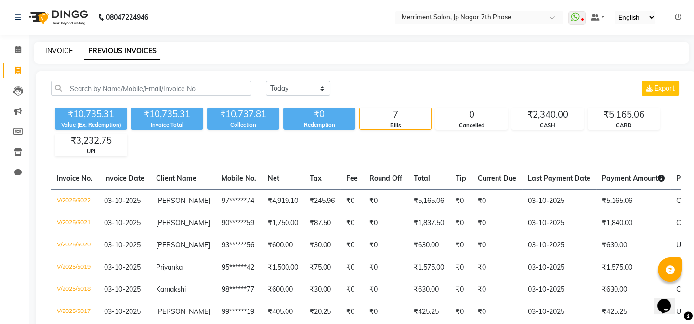
click at [57, 48] on link "INVOICE" at bounding box center [58, 50] width 27 height 9
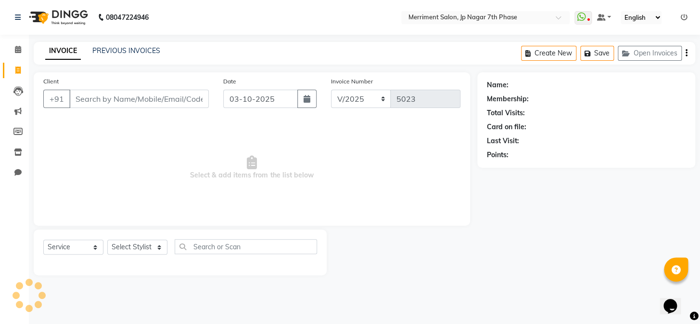
select select "package"
